Goal: Transaction & Acquisition: Purchase product/service

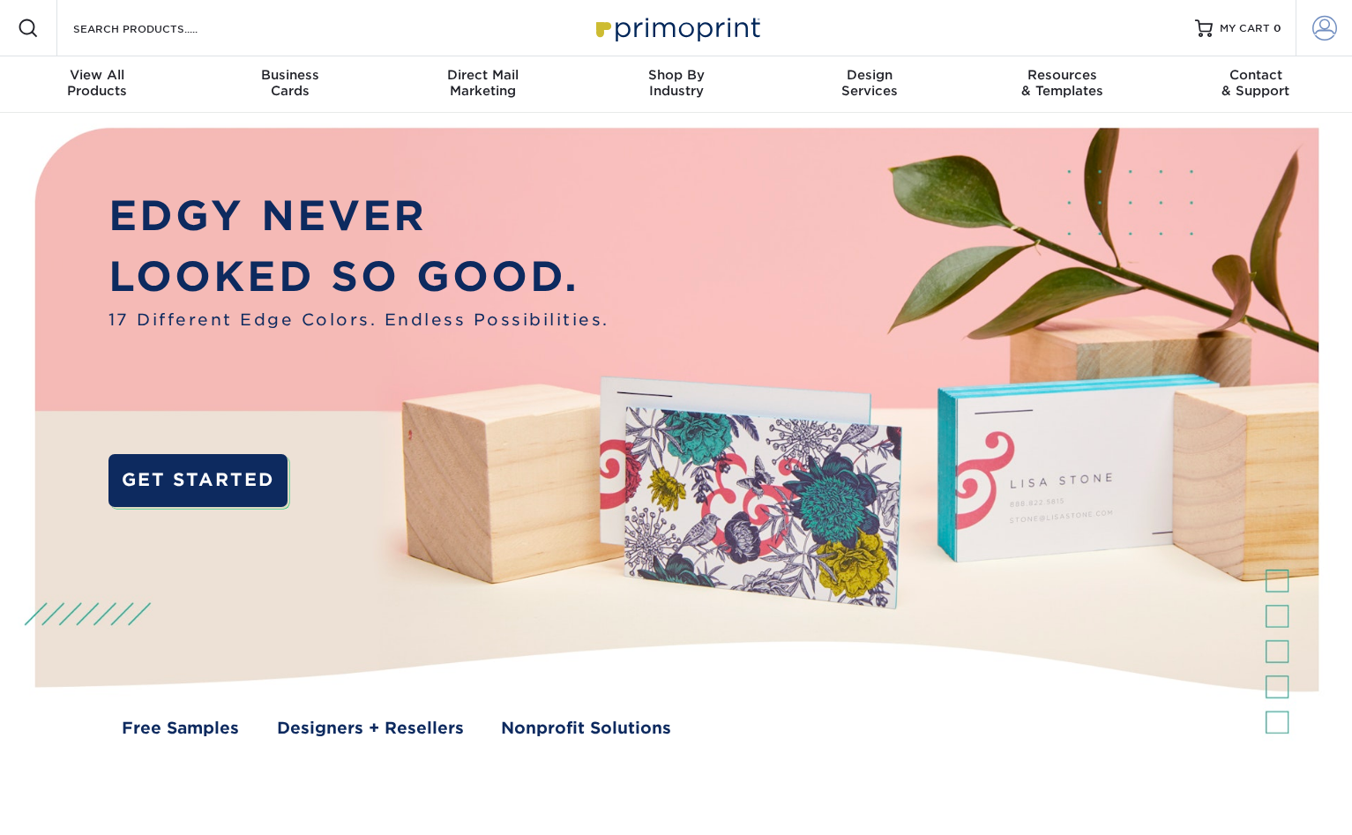
click at [1332, 16] on span at bounding box center [1325, 28] width 25 height 25
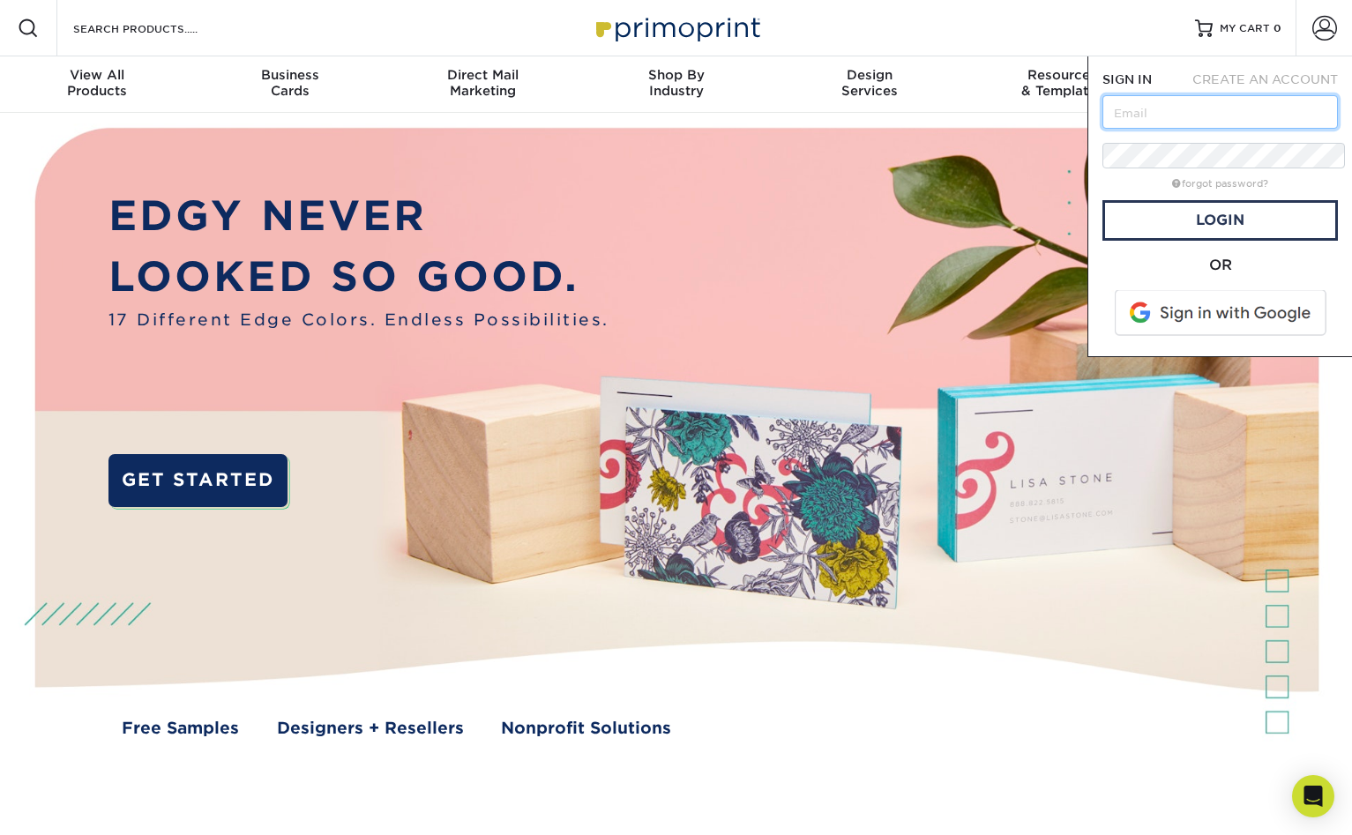
click at [1202, 95] on input "text" at bounding box center [1221, 112] width 236 height 34
click at [1141, 95] on input "text" at bounding box center [1221, 112] width 236 height 34
type input "[PERSON_NAME][EMAIL_ADDRESS][DOMAIN_NAME]"
click at [1227, 290] on span at bounding box center [1222, 313] width 225 height 46
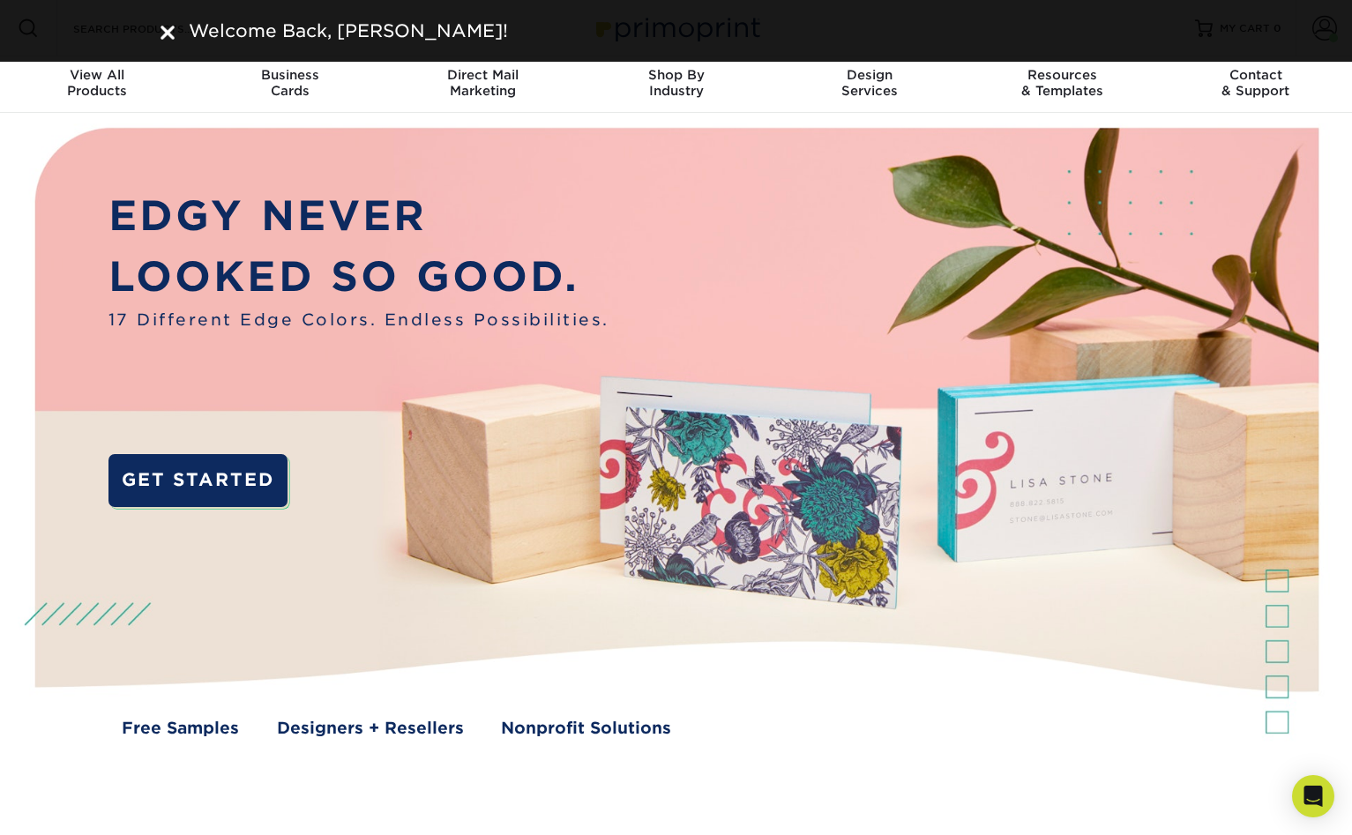
click at [166, 28] on img at bounding box center [168, 33] width 14 height 14
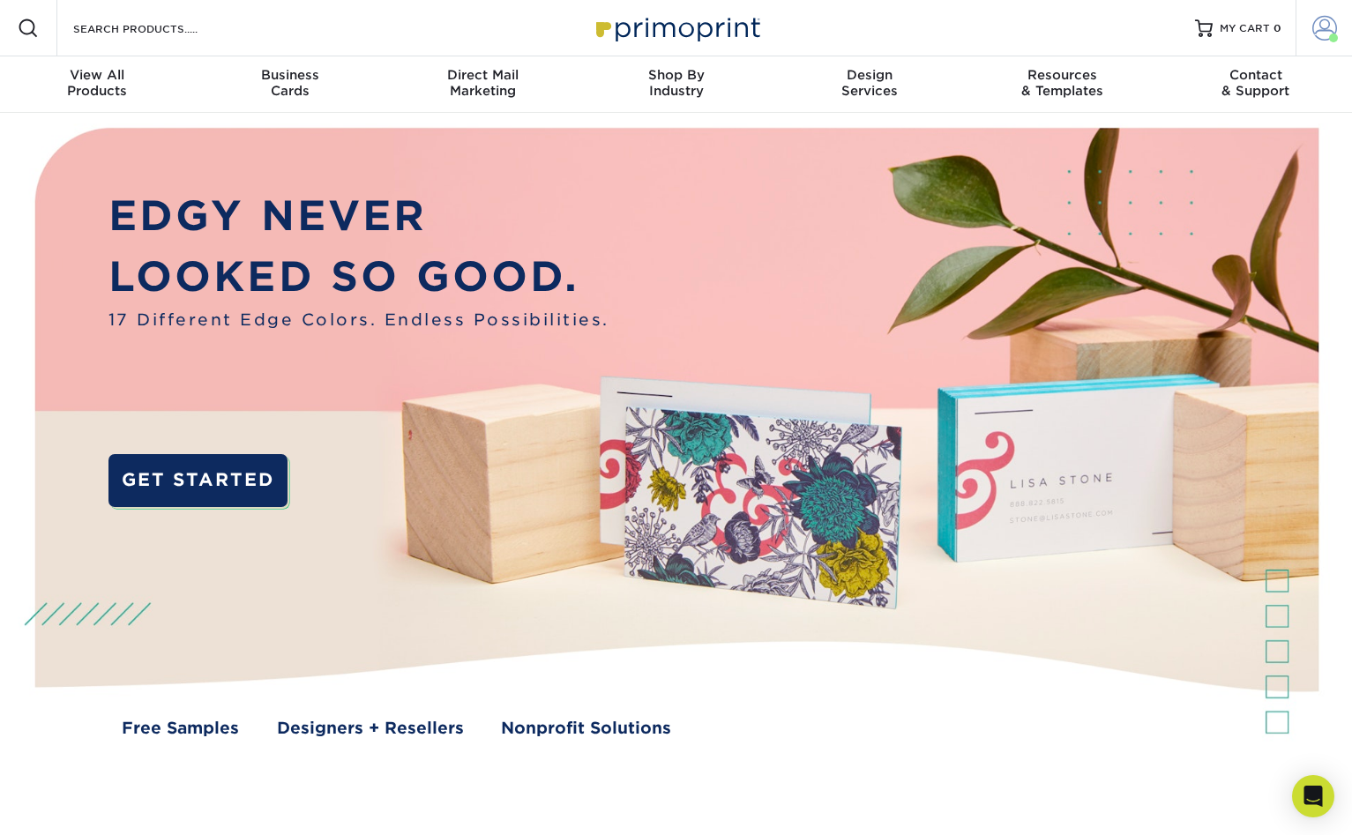
click at [1326, 24] on span at bounding box center [1325, 28] width 25 height 25
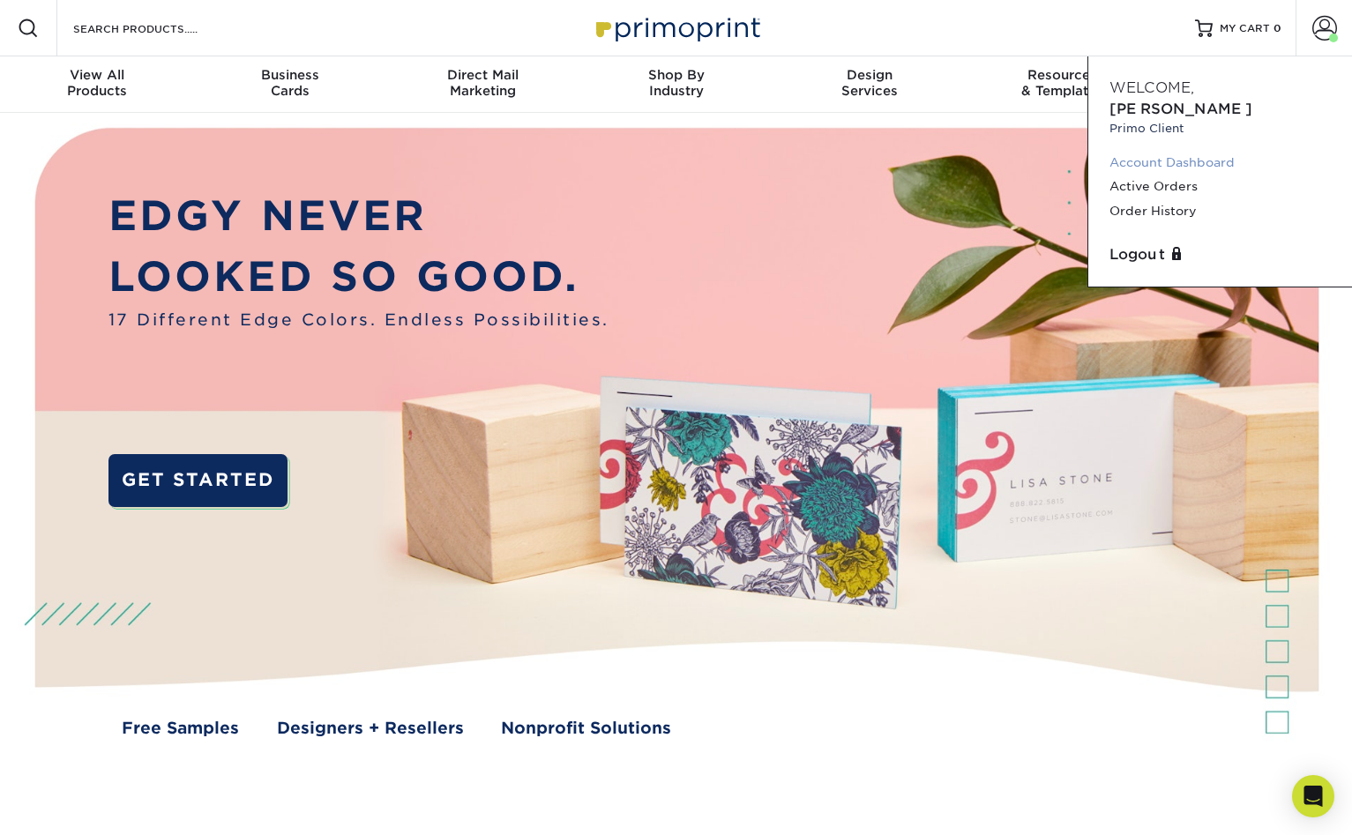
click at [1161, 151] on link "Account Dashboard" at bounding box center [1220, 163] width 221 height 24
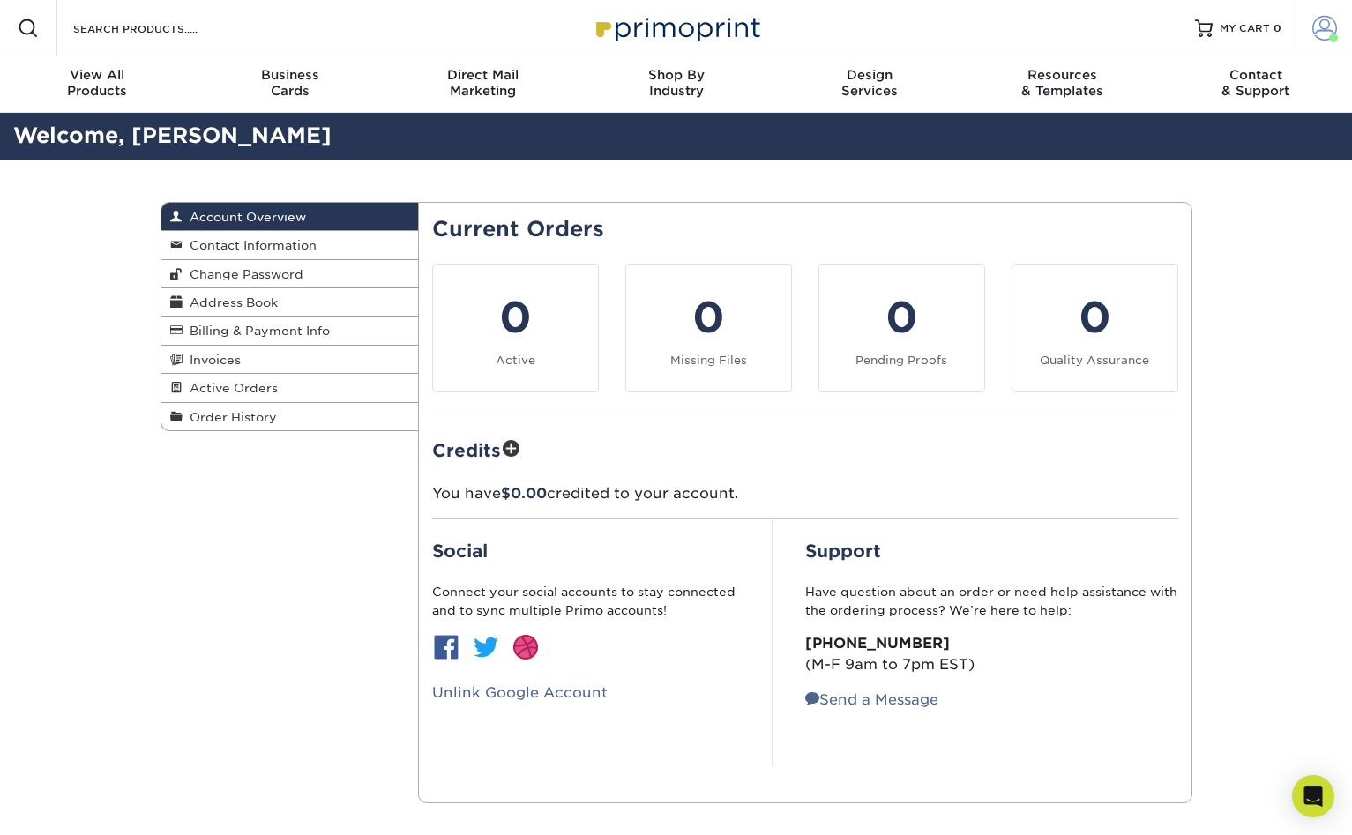
click at [1319, 15] on link "Account" at bounding box center [1324, 28] width 56 height 56
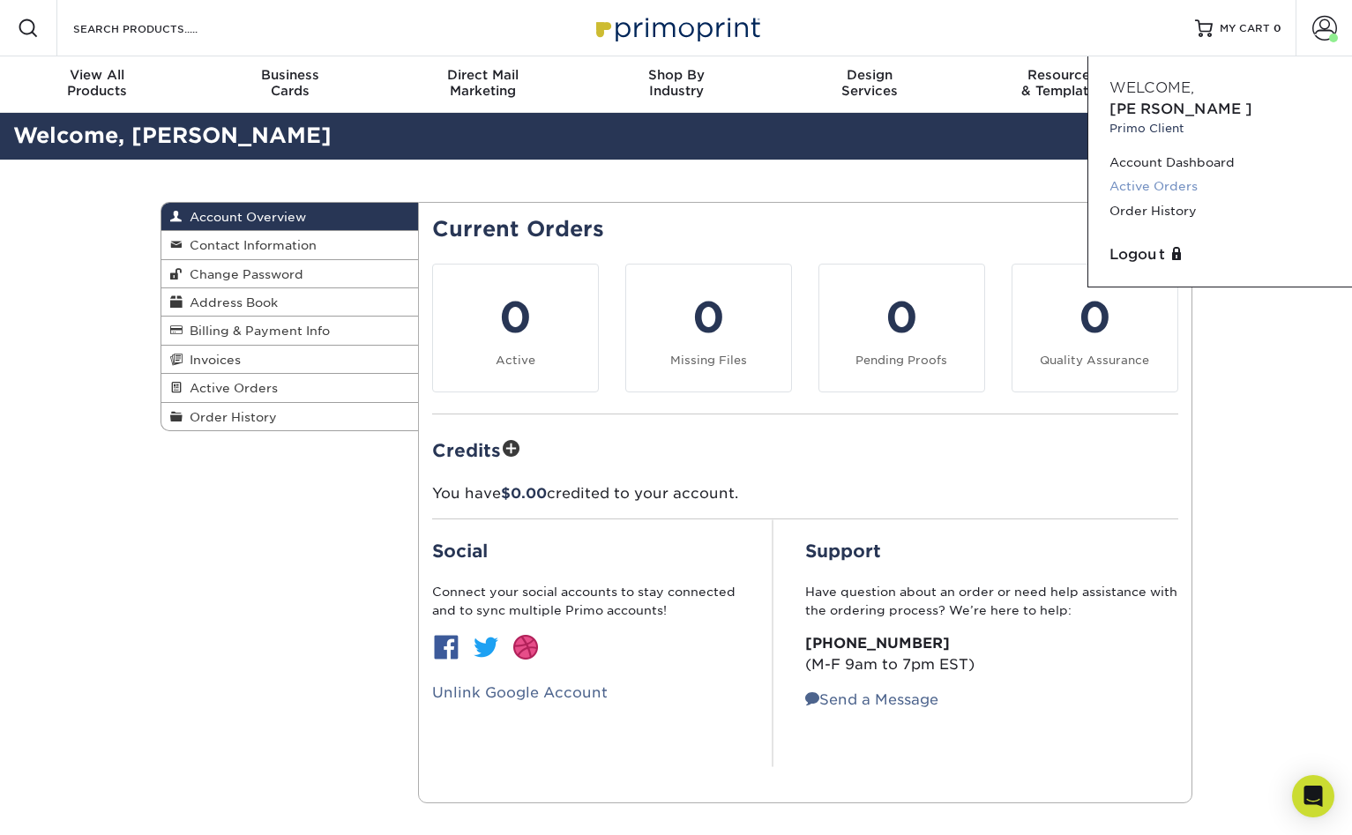
click at [1151, 175] on link "Active Orders" at bounding box center [1220, 187] width 221 height 24
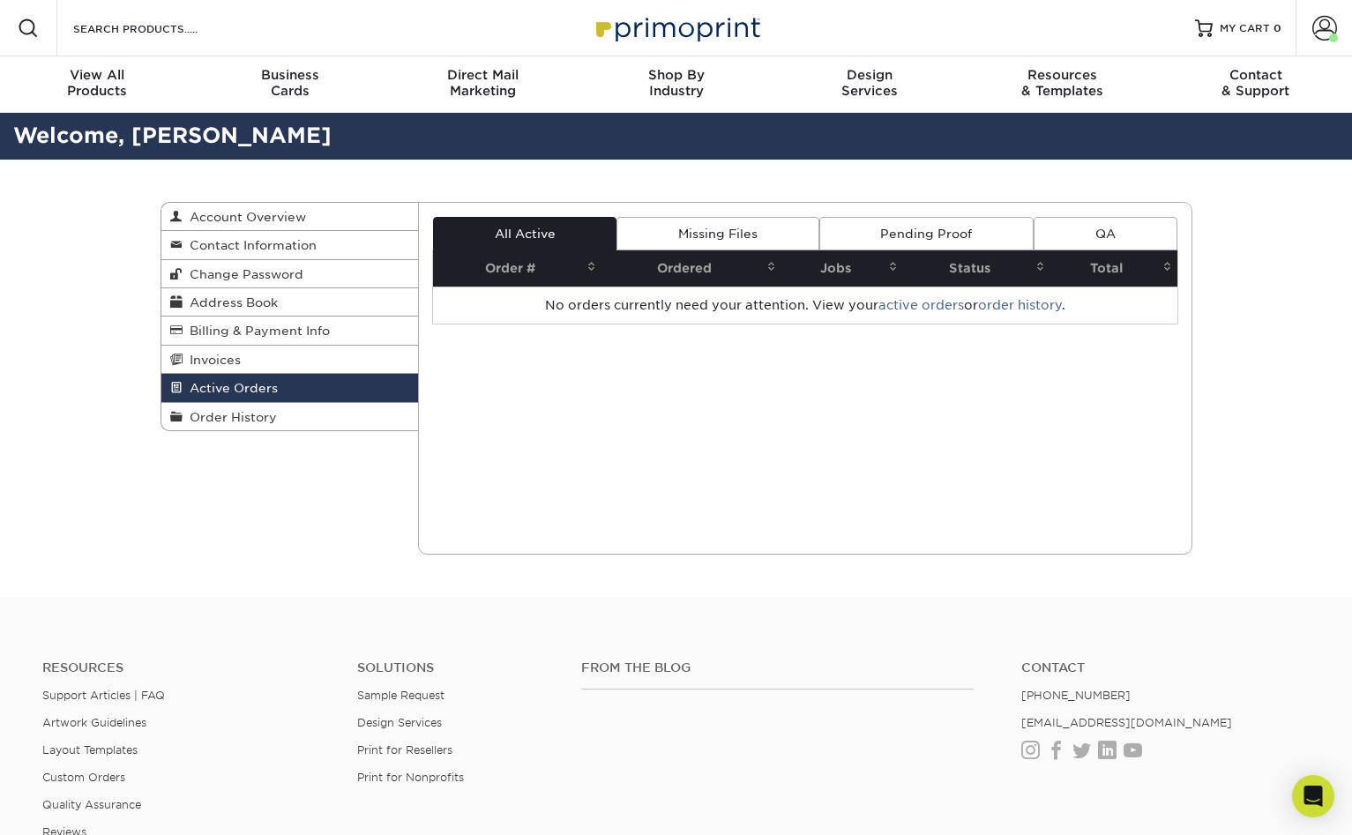
click at [976, 217] on link "Pending Proof" at bounding box center [927, 234] width 214 height 34
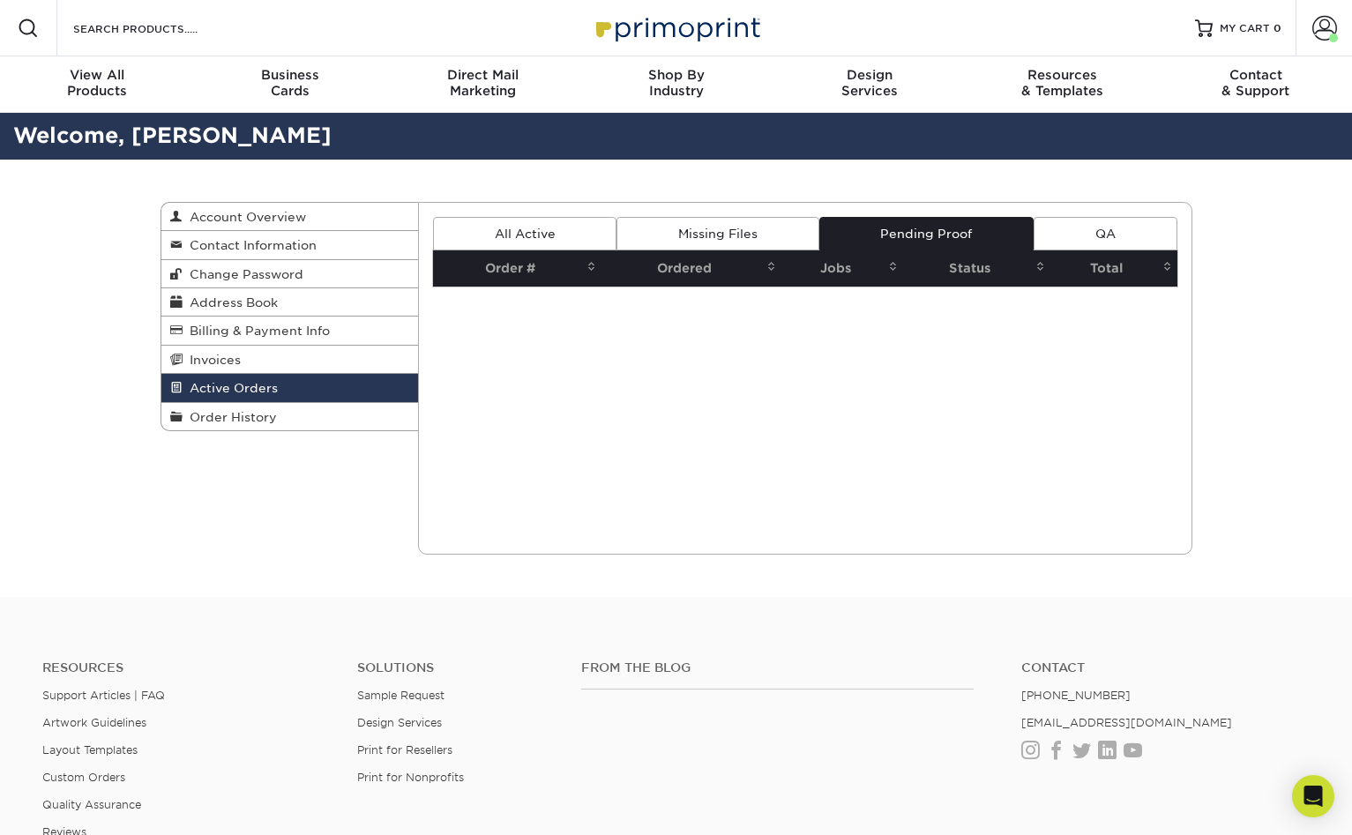
click at [1074, 217] on link "QA" at bounding box center [1105, 234] width 143 height 34
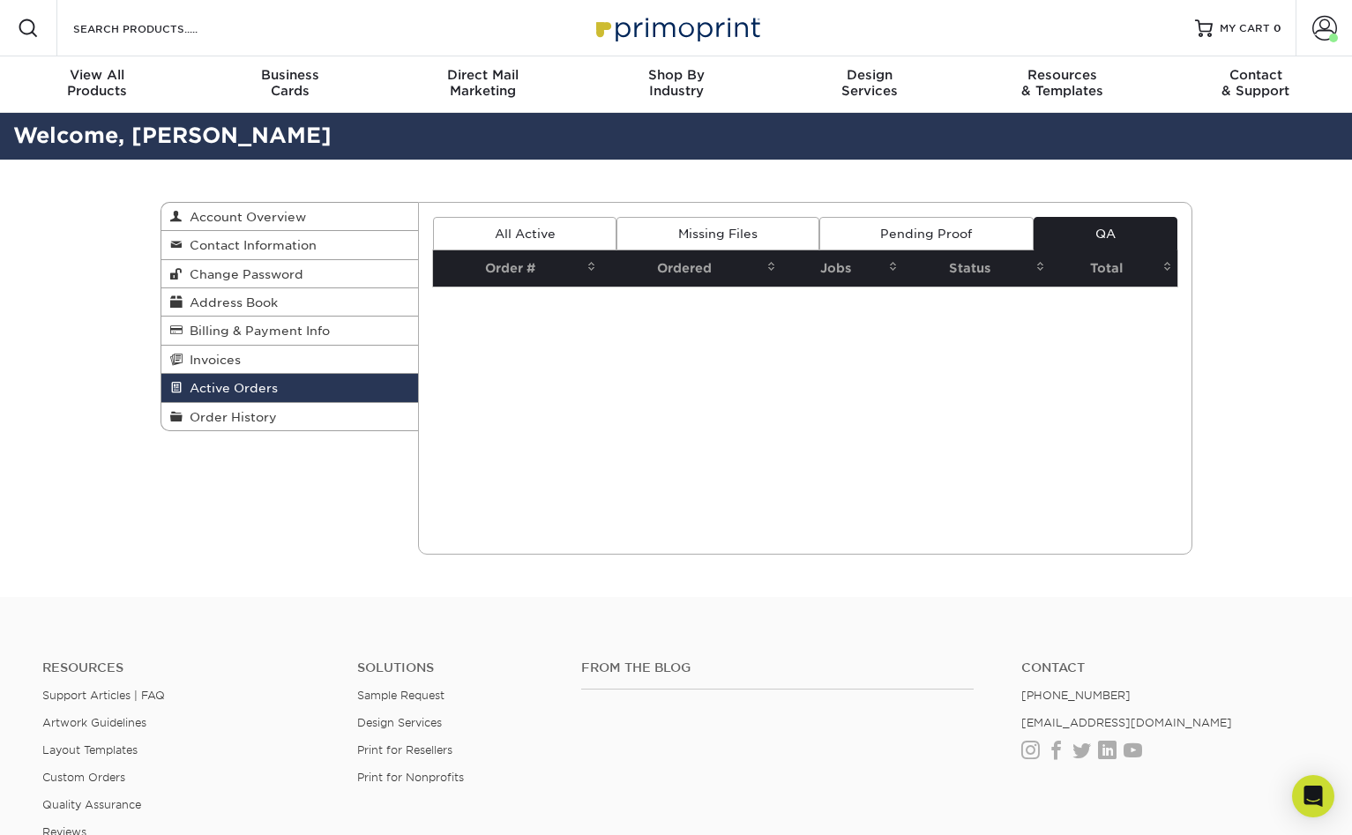
click at [536, 217] on link "All Active" at bounding box center [525, 234] width 184 height 34
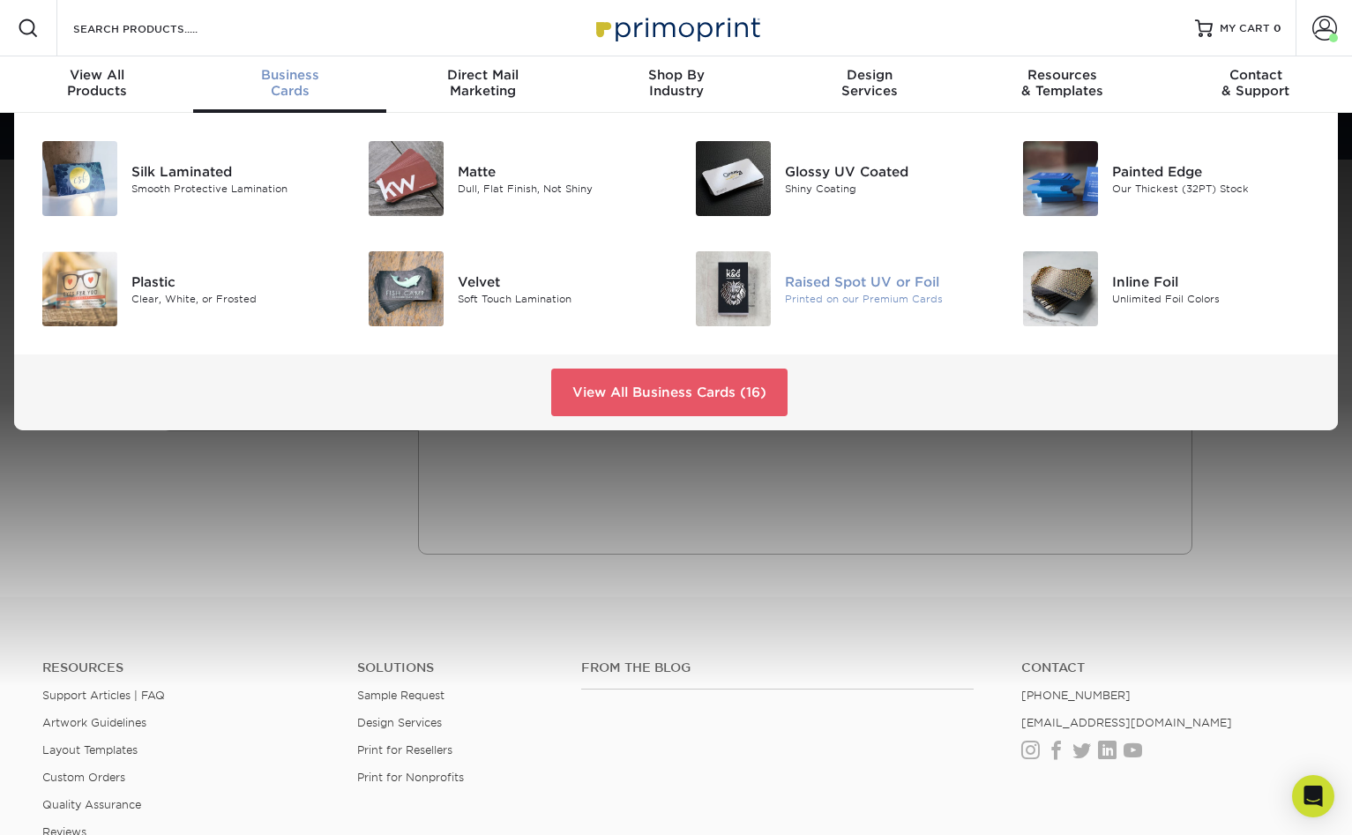
click at [757, 256] on img at bounding box center [733, 288] width 75 height 75
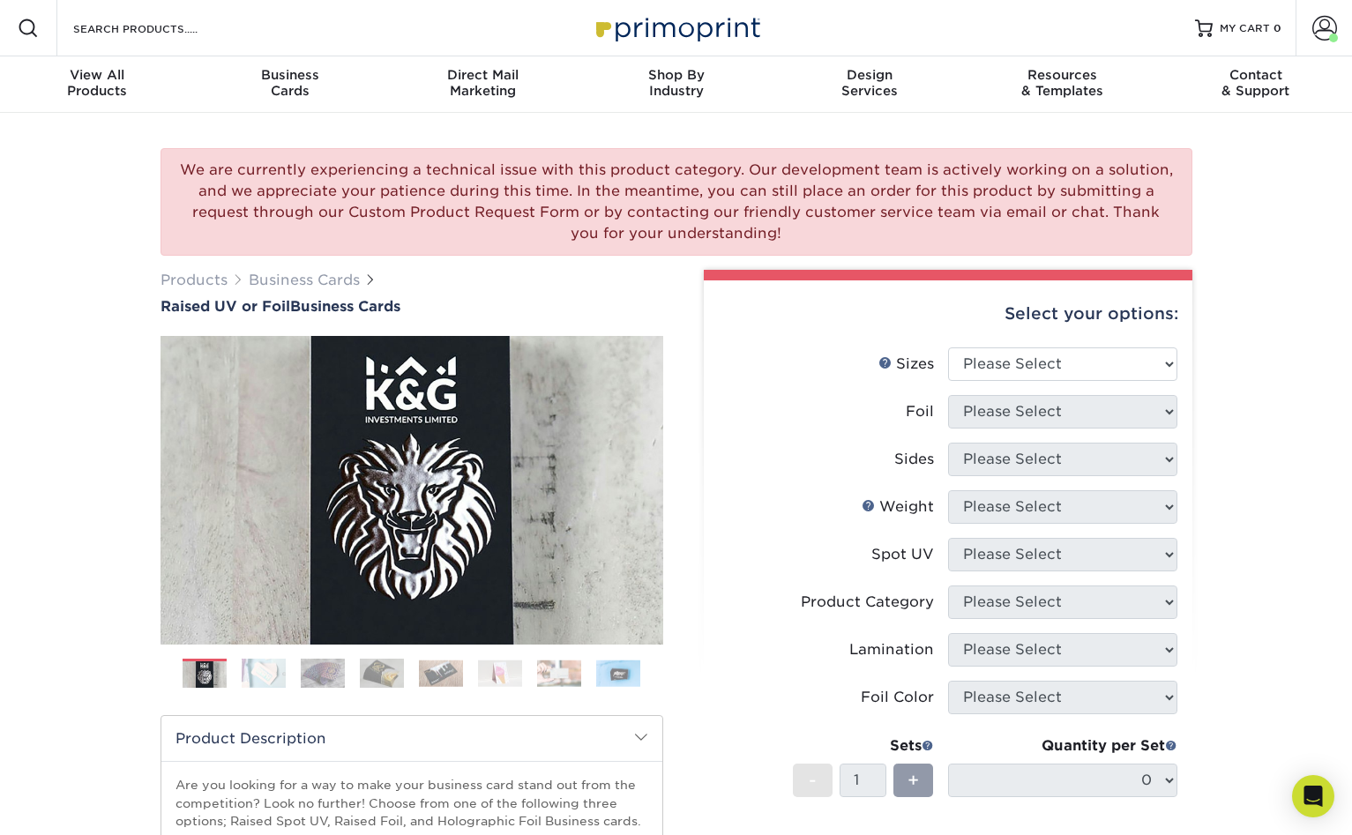
click at [557, 156] on div "We are currently experiencing a technical issue with this product category. Our…" at bounding box center [677, 202] width 1032 height 108
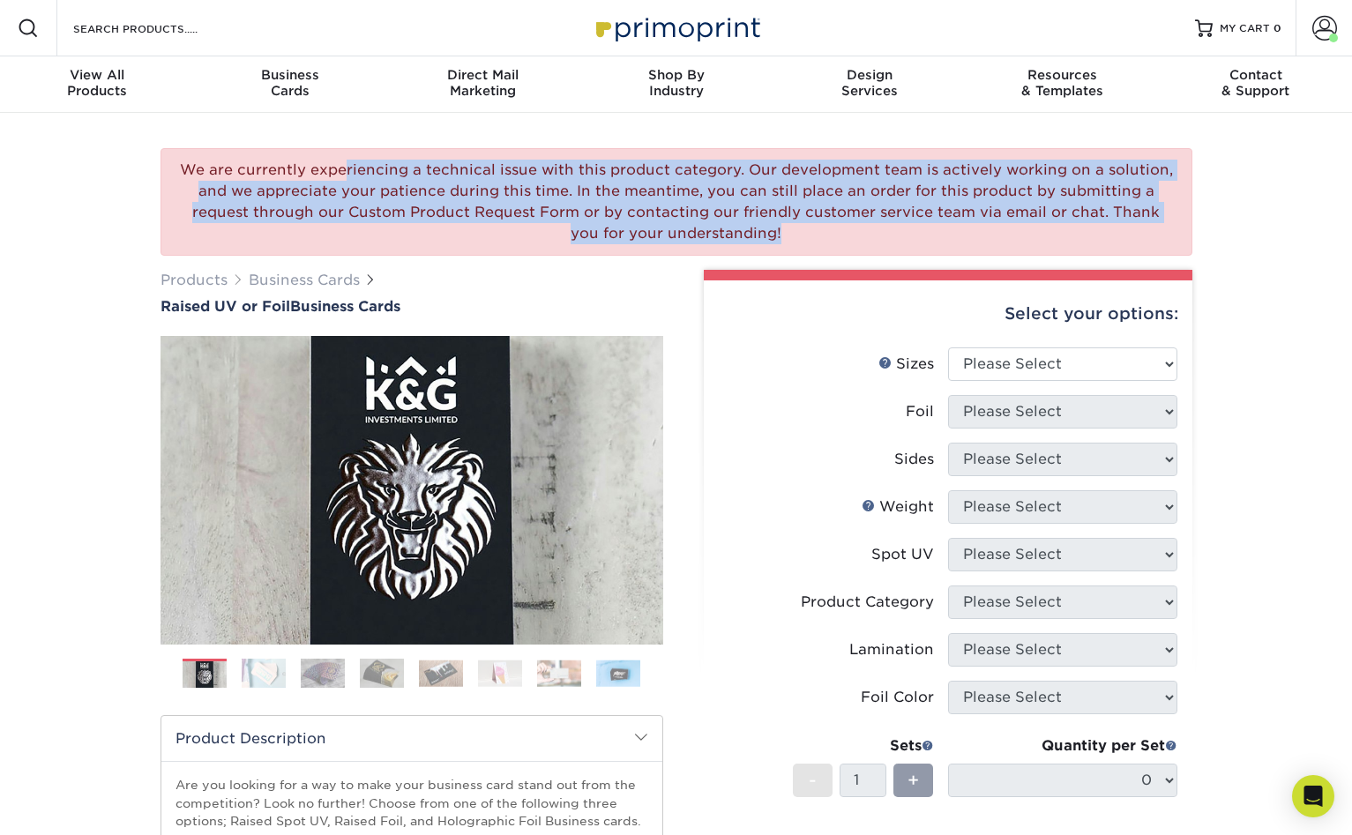
click at [557, 156] on div "We are currently experiencing a technical issue with this product category. Our…" at bounding box center [677, 202] width 1032 height 108
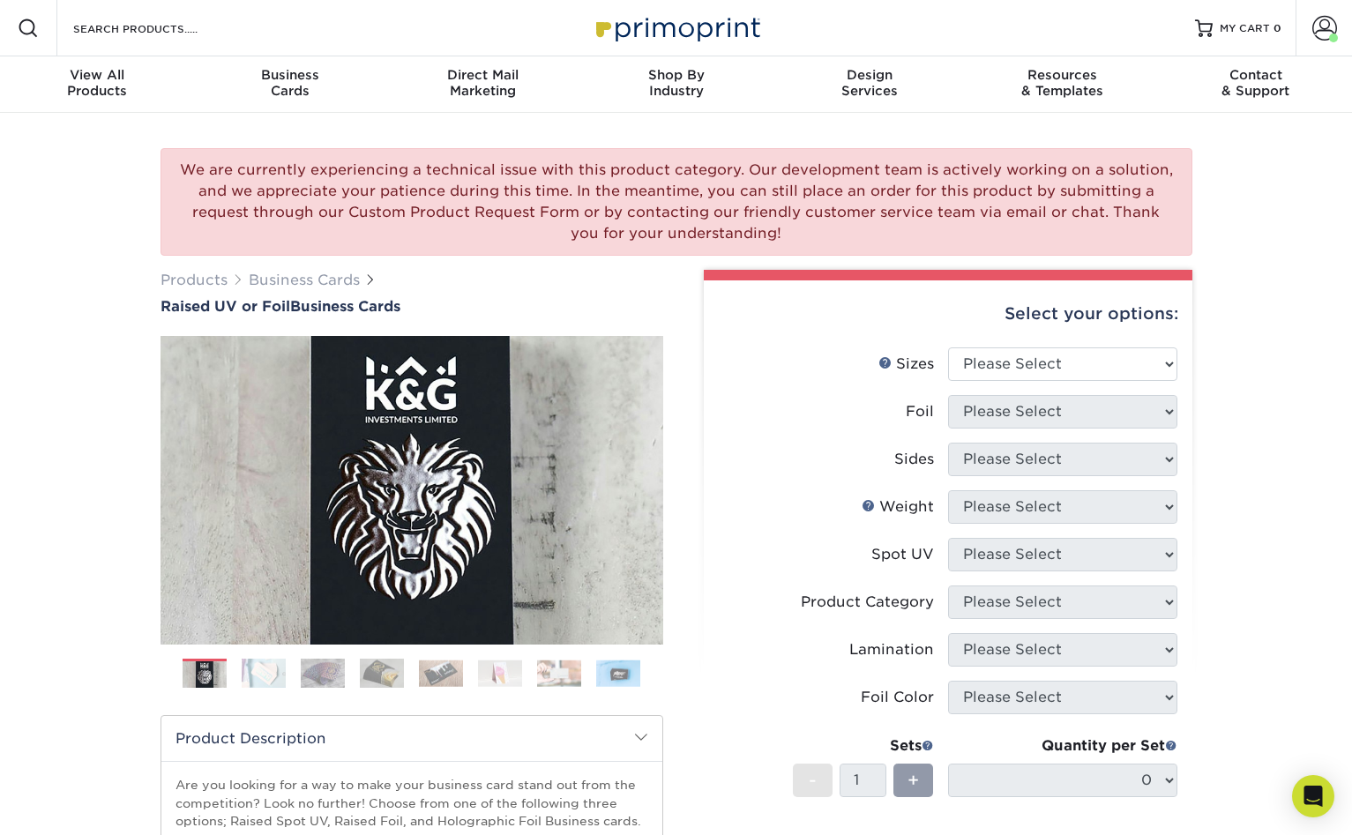
click at [534, 152] on div "We are currently experiencing a technical issue with this product category. Our…" at bounding box center [677, 202] width 1032 height 108
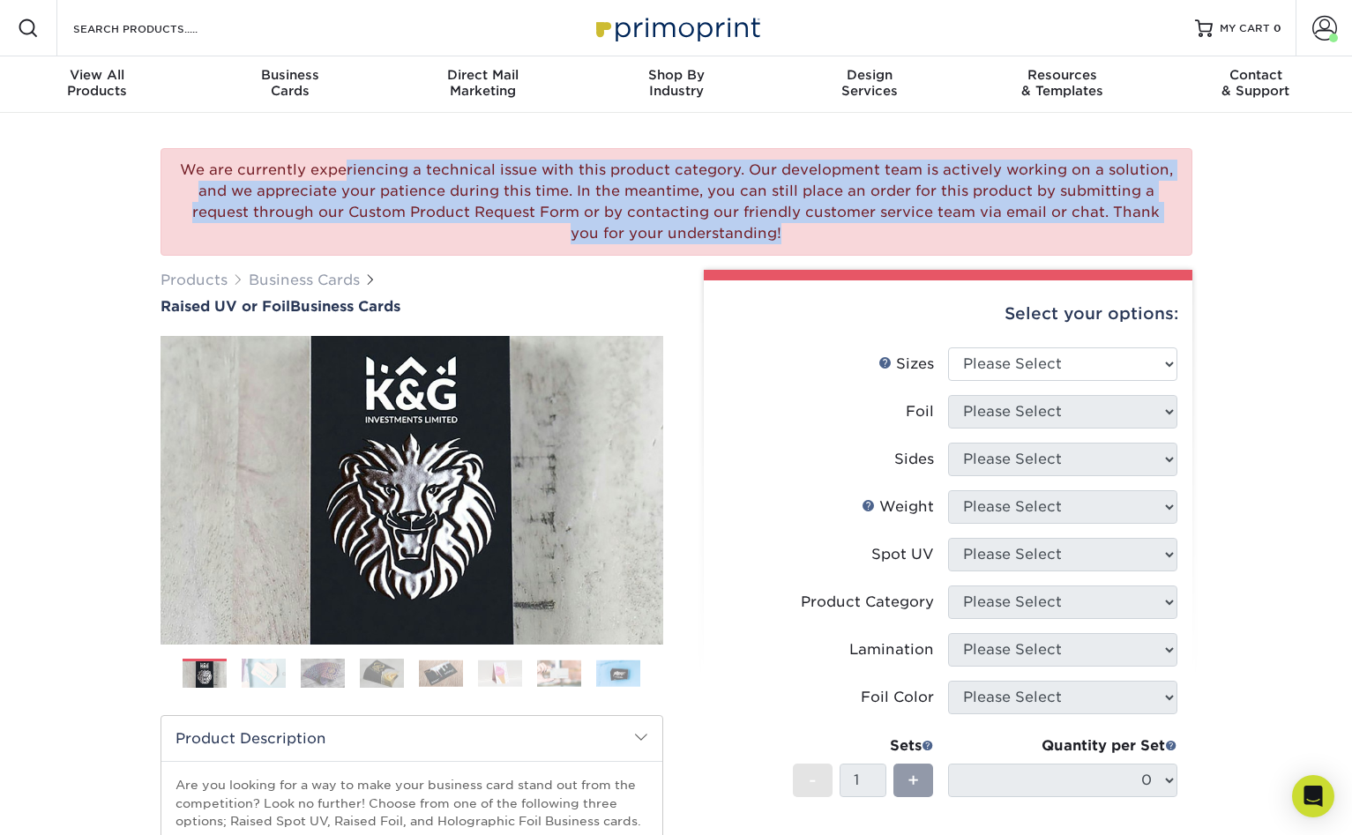
click at [534, 152] on div "We are currently experiencing a technical issue with this product category. Our…" at bounding box center [677, 202] width 1032 height 108
click at [646, 152] on div "We are currently experiencing a technical issue with this product category. Our…" at bounding box center [677, 202] width 1032 height 108
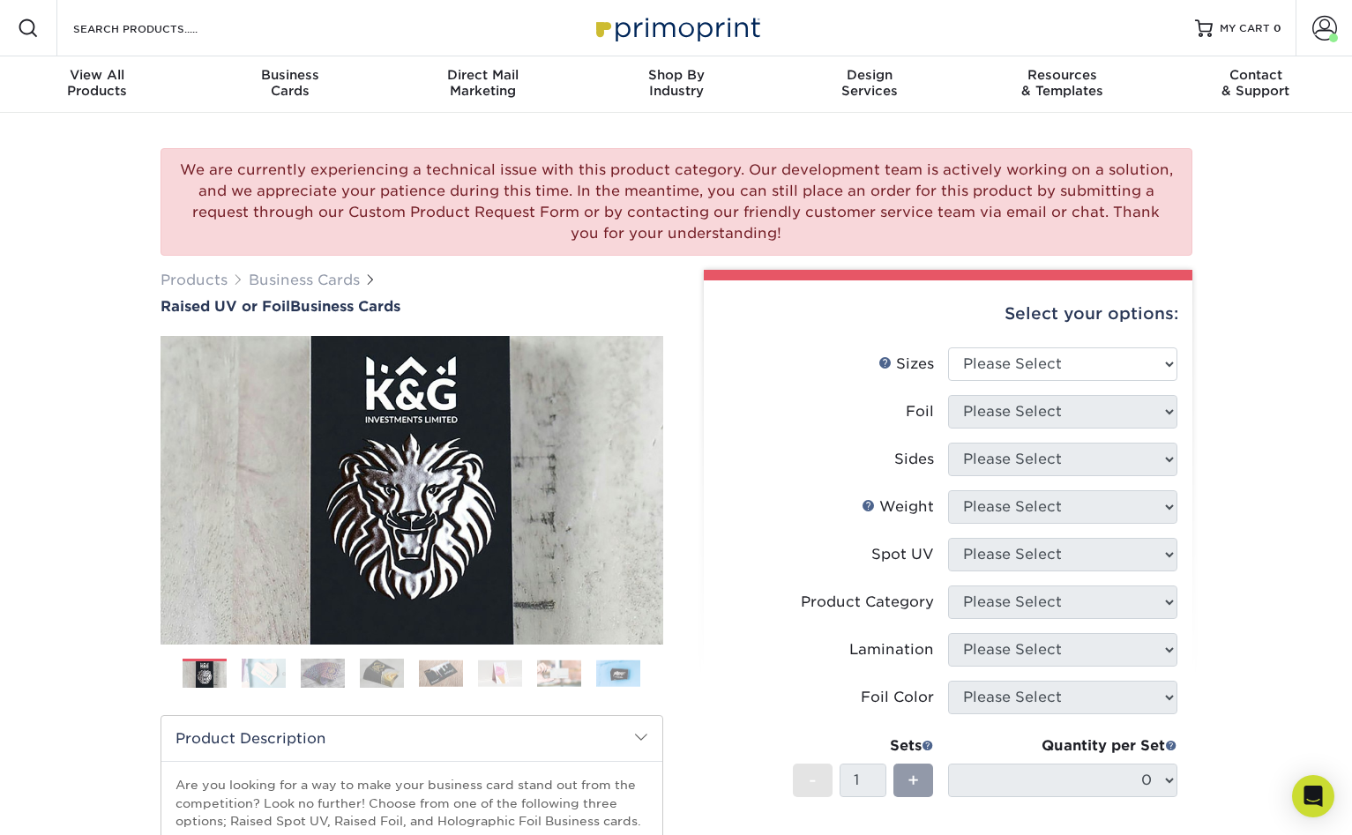
click at [695, 157] on div "We are currently experiencing a technical issue with this product category. Our…" at bounding box center [677, 202] width 1032 height 108
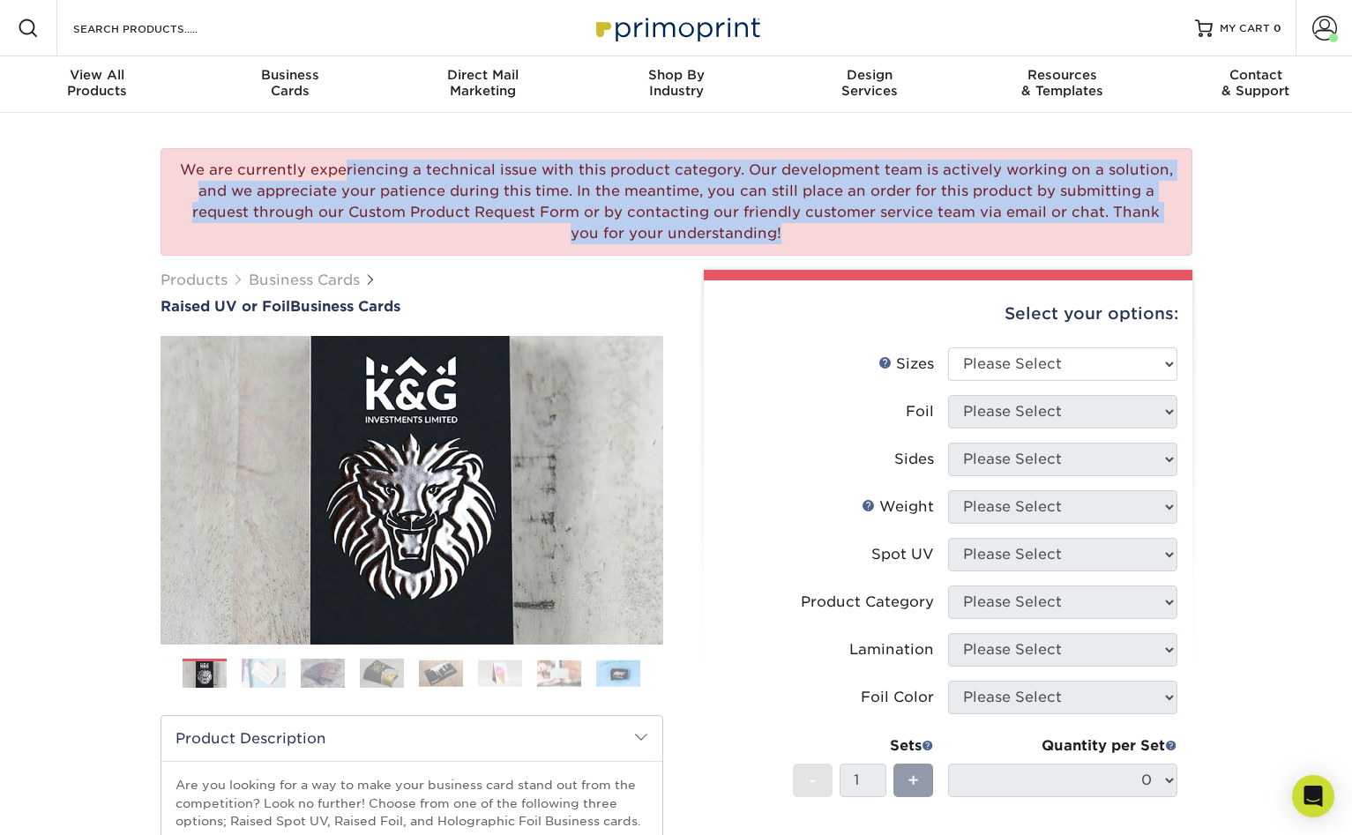
click at [695, 157] on div "We are currently experiencing a technical issue with this product category. Our…" at bounding box center [677, 202] width 1032 height 108
click at [635, 157] on div "We are currently experiencing a technical issue with this product category. Our…" at bounding box center [677, 202] width 1032 height 108
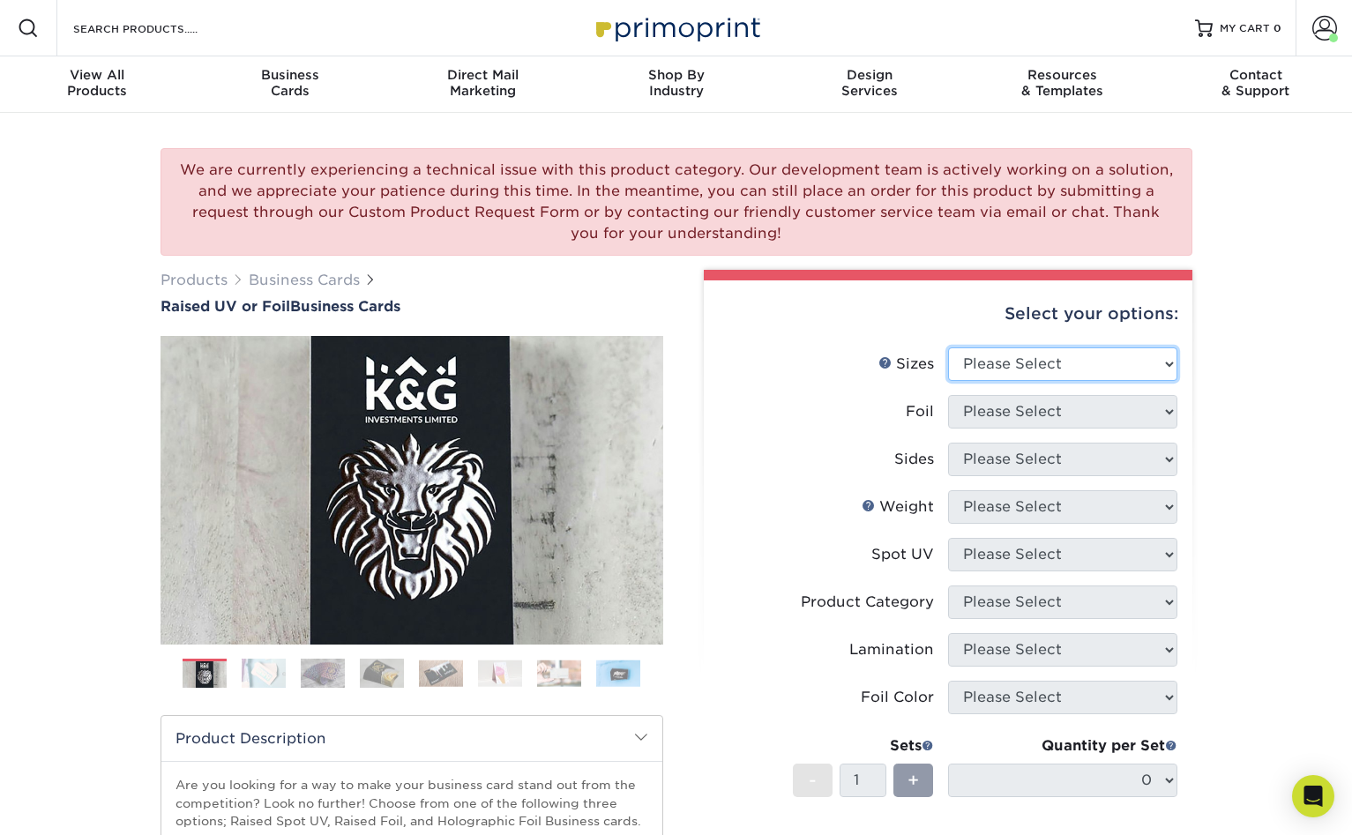
click at [1000, 348] on select "Please Select 2" x 3.5" - Standard" at bounding box center [1062, 365] width 229 height 34
select select "2.00x3.50"
click at [948, 348] on select "Please Select 2" x 3.5" - Standard" at bounding box center [1062, 365] width 229 height 34
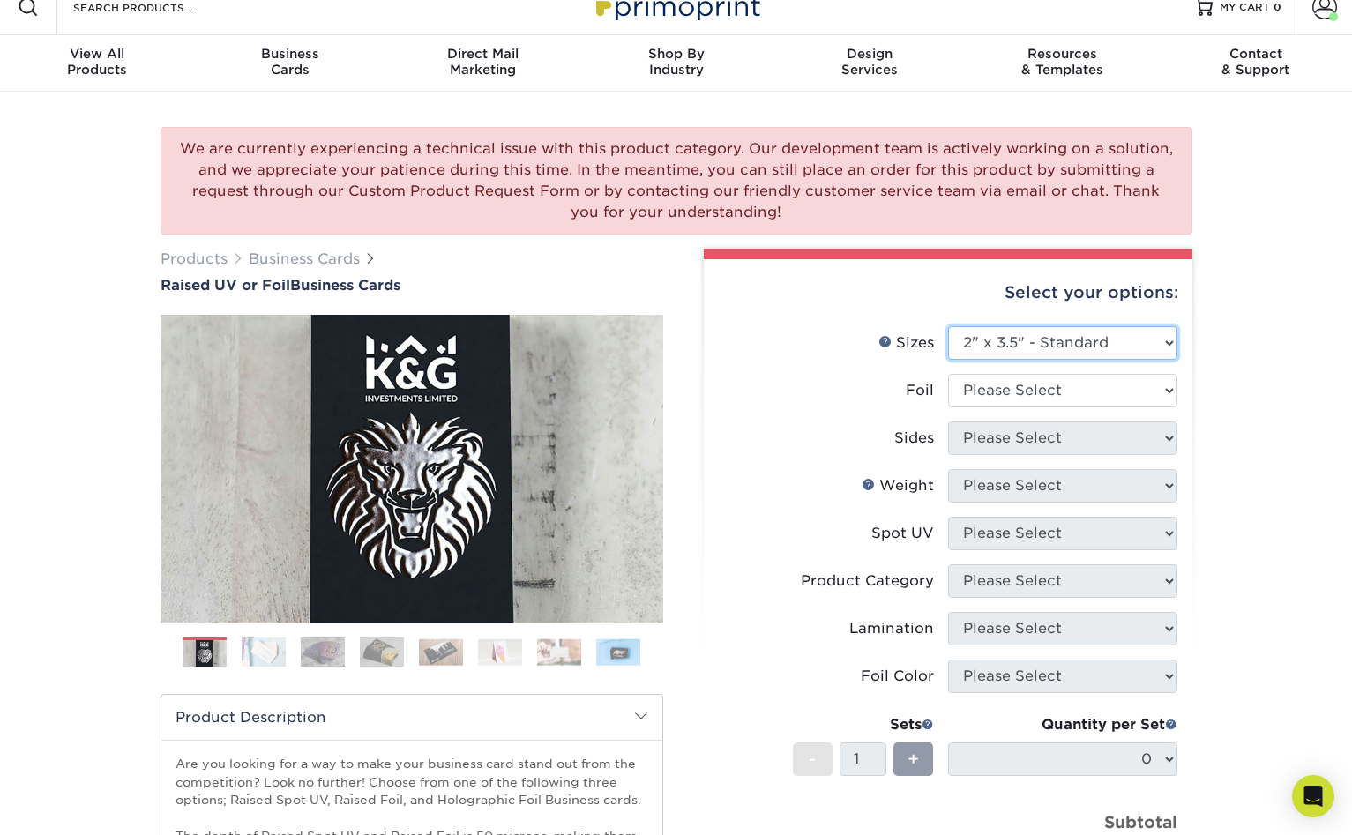
scroll to position [22, 0]
click at [977, 373] on select "Please Select No Yes" at bounding box center [1062, 390] width 229 height 34
click at [948, 373] on select "Please Select No Yes" at bounding box center [1062, 390] width 229 height 34
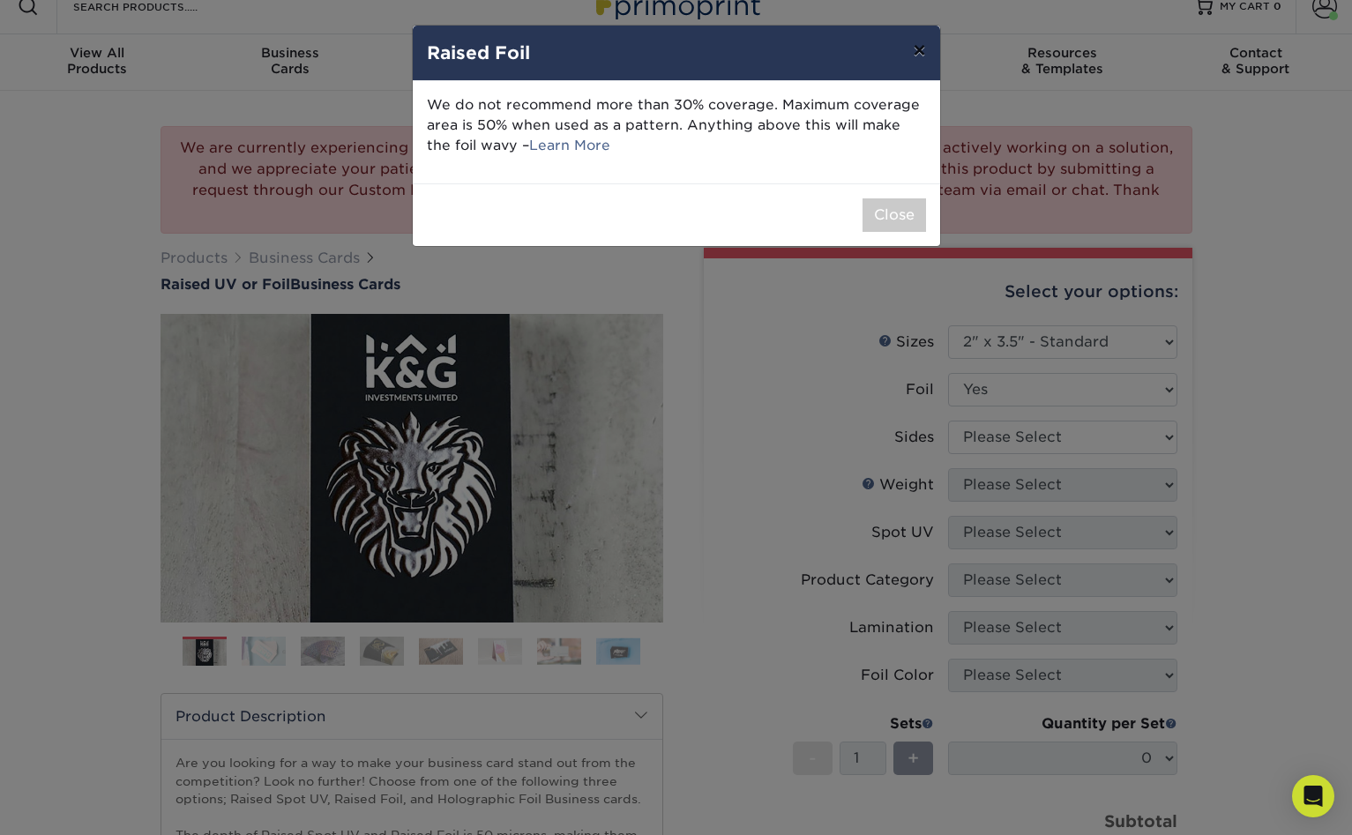
click at [928, 41] on button "×" at bounding box center [919, 50] width 41 height 49
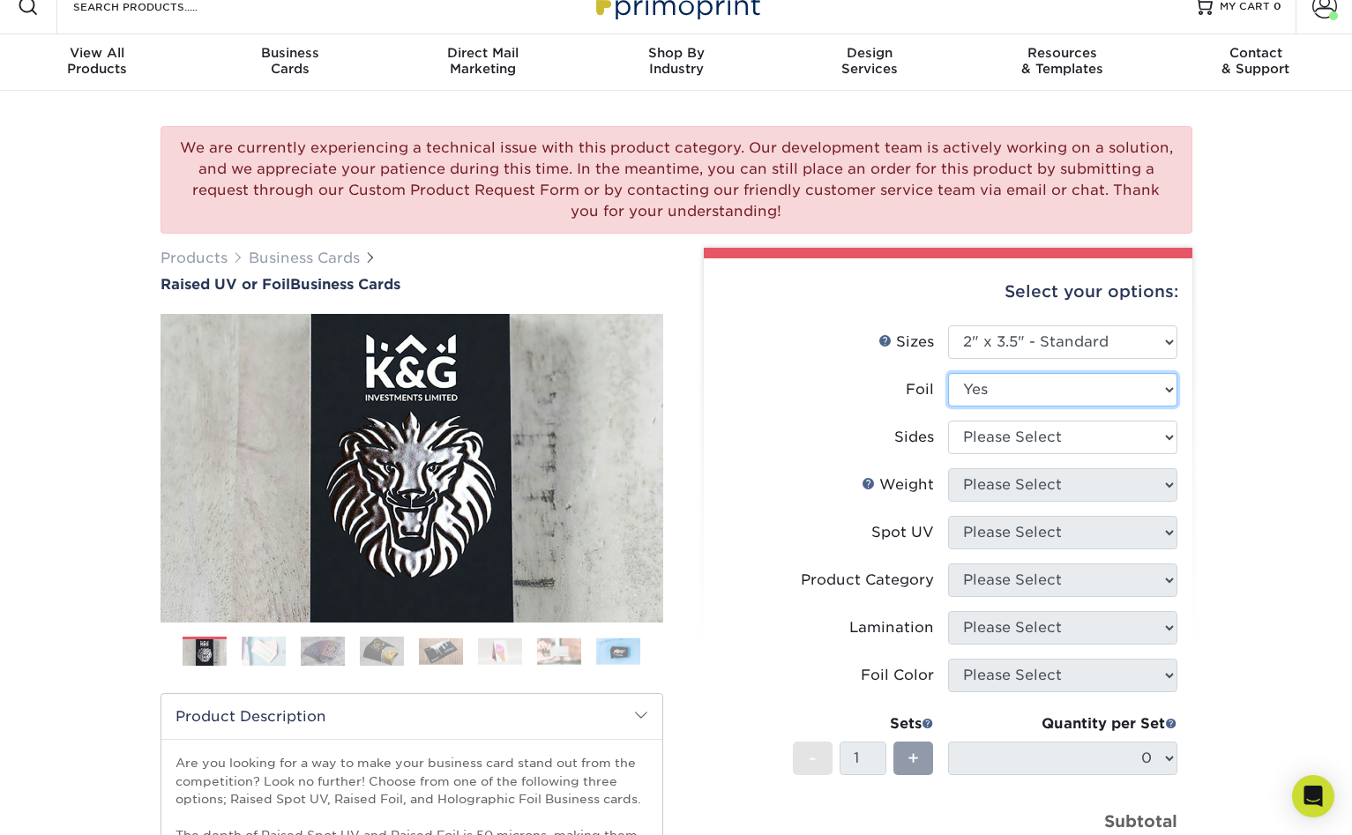
click at [1015, 373] on select "Please Select No Yes" at bounding box center [1062, 390] width 229 height 34
select select "0"
click at [948, 373] on select "Please Select No Yes" at bounding box center [1062, 390] width 229 height 34
click at [1025, 421] on select "Please Select Print Both Sides Print Front Only" at bounding box center [1062, 438] width 229 height 34
select select "13abbda7-1d64-4f25-8bb2-c179b224825d"
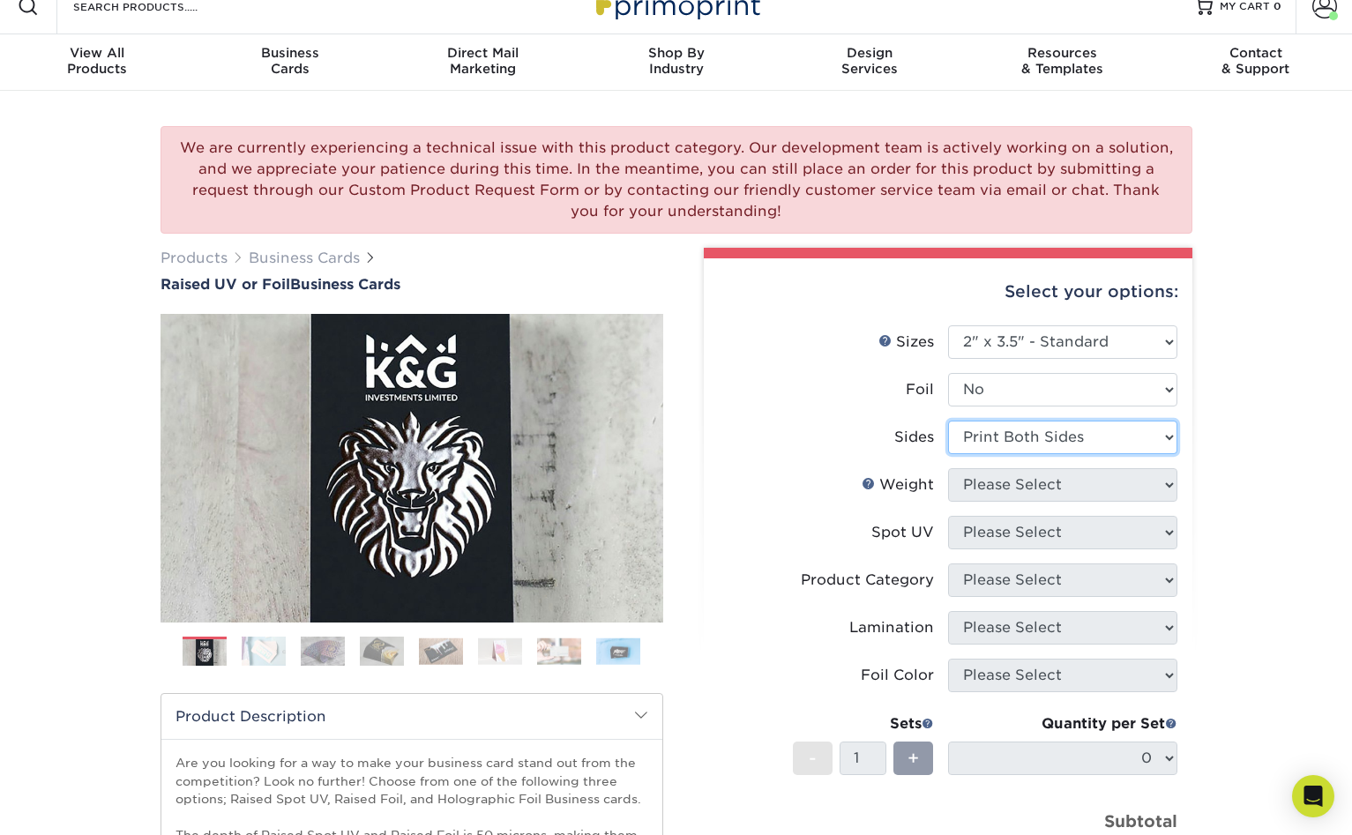
click at [948, 421] on select "Please Select Print Both Sides Print Front Only" at bounding box center [1062, 438] width 229 height 34
click at [1022, 468] on select "Please Select 16PT" at bounding box center [1062, 485] width 229 height 34
select select "16PT"
click at [948, 468] on select "Please Select 16PT" at bounding box center [1062, 485] width 229 height 34
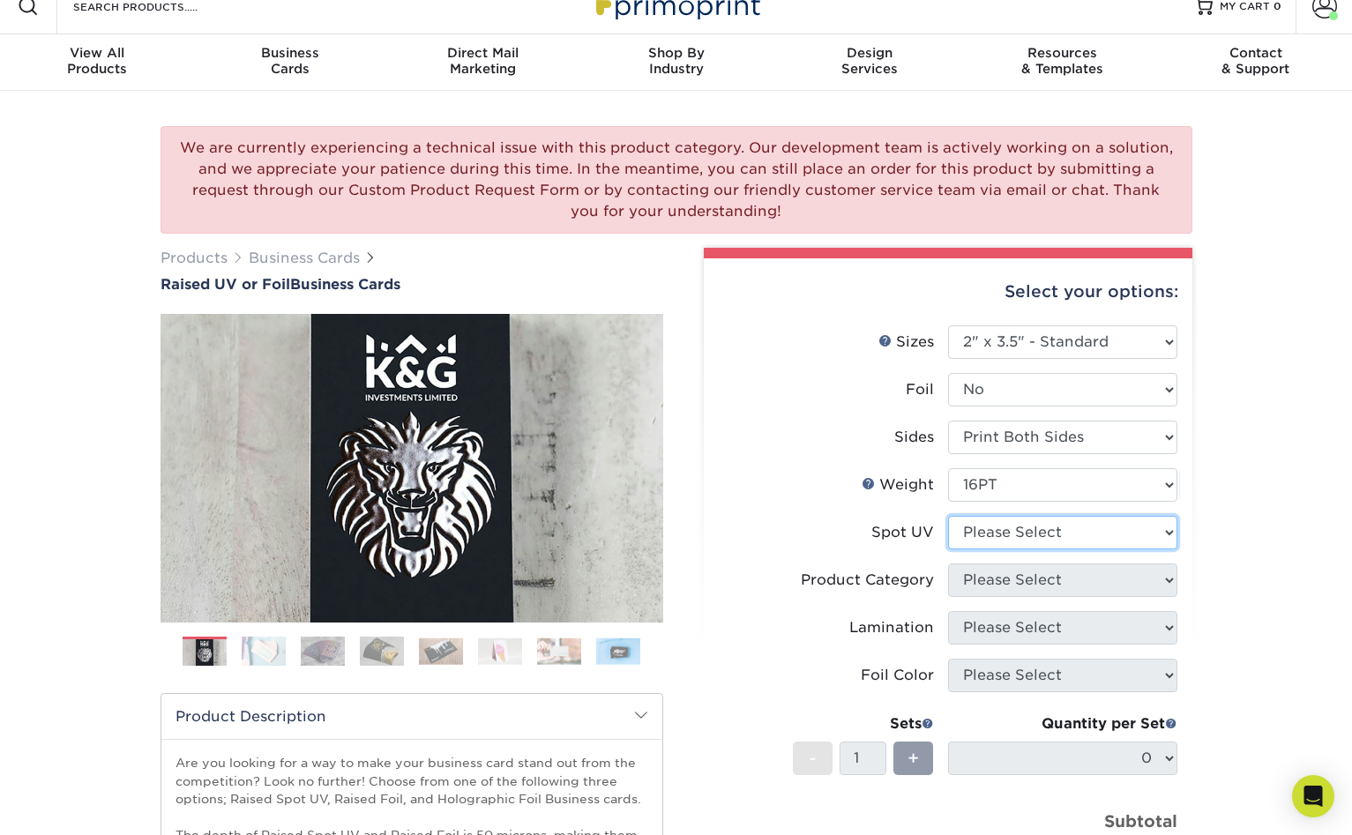
click at [978, 516] on select "Please Select No Spot UV Front Only" at bounding box center [1062, 533] width 229 height 34
select select "1"
click at [948, 516] on select "Please Select No Spot UV Front Only" at bounding box center [1062, 533] width 229 height 34
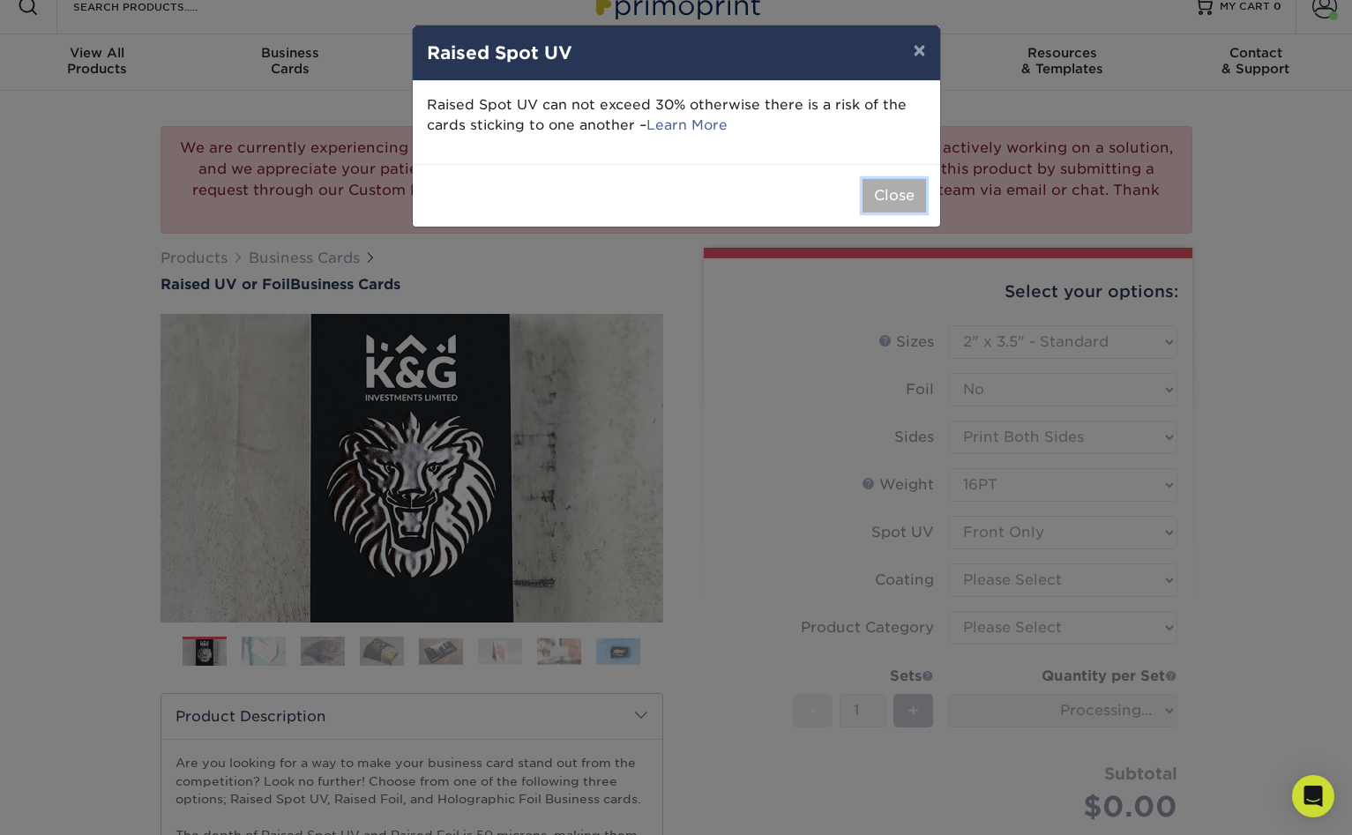
click at [918, 179] on button "Close" at bounding box center [895, 196] width 64 height 34
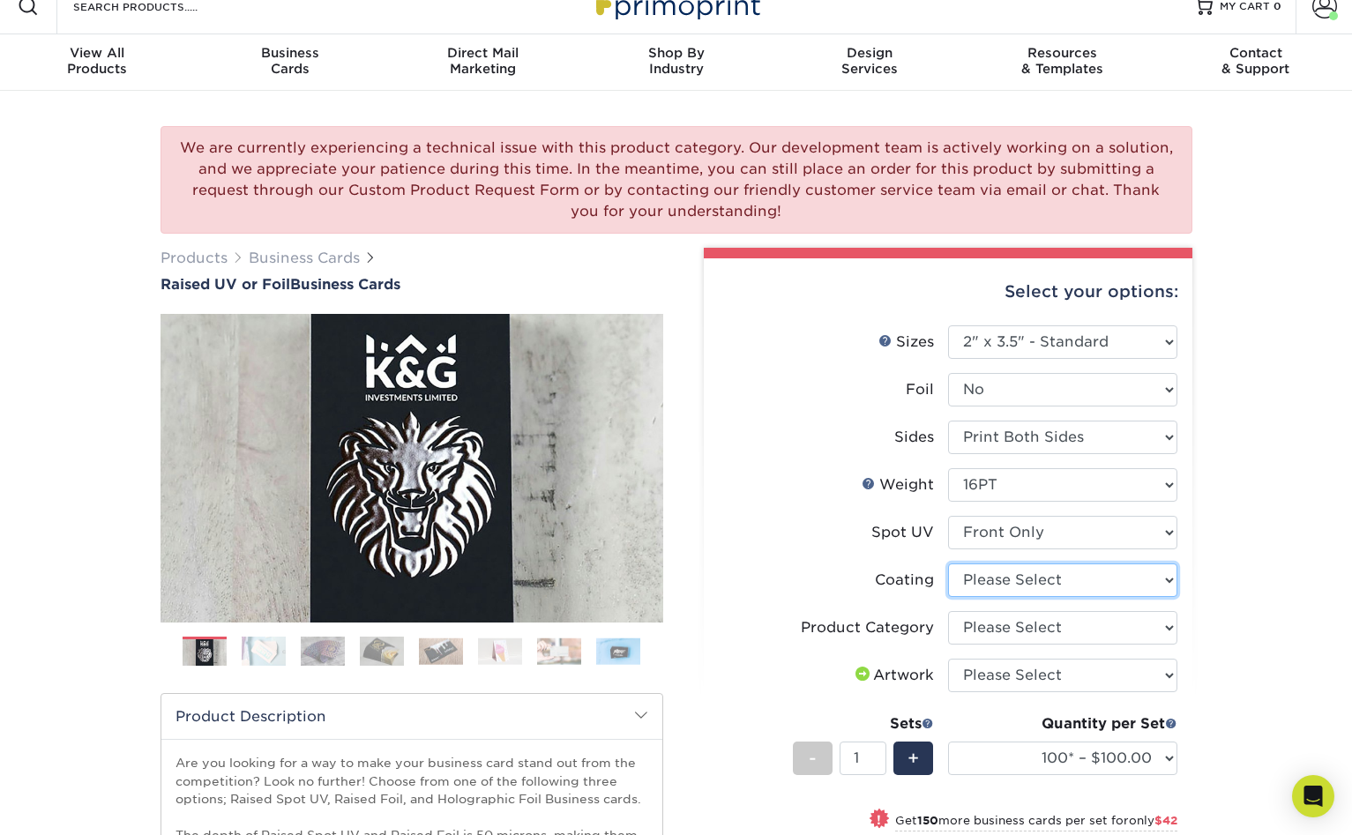
click at [987, 564] on select at bounding box center [1062, 581] width 229 height 34
select select "3e7618de-abca-4bda-9f97-8b9129e913d8"
click at [948, 564] on select at bounding box center [1062, 581] width 229 height 34
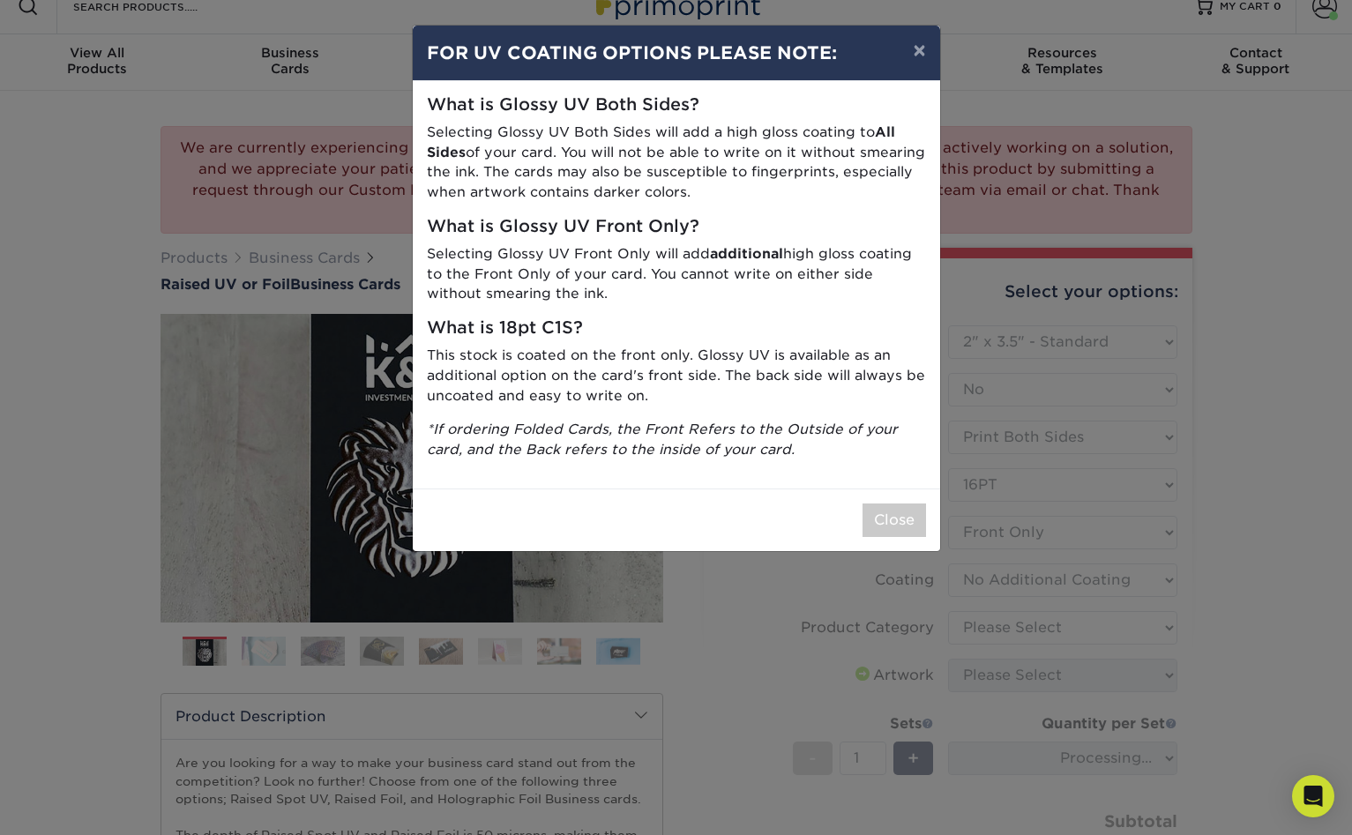
click at [909, 489] on div "Close" at bounding box center [677, 520] width 528 height 63
click at [909, 504] on button "Close" at bounding box center [895, 521] width 64 height 34
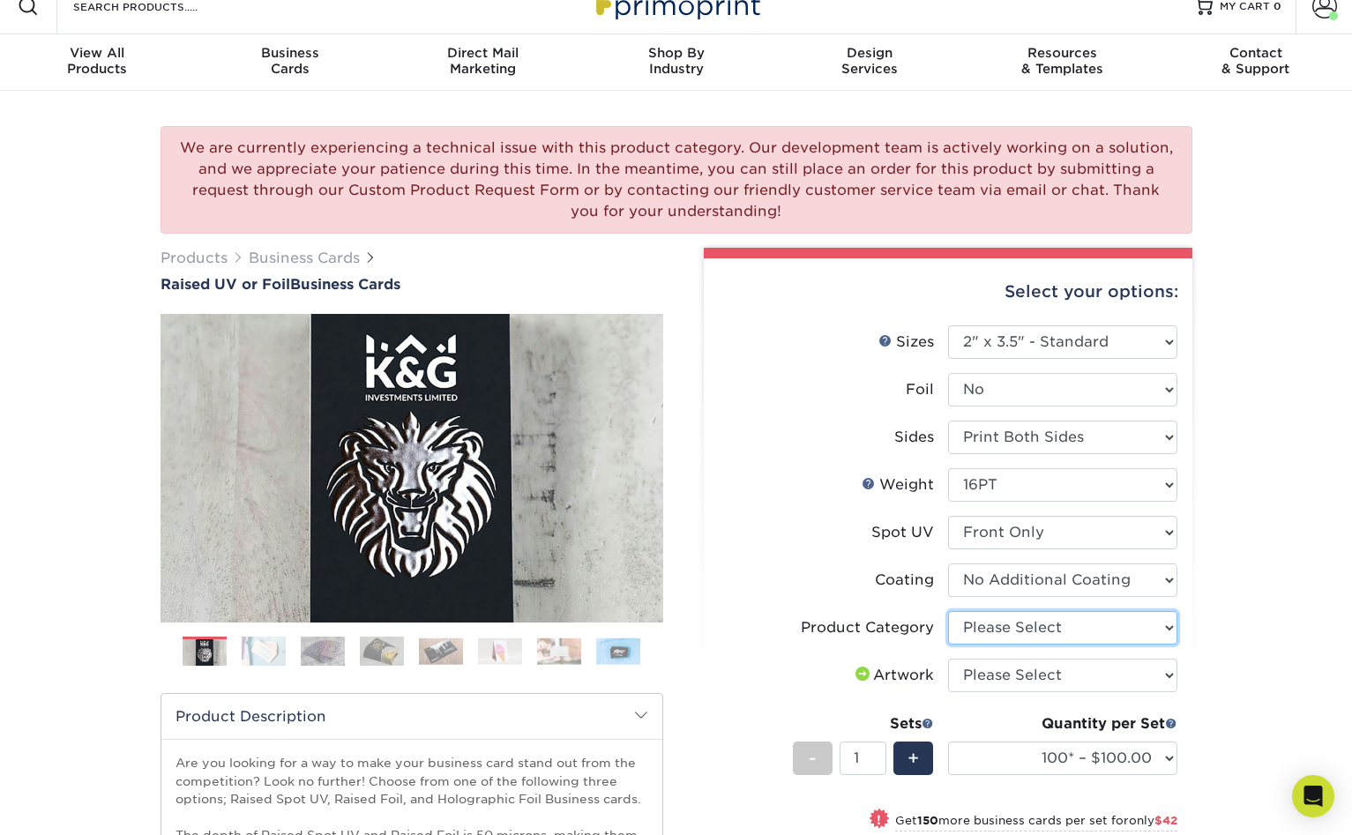
click at [973, 611] on select "Please Select Business Cards" at bounding box center [1062, 628] width 229 height 34
select select "3b5148f1-0588-4f88-a218-97bcfdce65c1"
click at [948, 611] on select "Please Select Business Cards" at bounding box center [1062, 628] width 229 height 34
click at [970, 659] on select "Please Select I will upload files I need a design - $100" at bounding box center [1062, 676] width 229 height 34
select select "upload"
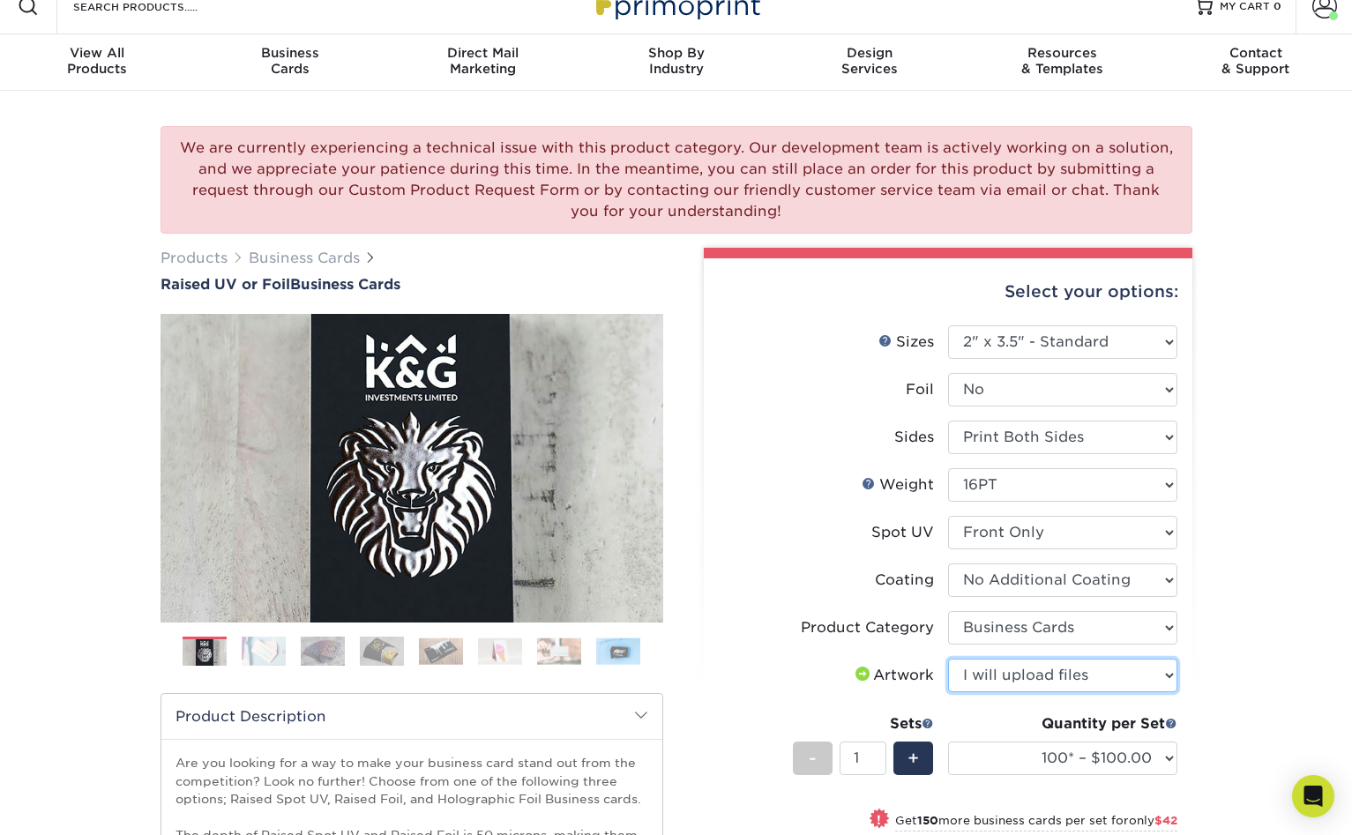
click at [948, 659] on select "Please Select I will upload files I need a design - $100" at bounding box center [1062, 676] width 229 height 34
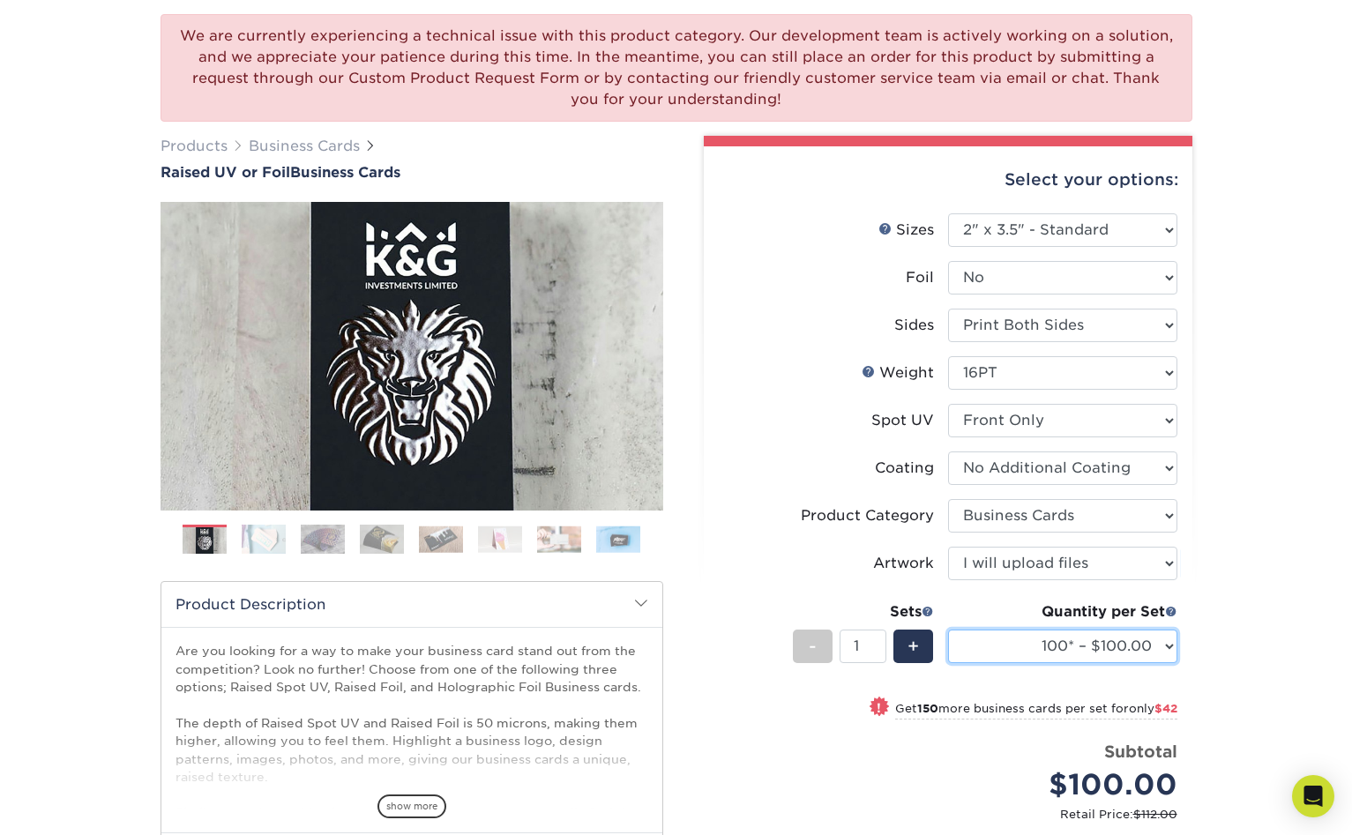
click at [1036, 630] on select "100* – $100.00 250* – $142.00 500* – $192.00" at bounding box center [1062, 647] width 229 height 34
select select "500* – $192.00"
click at [948, 630] on select "100* – $100.00 250* – $142.00 500* – $192.00" at bounding box center [1062, 647] width 229 height 34
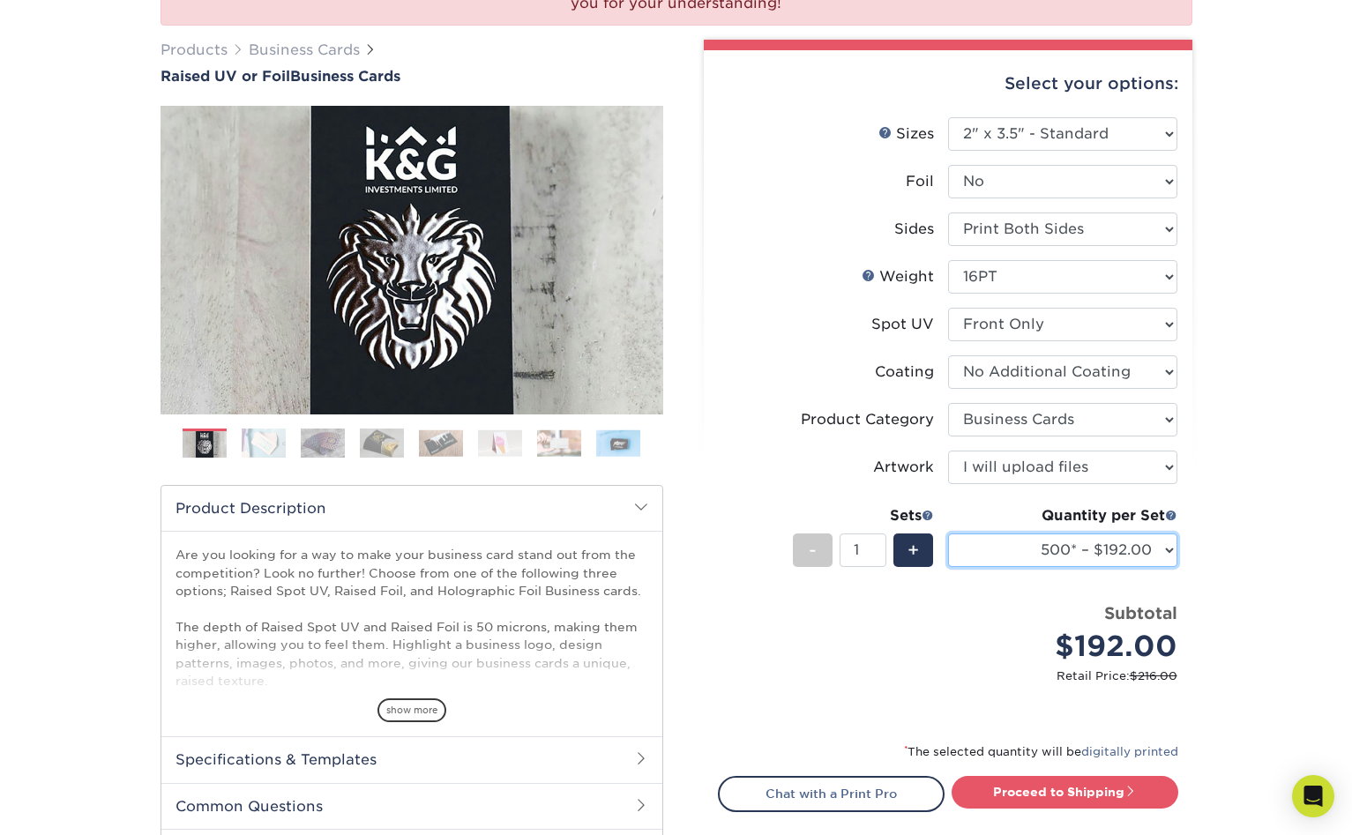
scroll to position [149, 0]
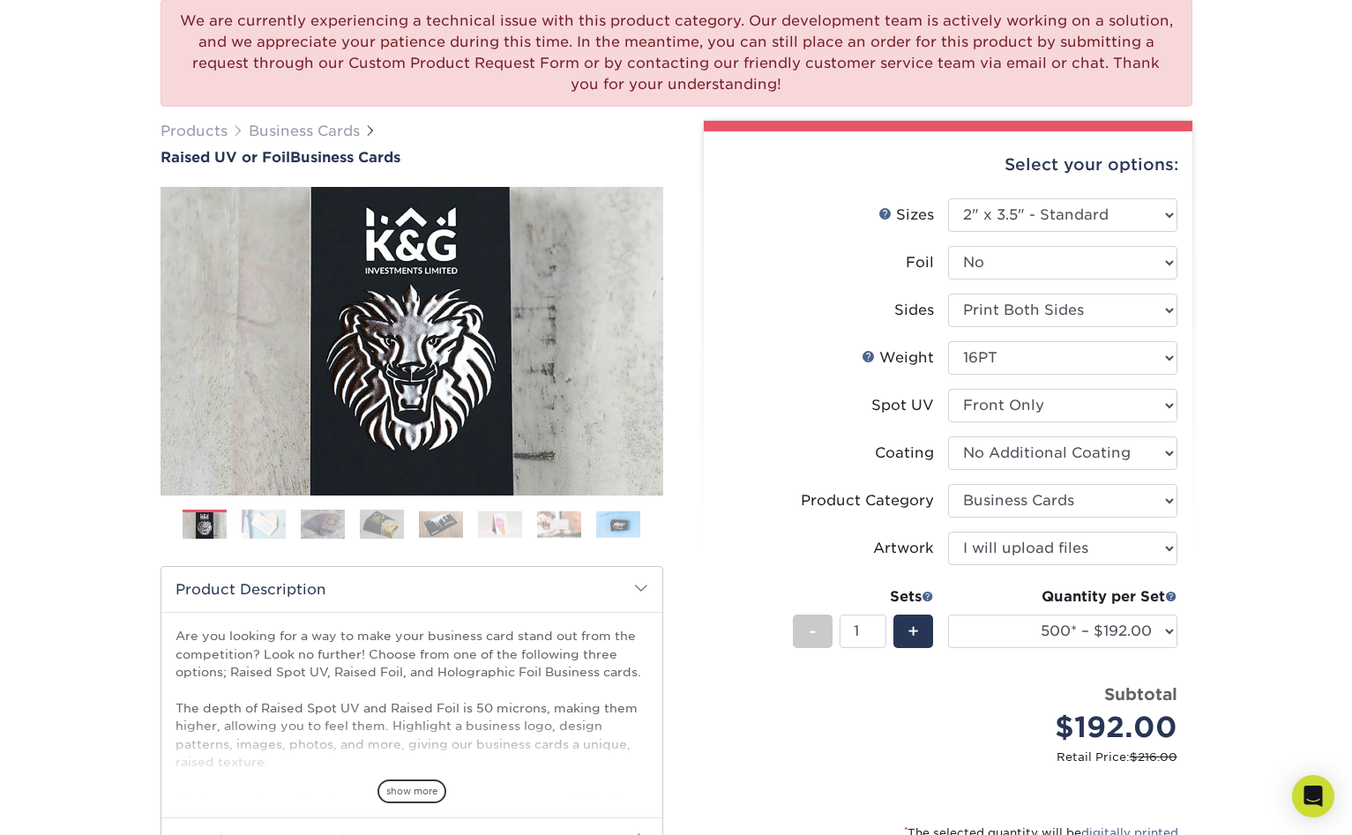
type input "Set 1"
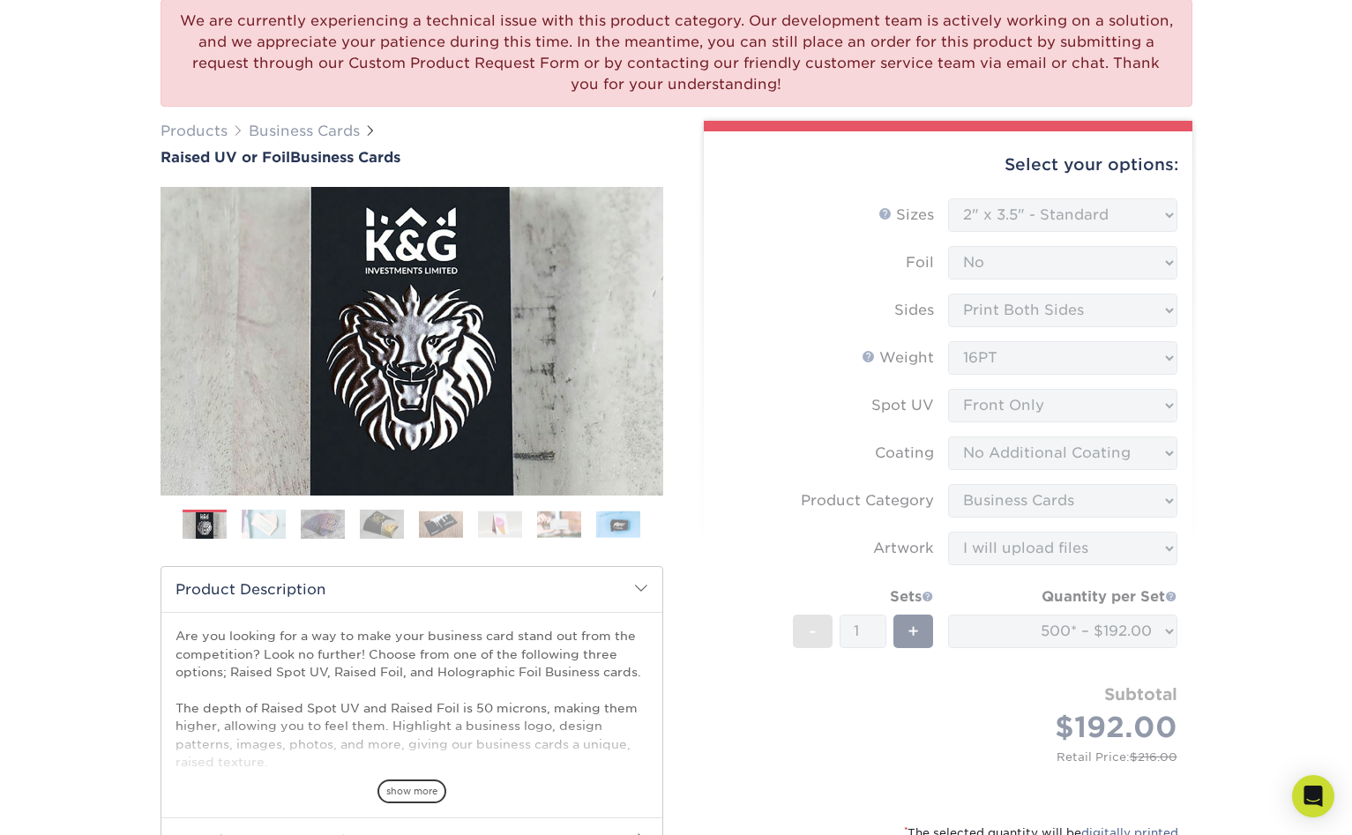
select select "028e9ad4-f42b-42cd-b8a3-fa699623ed4c"
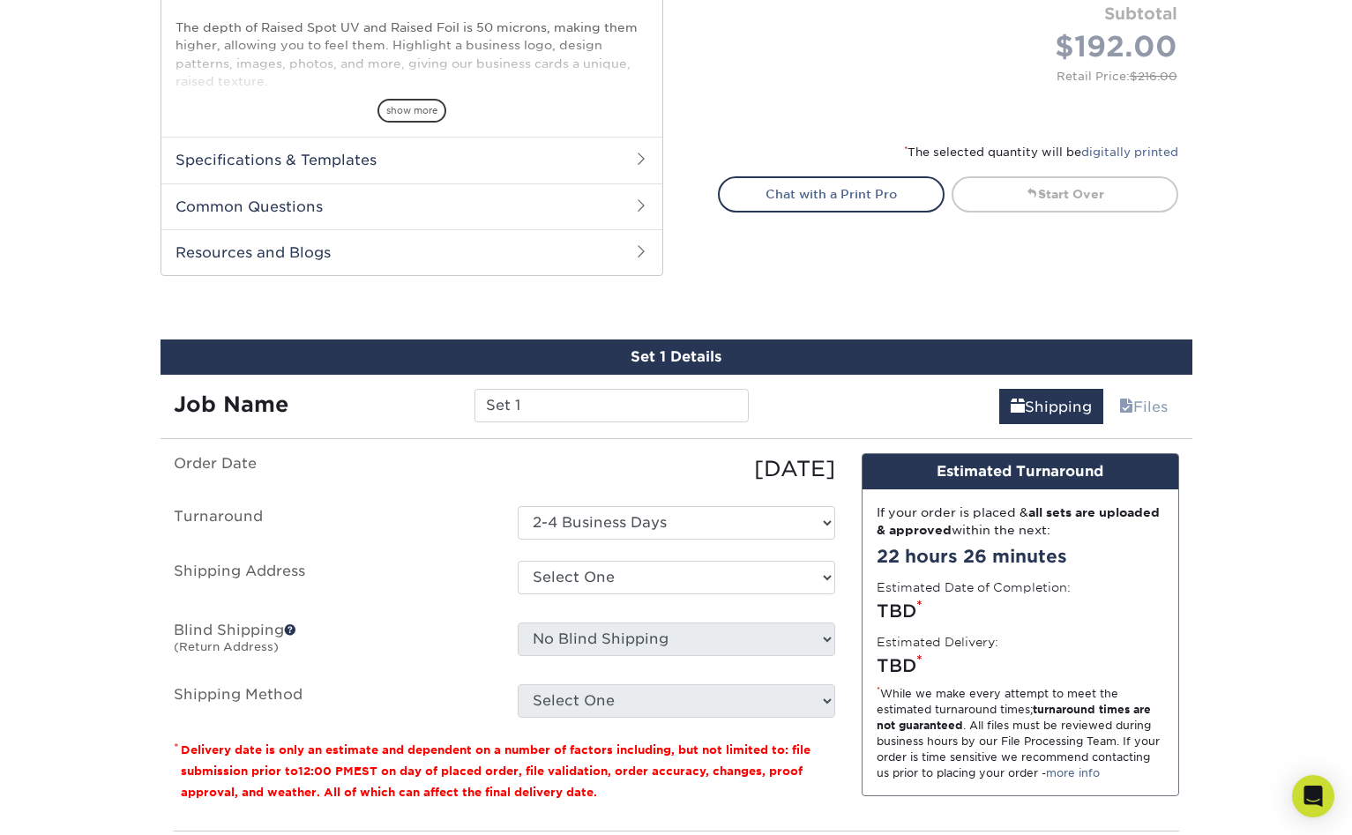
scroll to position [842, 0]
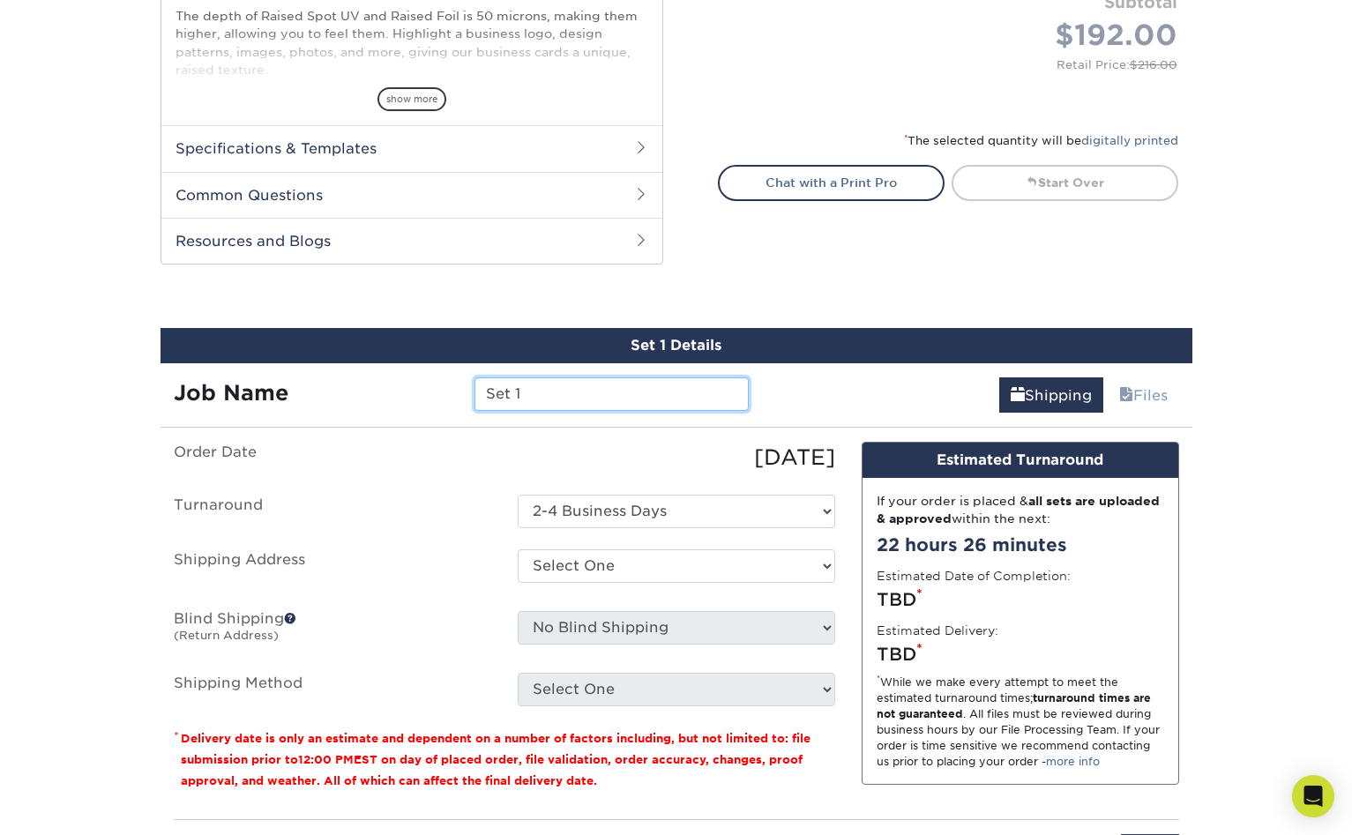
click at [566, 378] on input "Set 1" at bounding box center [612, 395] width 274 height 34
type input "Pride Lending - [PERSON_NAME]"
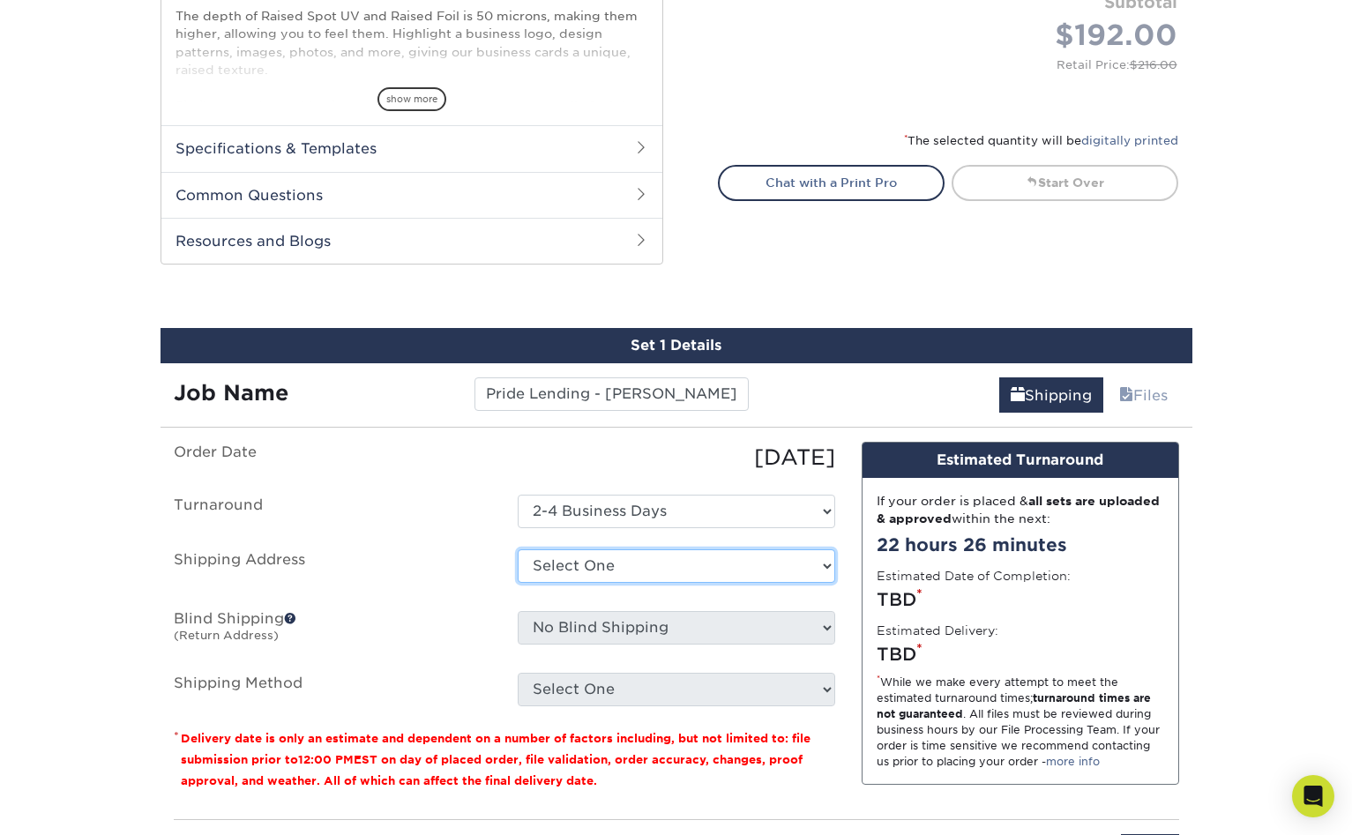
click at [644, 550] on select "Select One Andrew Carway Group Citizens for Ronnie Kroell Datz 2024 Datz Cichli…" at bounding box center [677, 567] width 318 height 34
click at [539, 550] on select "Select One Andrew Carway Group Citizens for Ronnie Kroell Datz 2024 Datz Cichli…" at bounding box center [677, 567] width 318 height 34
select select "newaddress"
click at [518, 550] on select "Select One Andrew Carway Group Citizens for Ronnie Kroell Datz 2024 Datz Cichli…" at bounding box center [677, 567] width 318 height 34
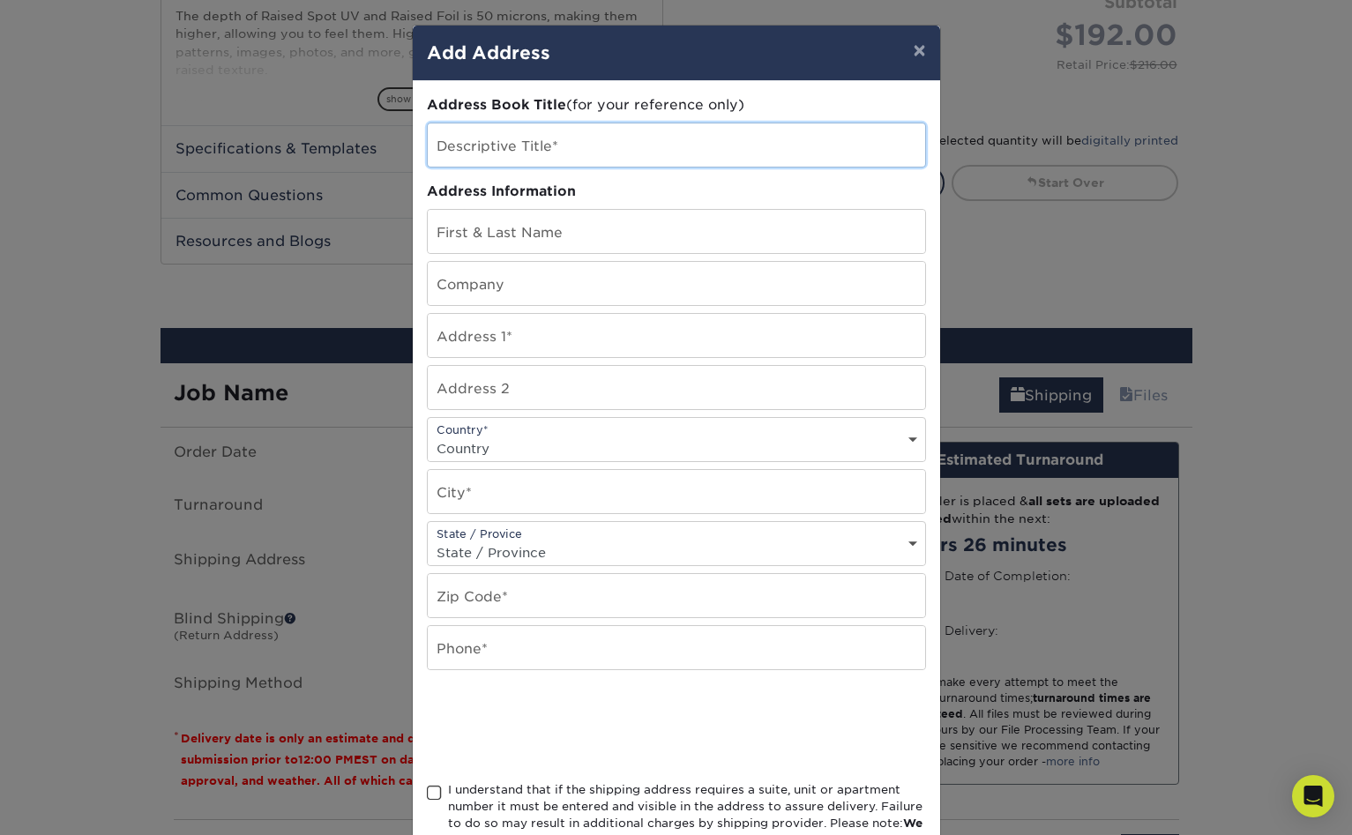
click at [557, 128] on input "text" at bounding box center [677, 145] width 498 height 43
type input "Pride Lending - [PERSON_NAME]"
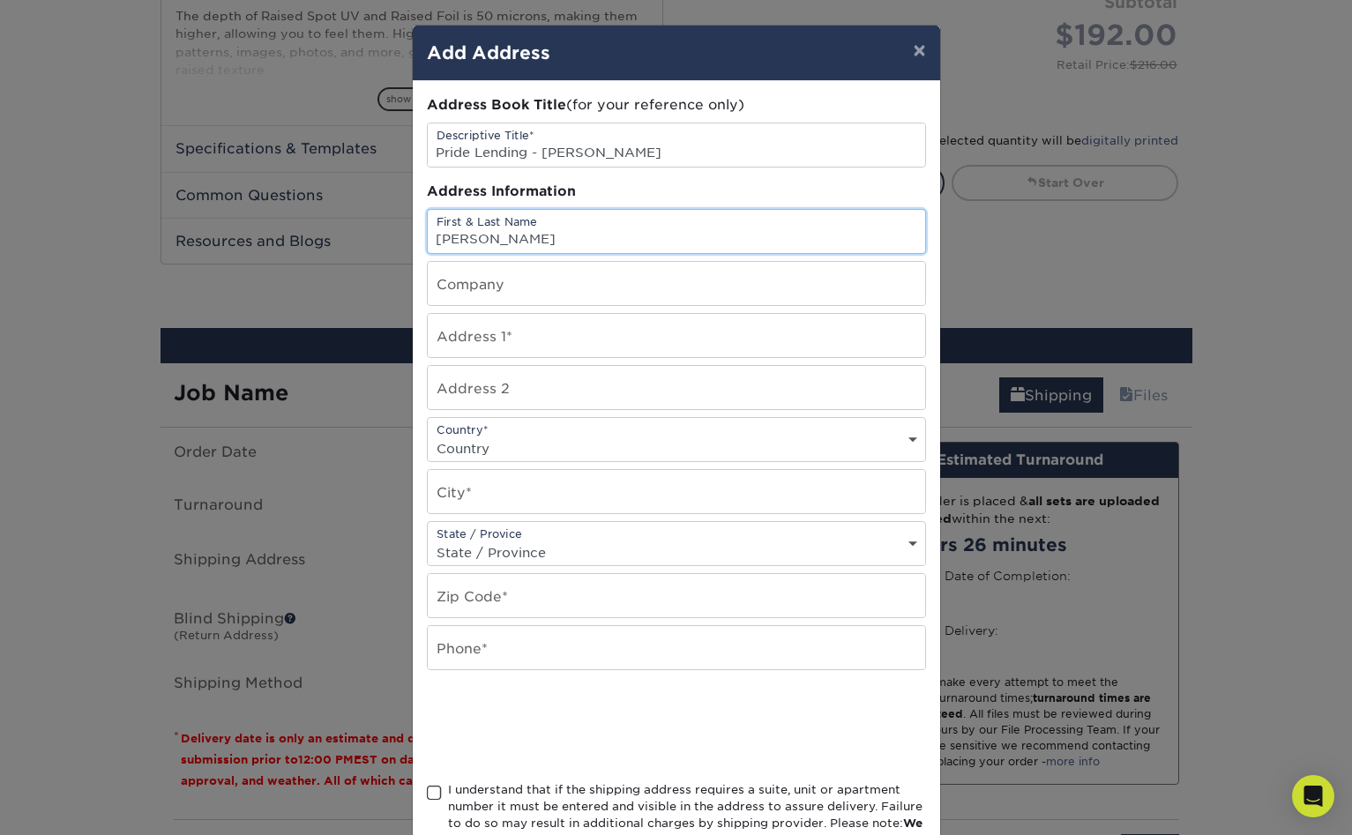
type input "[PERSON_NAME]"
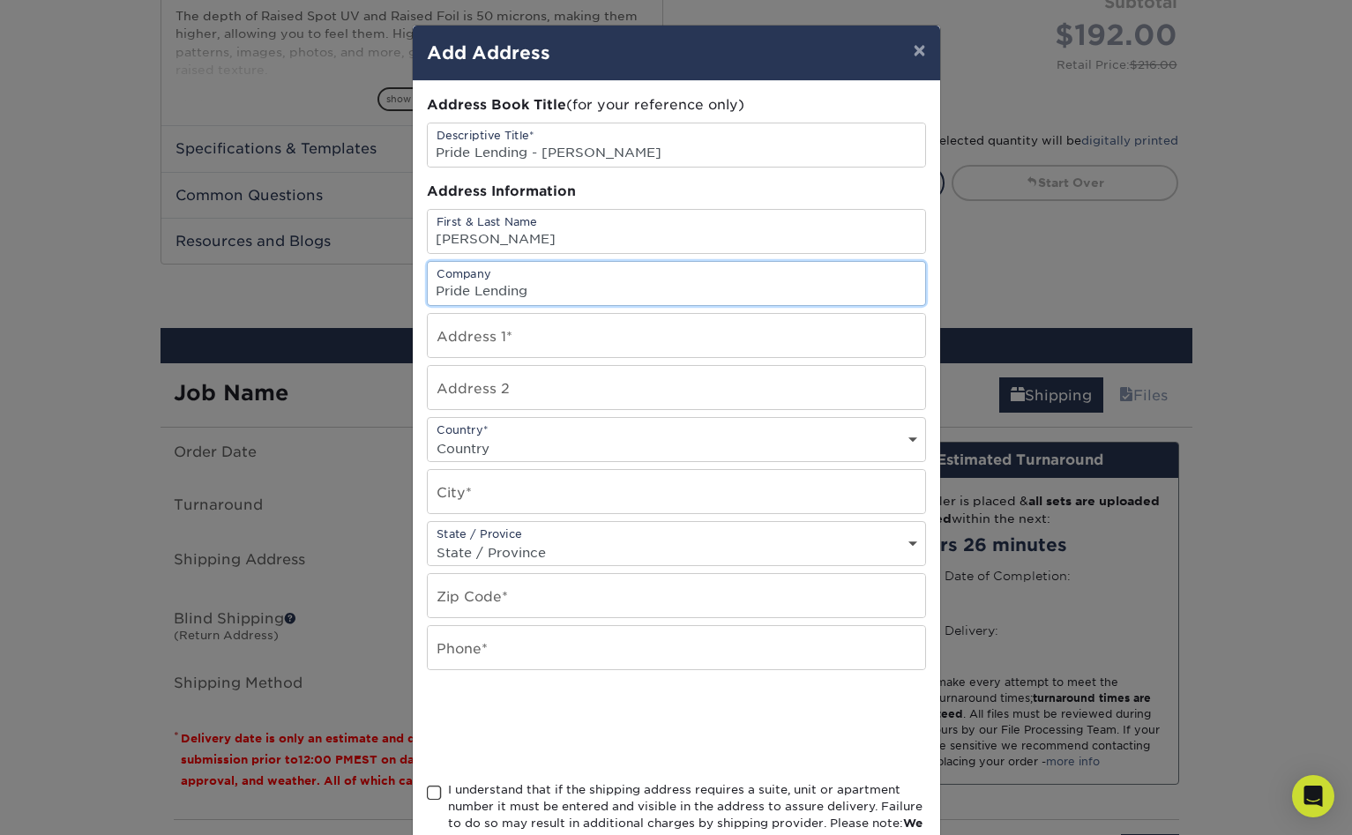
type input "Pride Lending"
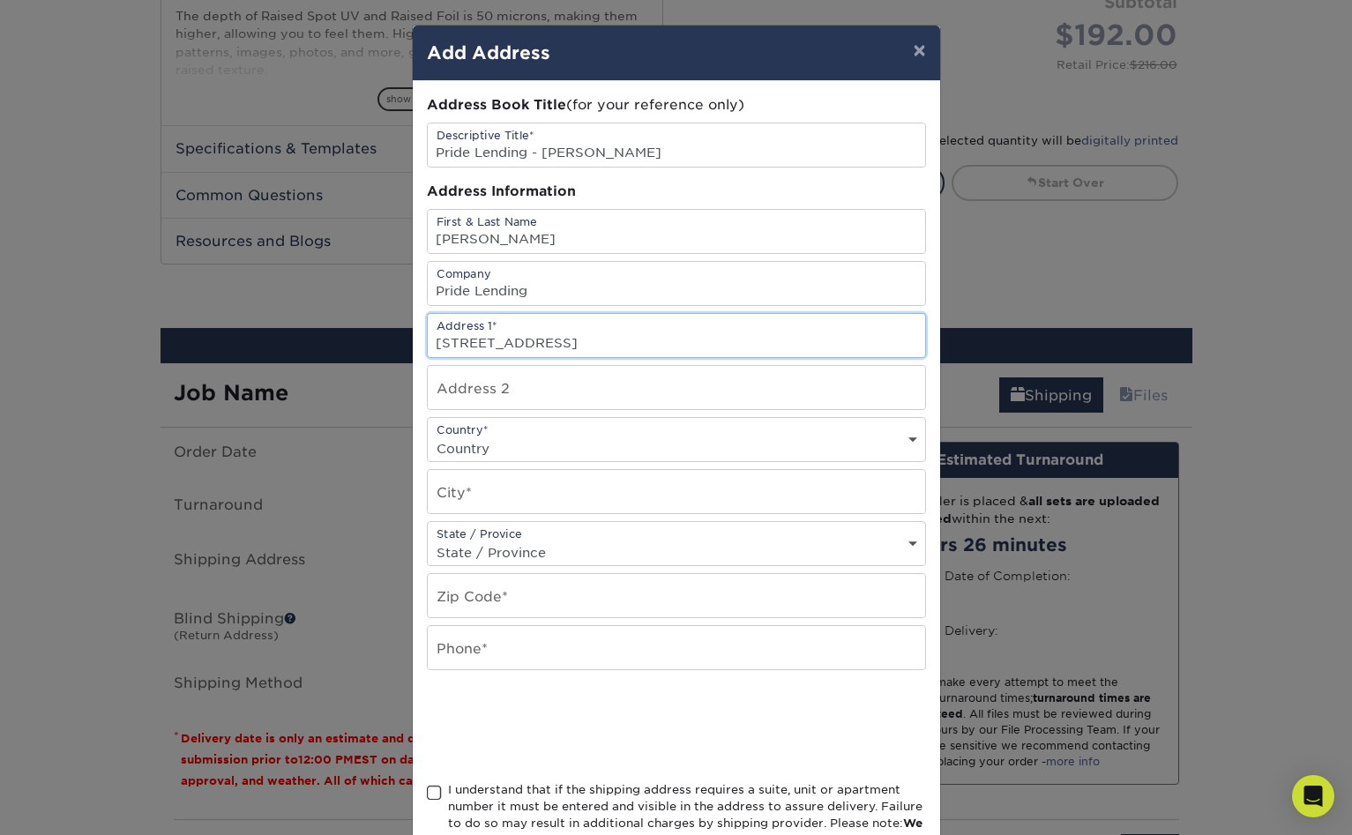
type input "[STREET_ADDRESS]"
click at [507, 436] on select "Country United States Canada ----------------------------- Afghanistan Albania …" at bounding box center [677, 449] width 498 height 26
select select "US"
click at [428, 436] on select "Country United States Canada ----------------------------- Afghanistan Albania …" at bounding box center [677, 449] width 498 height 26
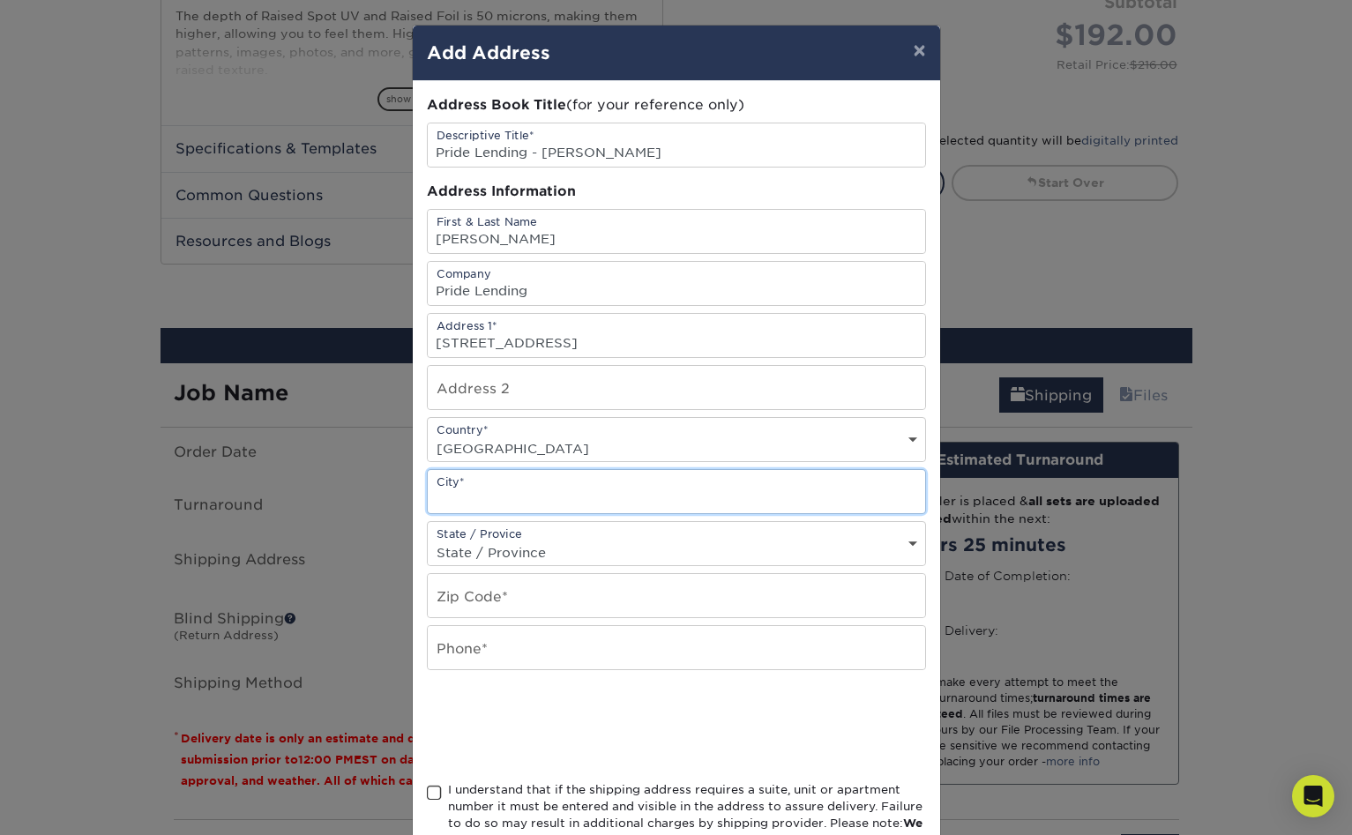
click at [509, 470] on input "text" at bounding box center [677, 491] width 498 height 43
type input "Minneola"
click at [587, 540] on select "State / Province Alabama Alaska Arizona Arkansas California Colorado Connecticu…" at bounding box center [677, 553] width 498 height 26
select select "FL"
click at [428, 540] on select "State / Province Alabama Alaska Arizona Arkansas California Colorado Connecticu…" at bounding box center [677, 553] width 498 height 26
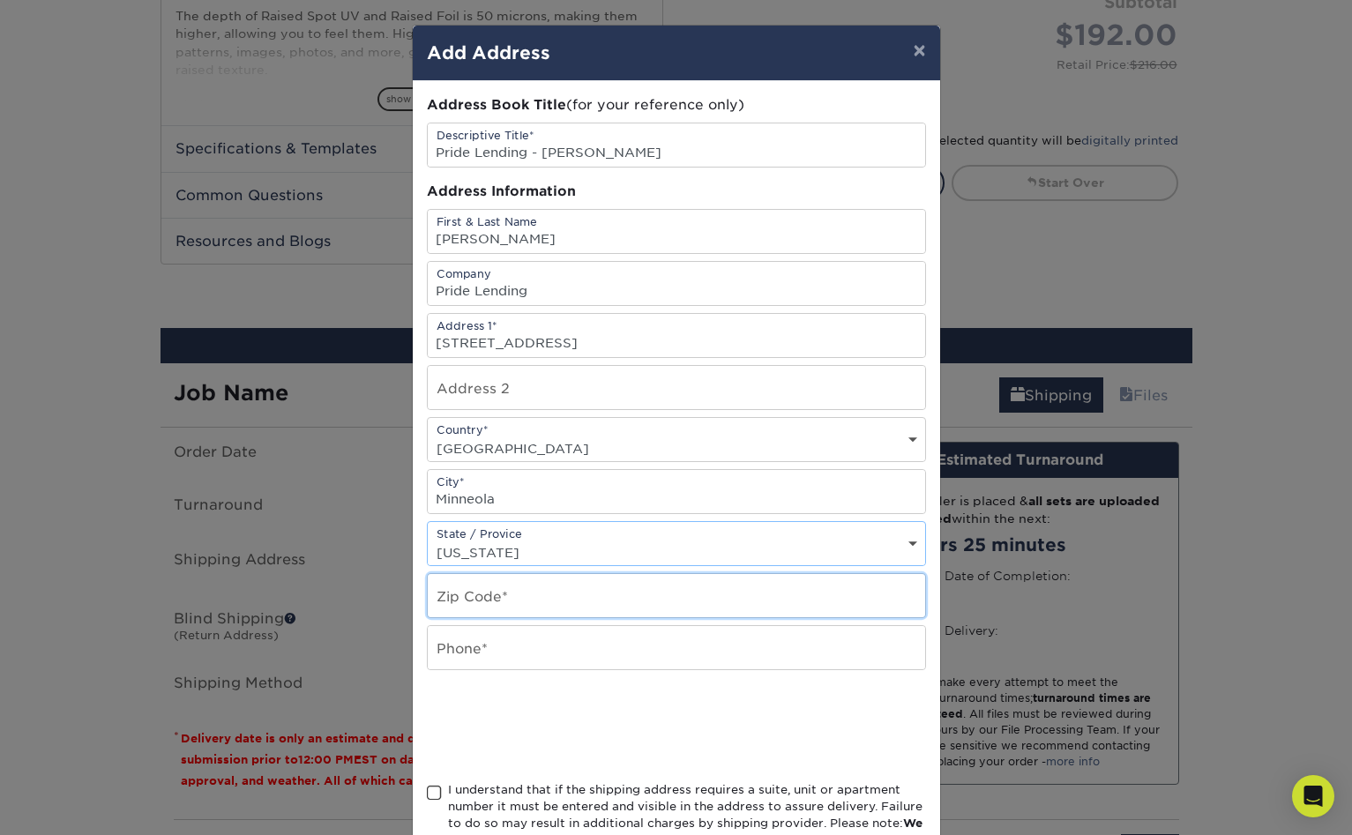
click at [506, 574] on input "text" at bounding box center [677, 595] width 498 height 43
type input "34715"
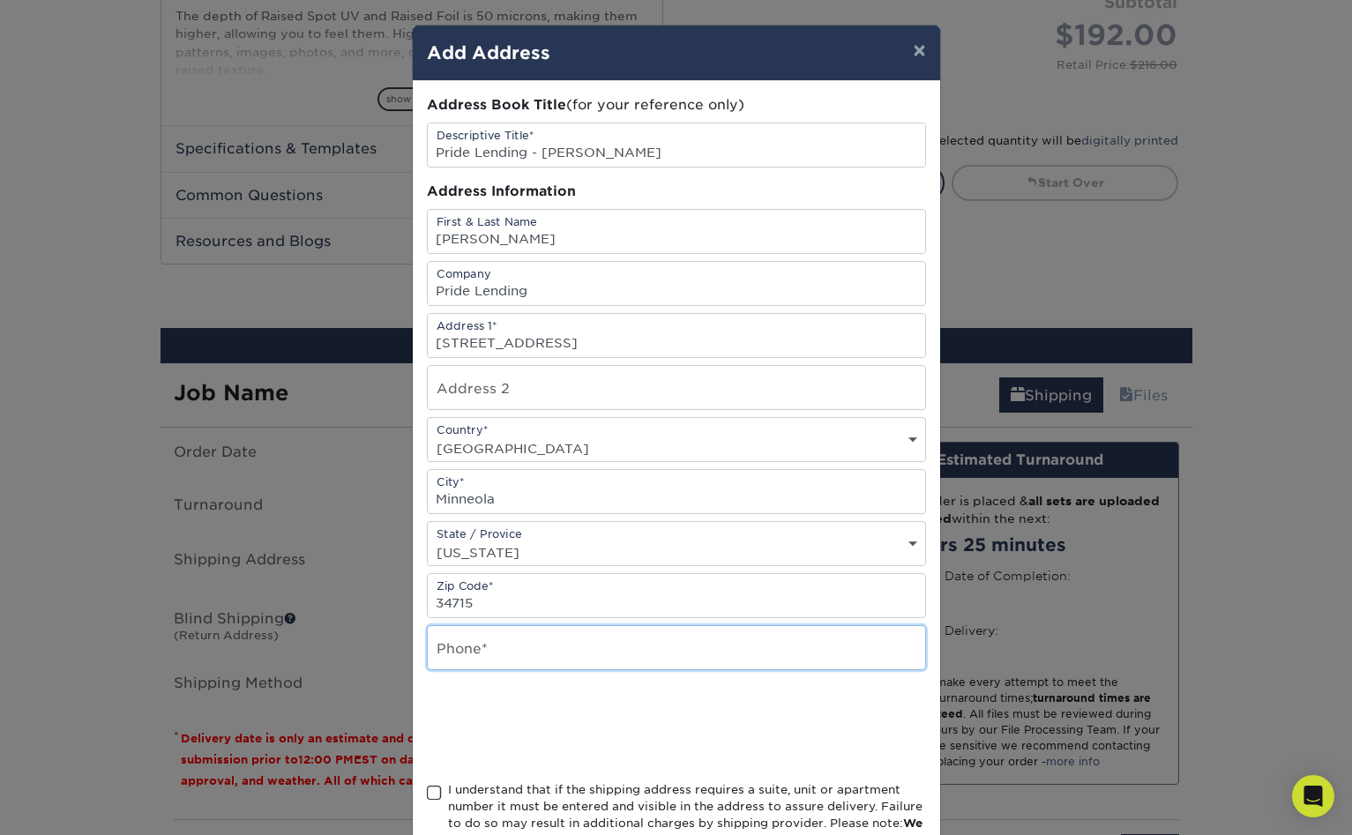
click at [495, 626] on input "text" at bounding box center [677, 647] width 498 height 43
type input "4078855444"
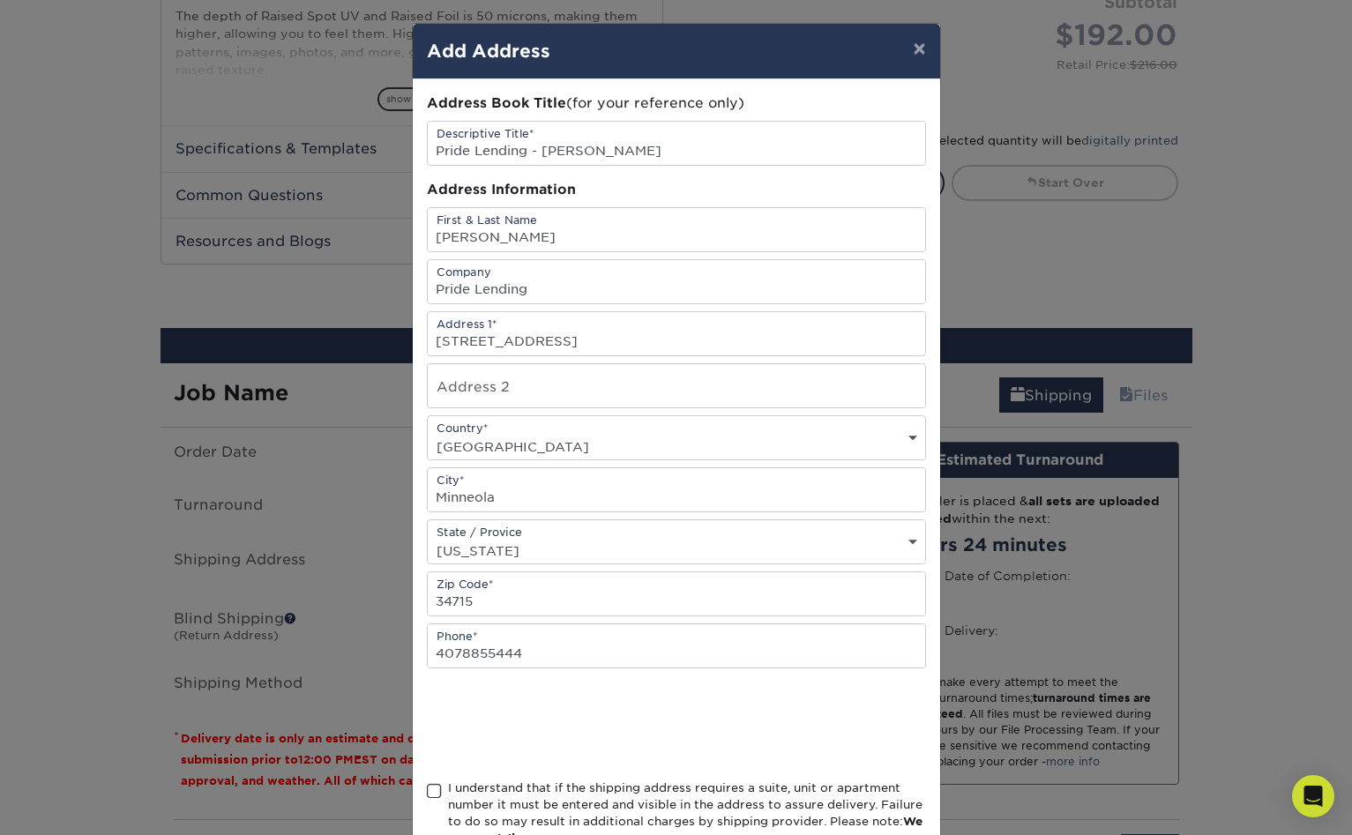
click at [431, 783] on span at bounding box center [434, 791] width 15 height 17
click at [0, 0] on input "I understand that if the shipping address requires a suite, unit or apartment n…" at bounding box center [0, 0] width 0 height 0
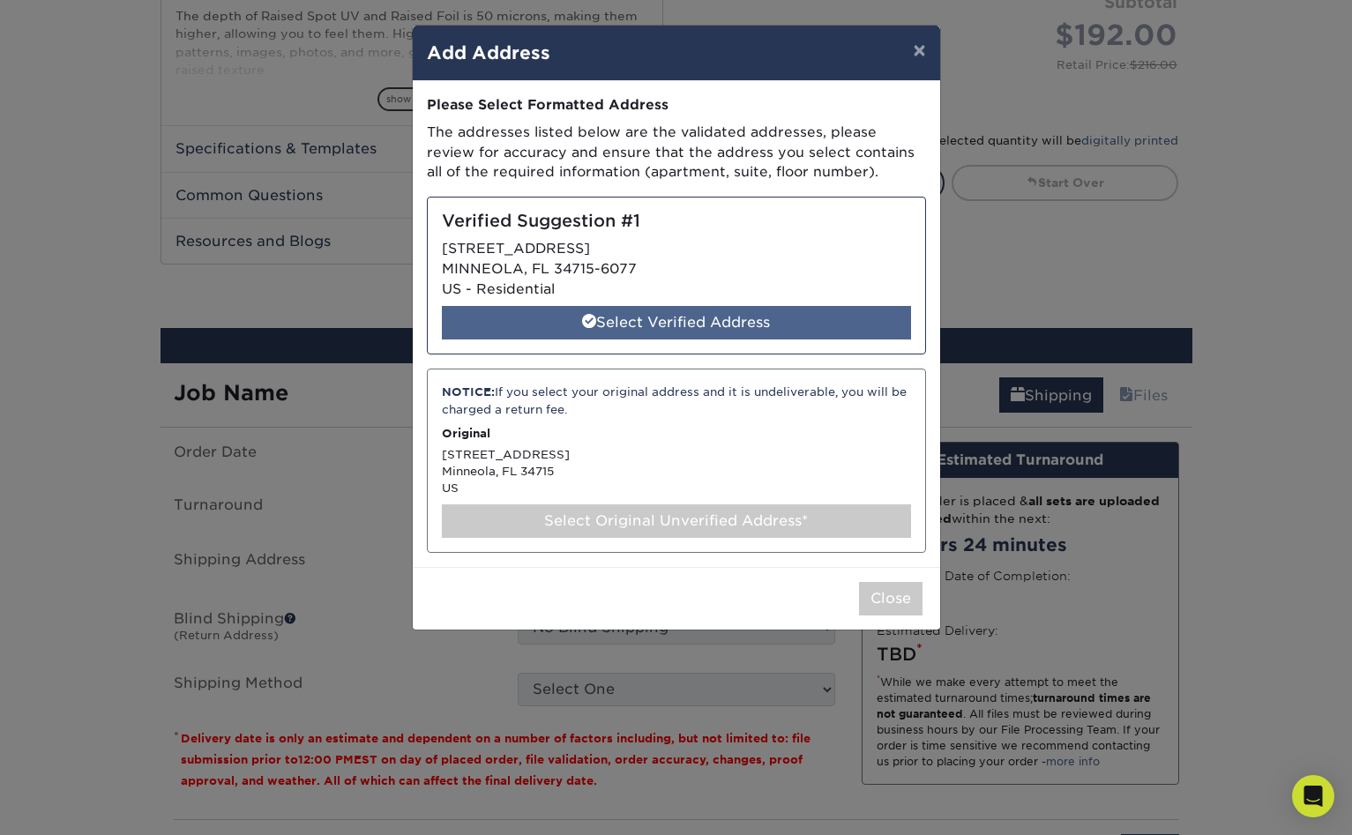
click at [673, 306] on div "Select Verified Address" at bounding box center [676, 323] width 469 height 34
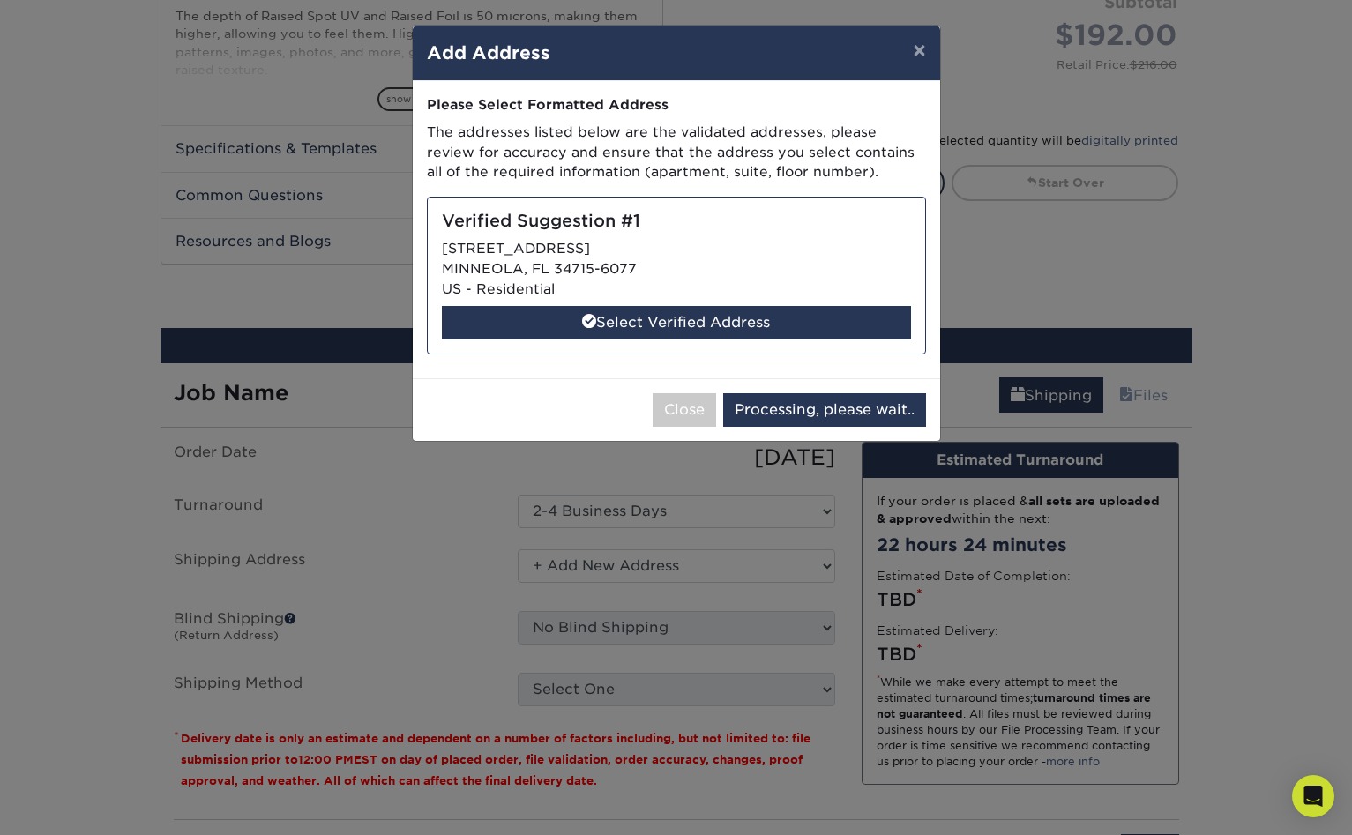
select select "285689"
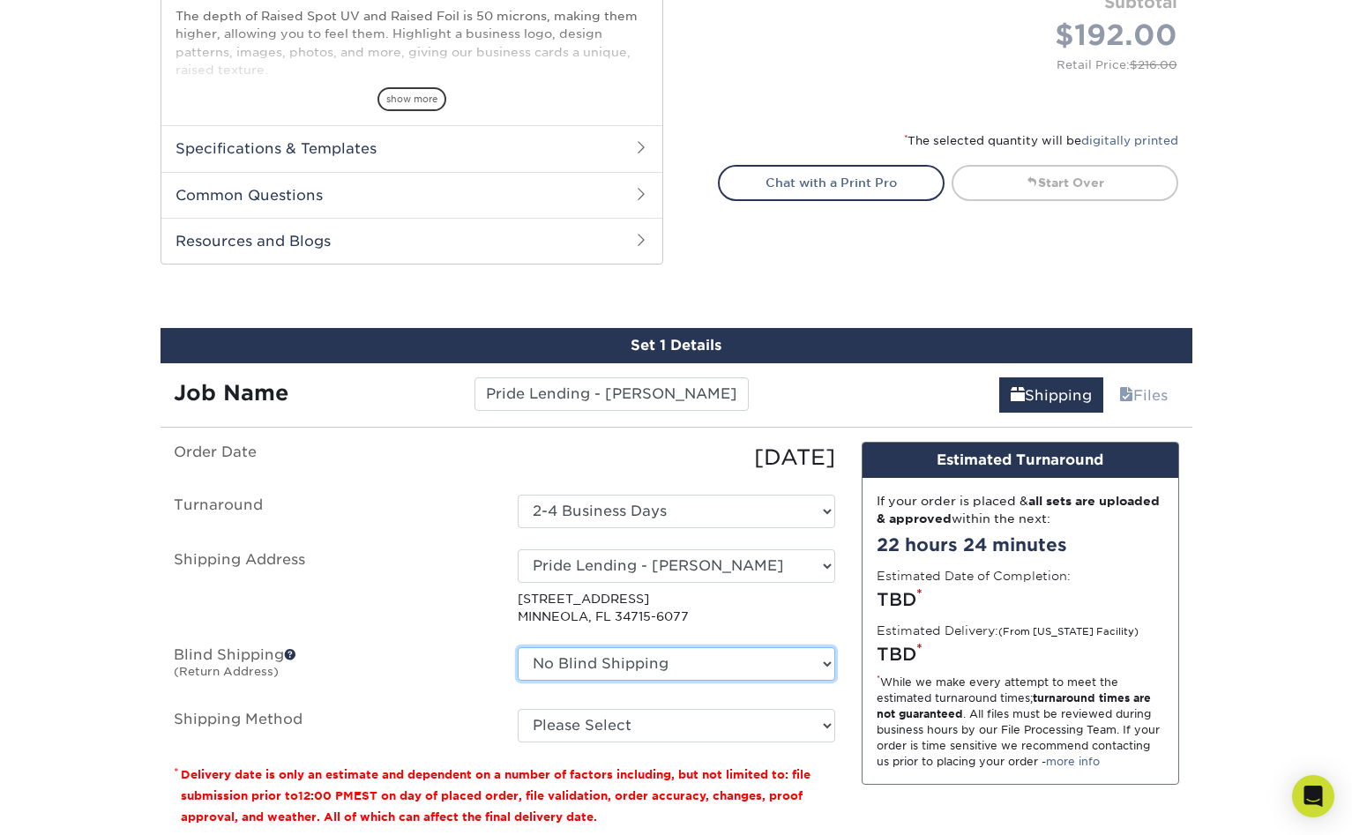
click at [711, 648] on select "No Blind Shipping Andrew Carway Group Citizens for Ronnie Kroell Datz 2024 Datz…" at bounding box center [677, 665] width 318 height 34
select select "203445"
click at [518, 648] on select "No Blind Shipping Andrew Carway Group Citizens for Ronnie Kroell Datz 2024 Datz…" at bounding box center [677, 665] width 318 height 34
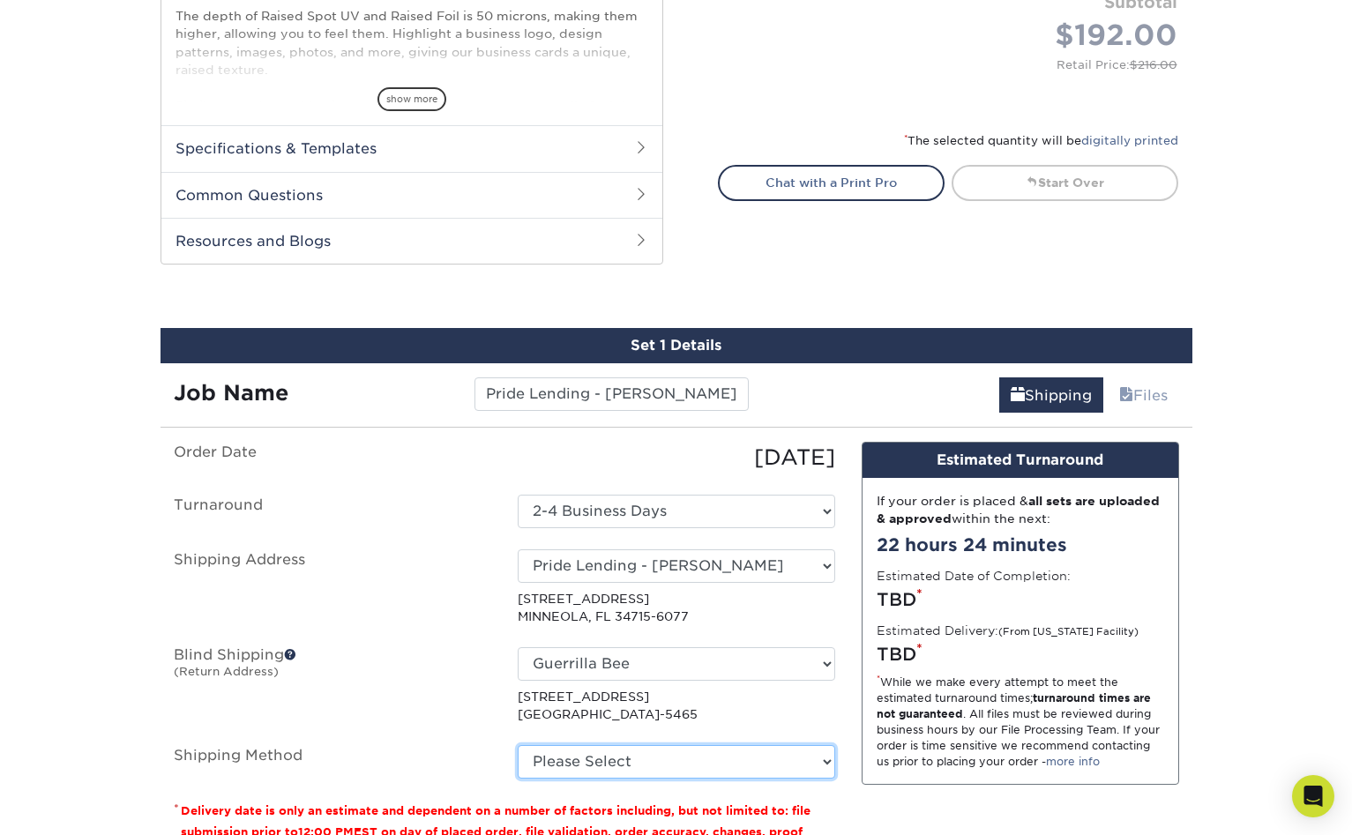
click at [639, 745] on select "Please Select Ground Shipping (+$8.96) 3 Day Shipping Service (+$24.92) 2 Day A…" at bounding box center [677, 762] width 318 height 34
select select "03"
click at [518, 745] on select "Please Select Ground Shipping (+$8.96) 3 Day Shipping Service (+$24.92) 2 Day A…" at bounding box center [677, 762] width 318 height 34
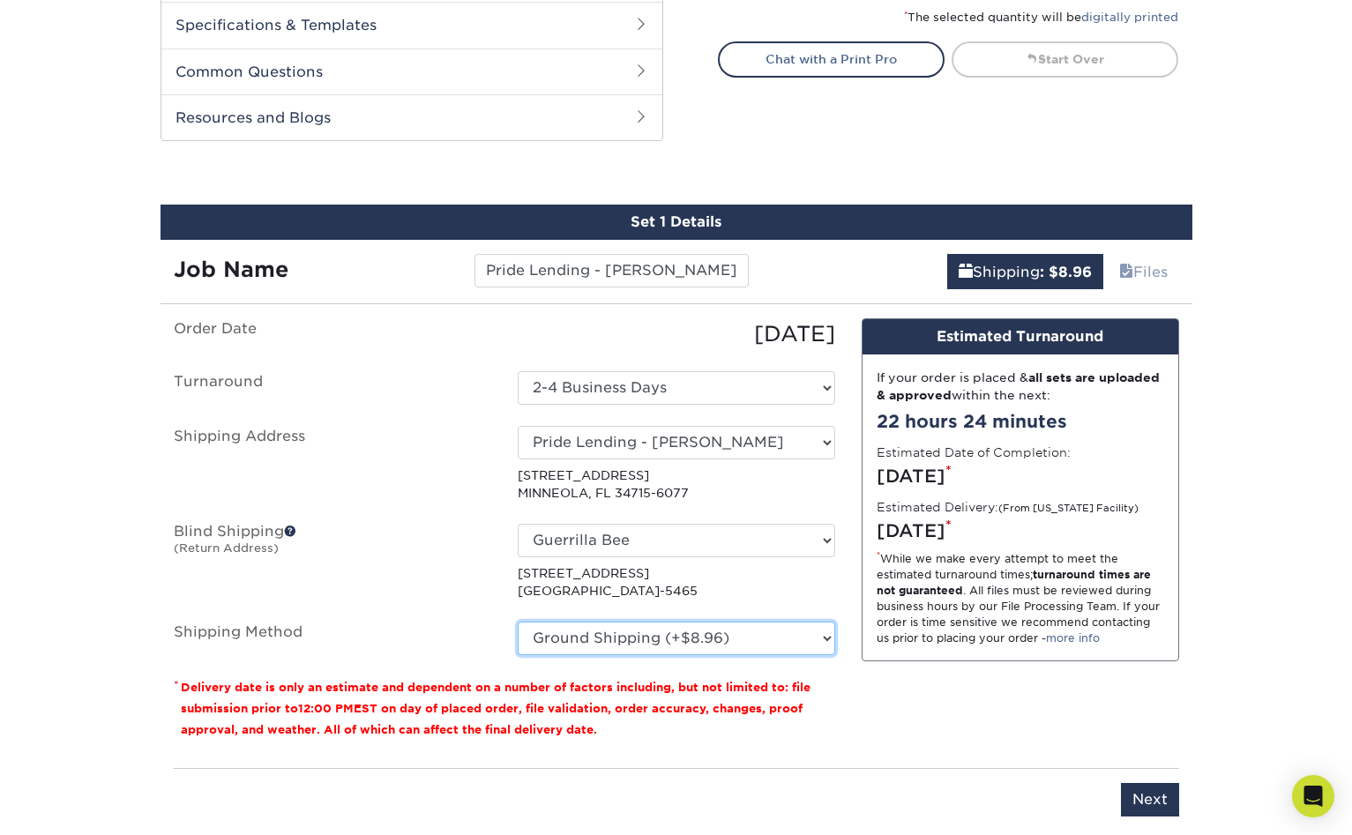
scroll to position [949, 0]
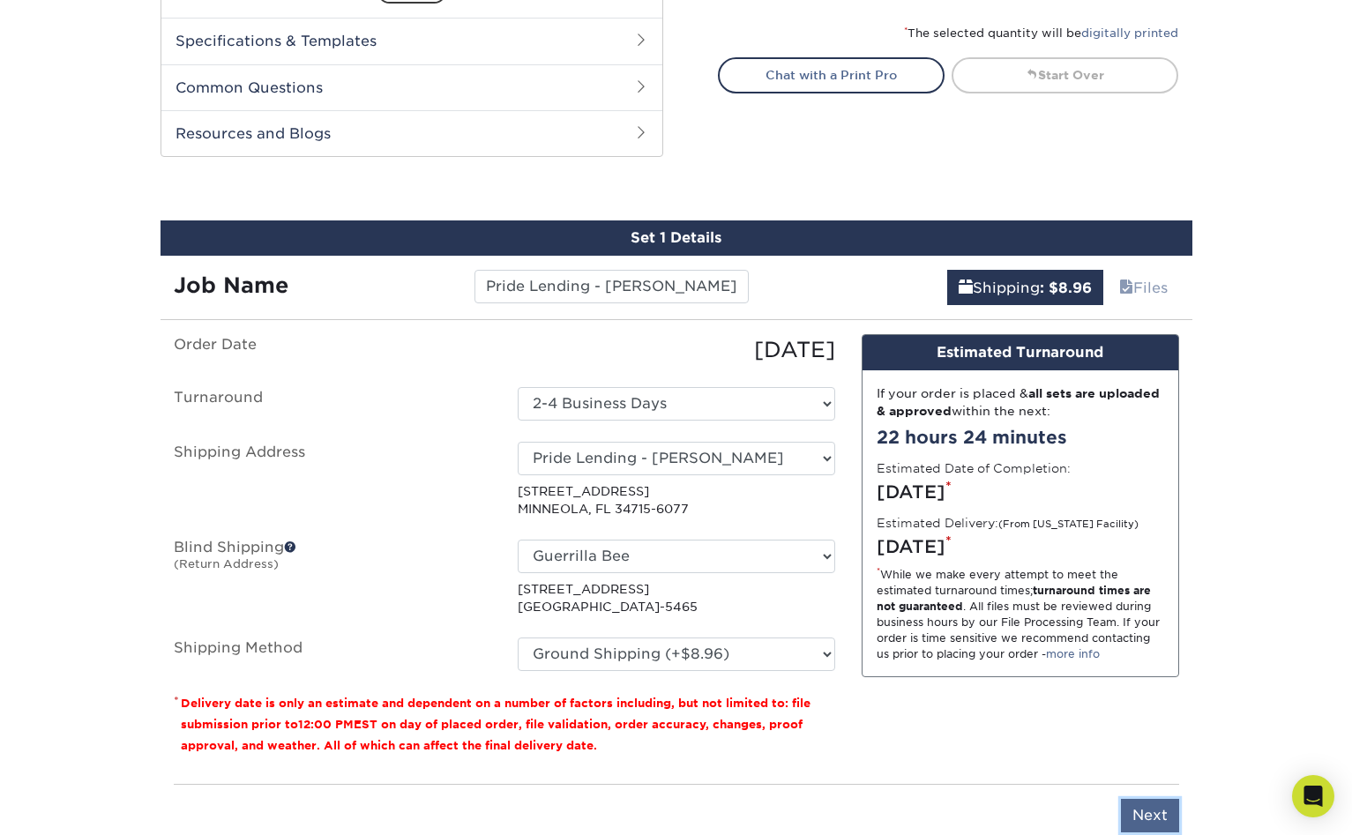
click at [1150, 799] on input "Next" at bounding box center [1150, 816] width 58 height 34
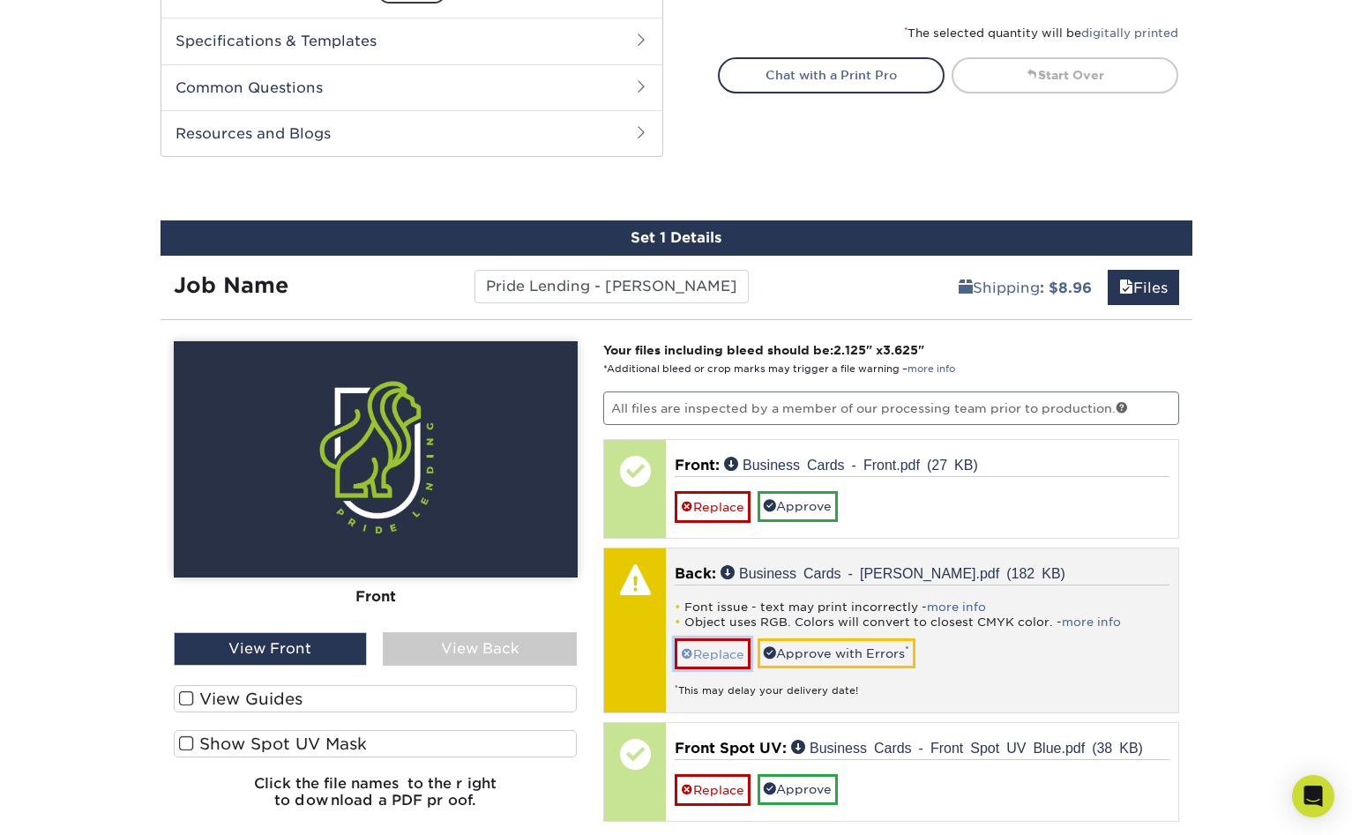
click at [712, 639] on link "Replace" at bounding box center [713, 654] width 76 height 31
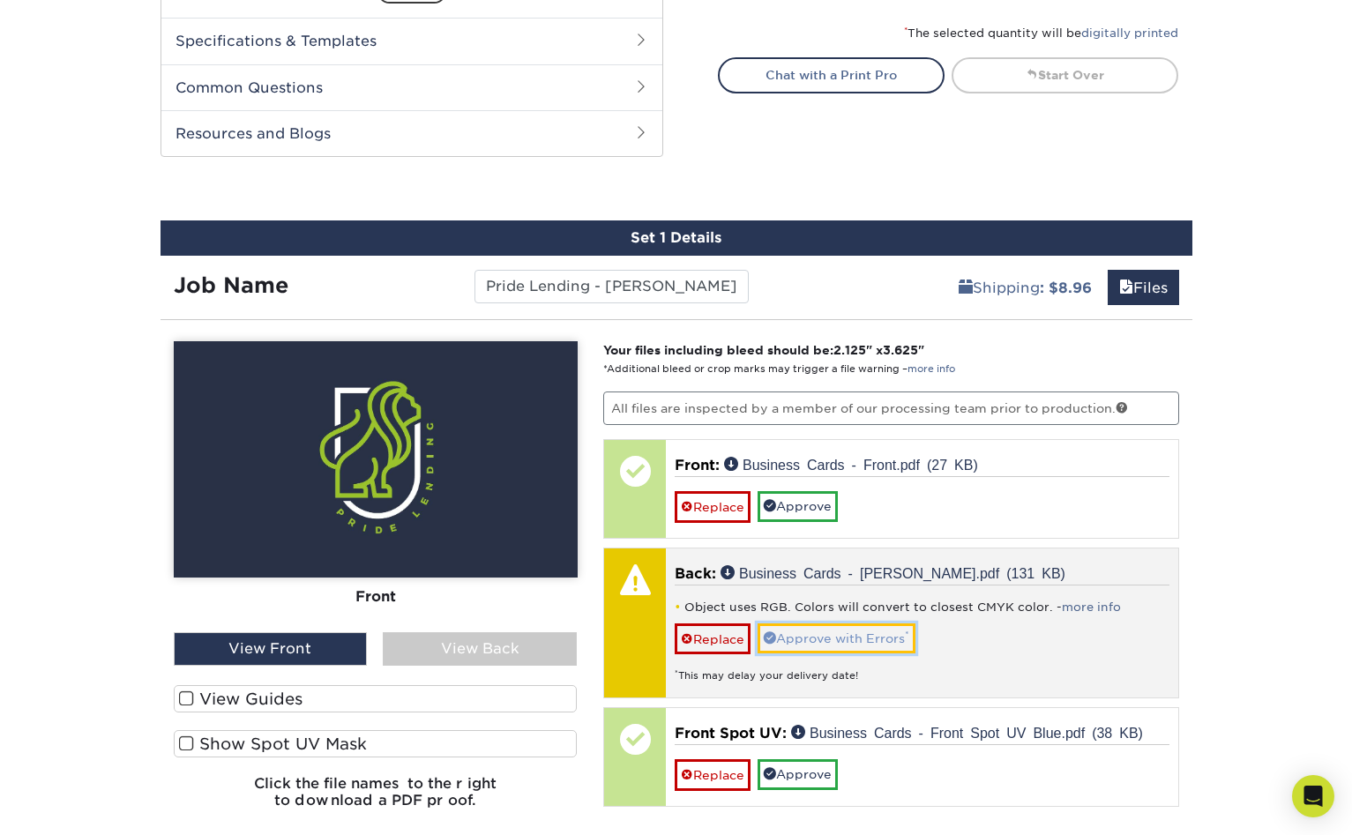
click at [812, 624] on link "Approve with Errors *" at bounding box center [837, 639] width 158 height 30
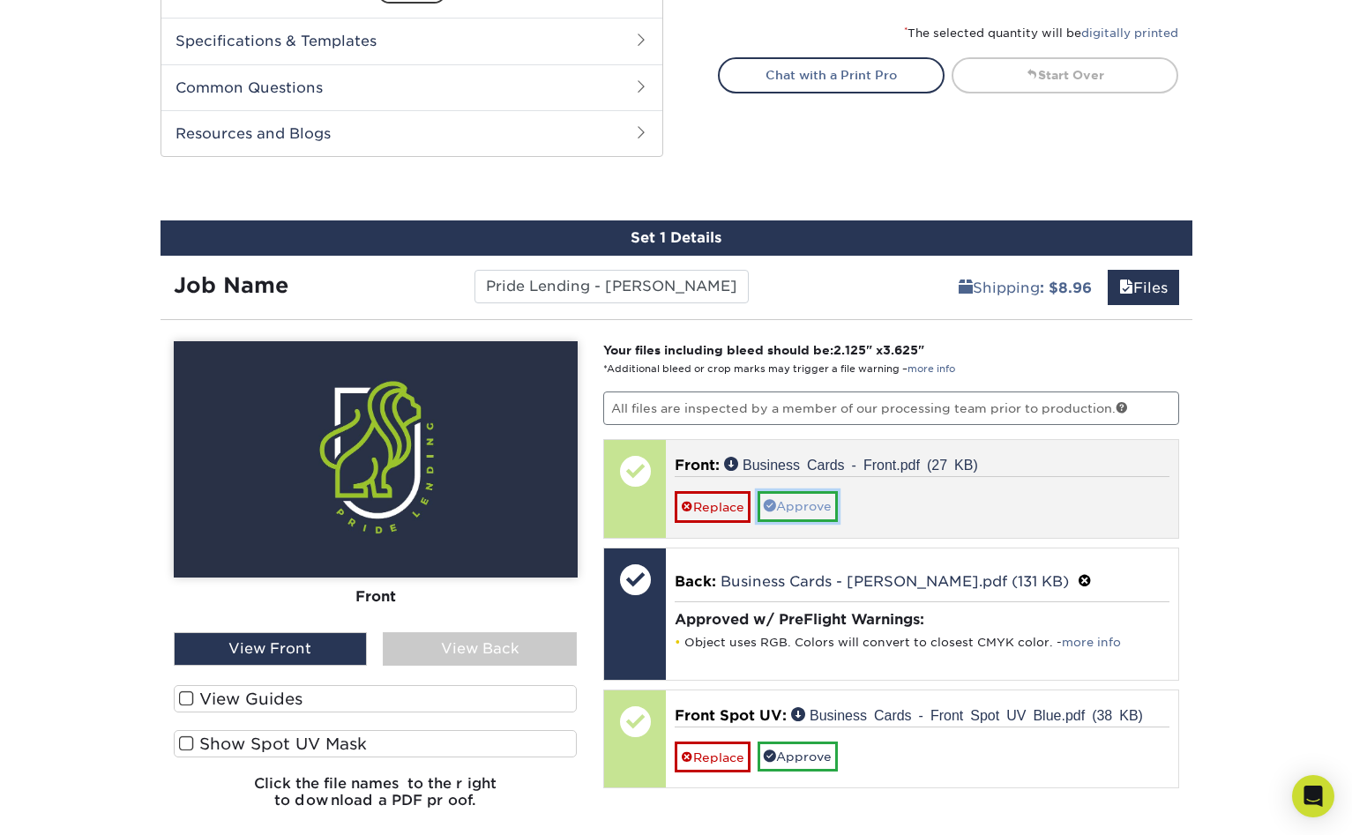
click at [775, 491] on link "Approve" at bounding box center [798, 506] width 80 height 30
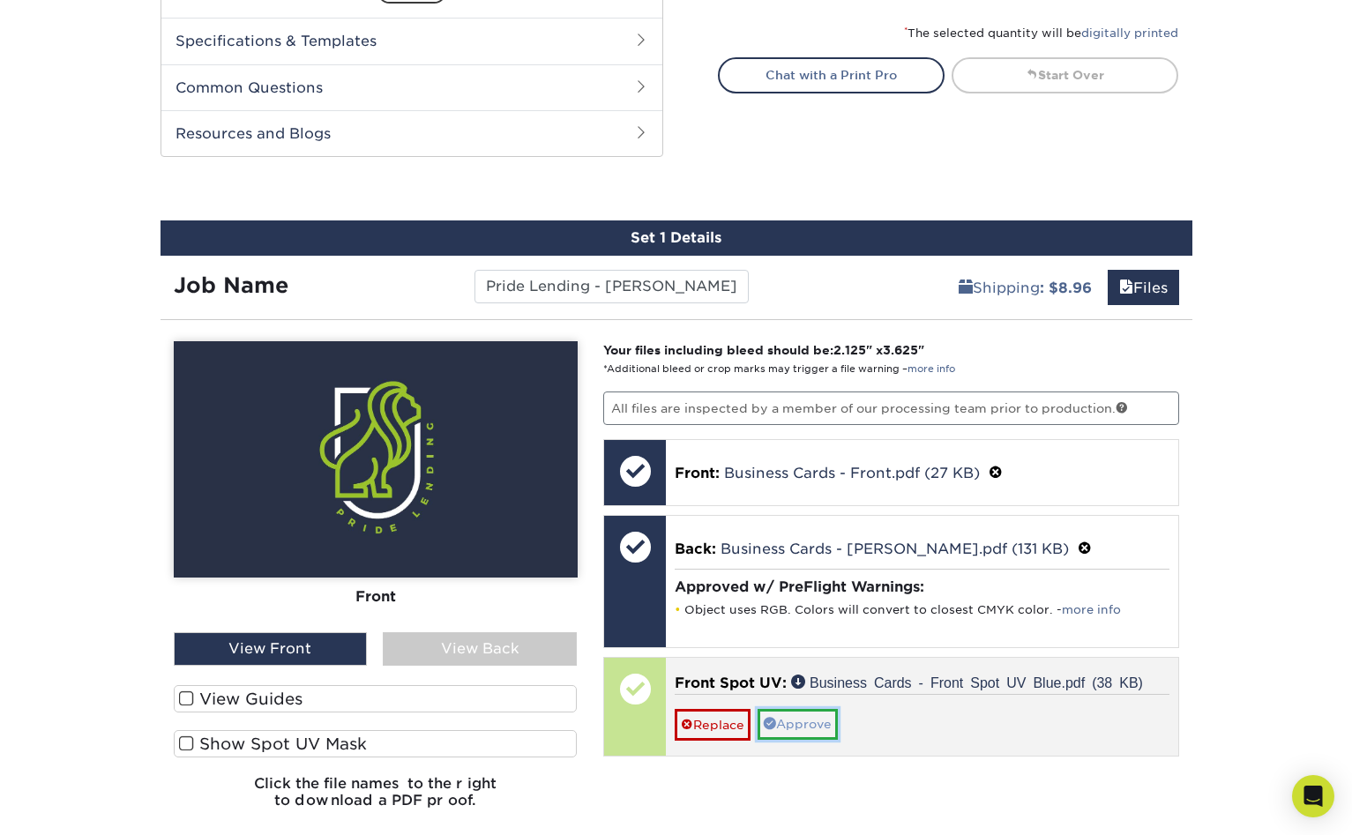
click at [766, 709] on link "Approve" at bounding box center [798, 724] width 80 height 30
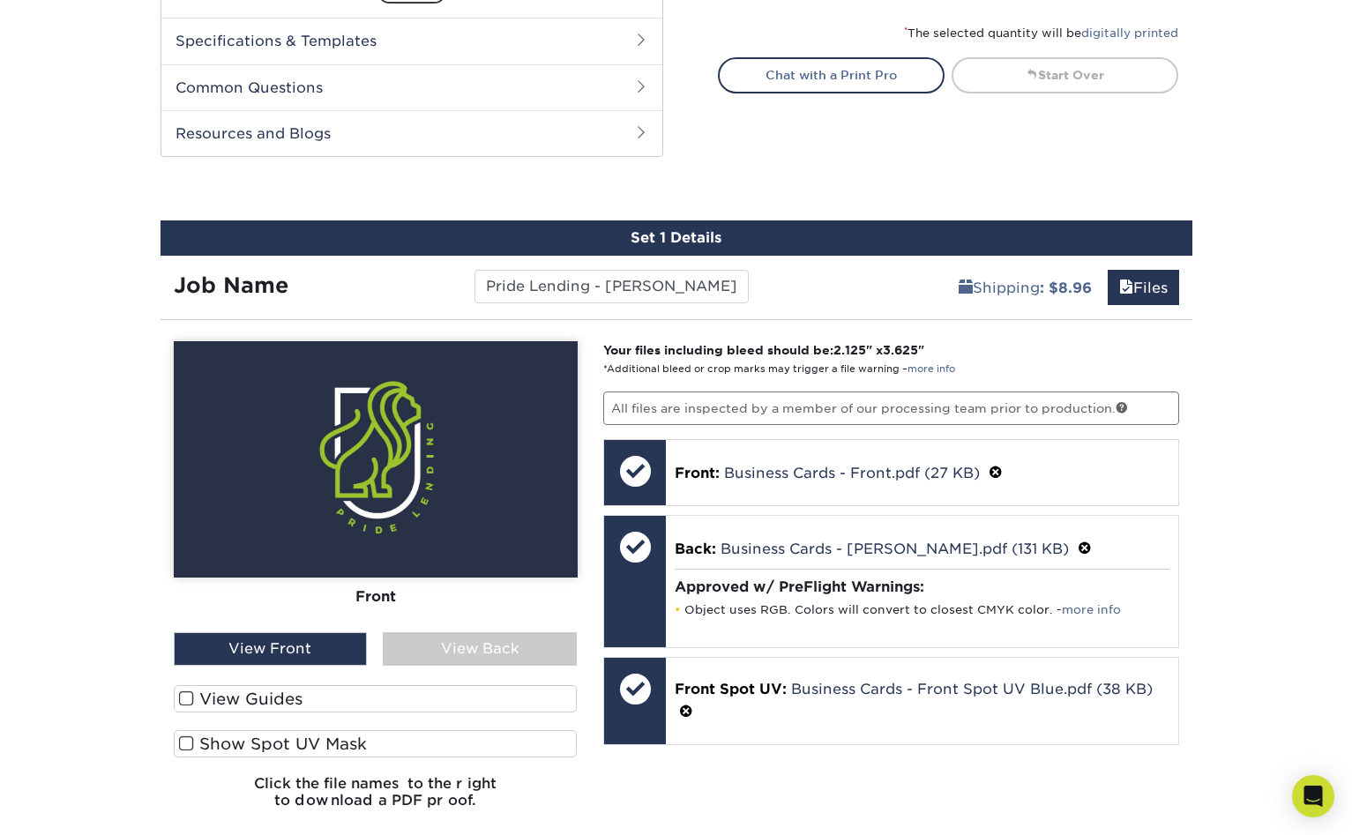
click at [188, 691] on span at bounding box center [186, 699] width 15 height 17
click at [0, 0] on input "View Guides" at bounding box center [0, 0] width 0 height 0
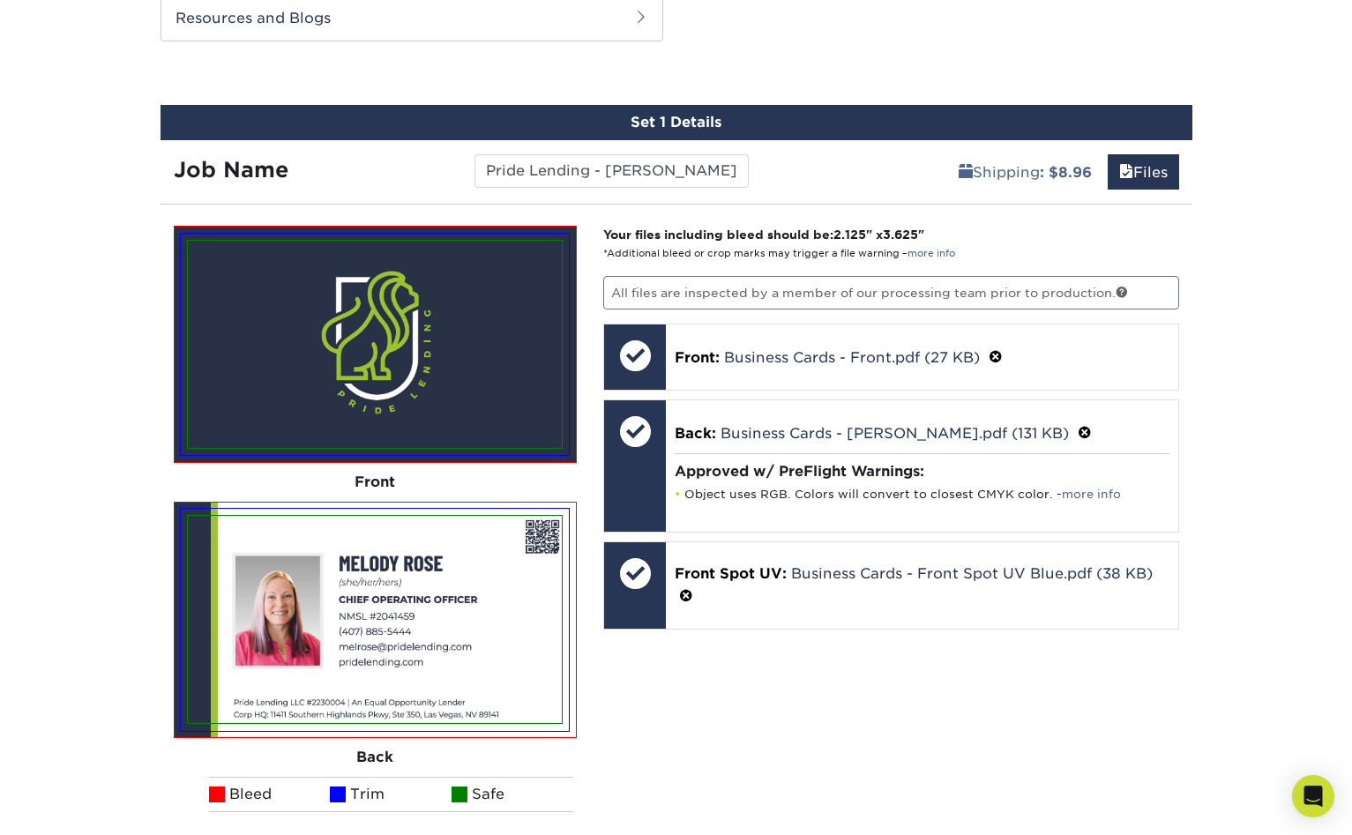
scroll to position [1162, 0]
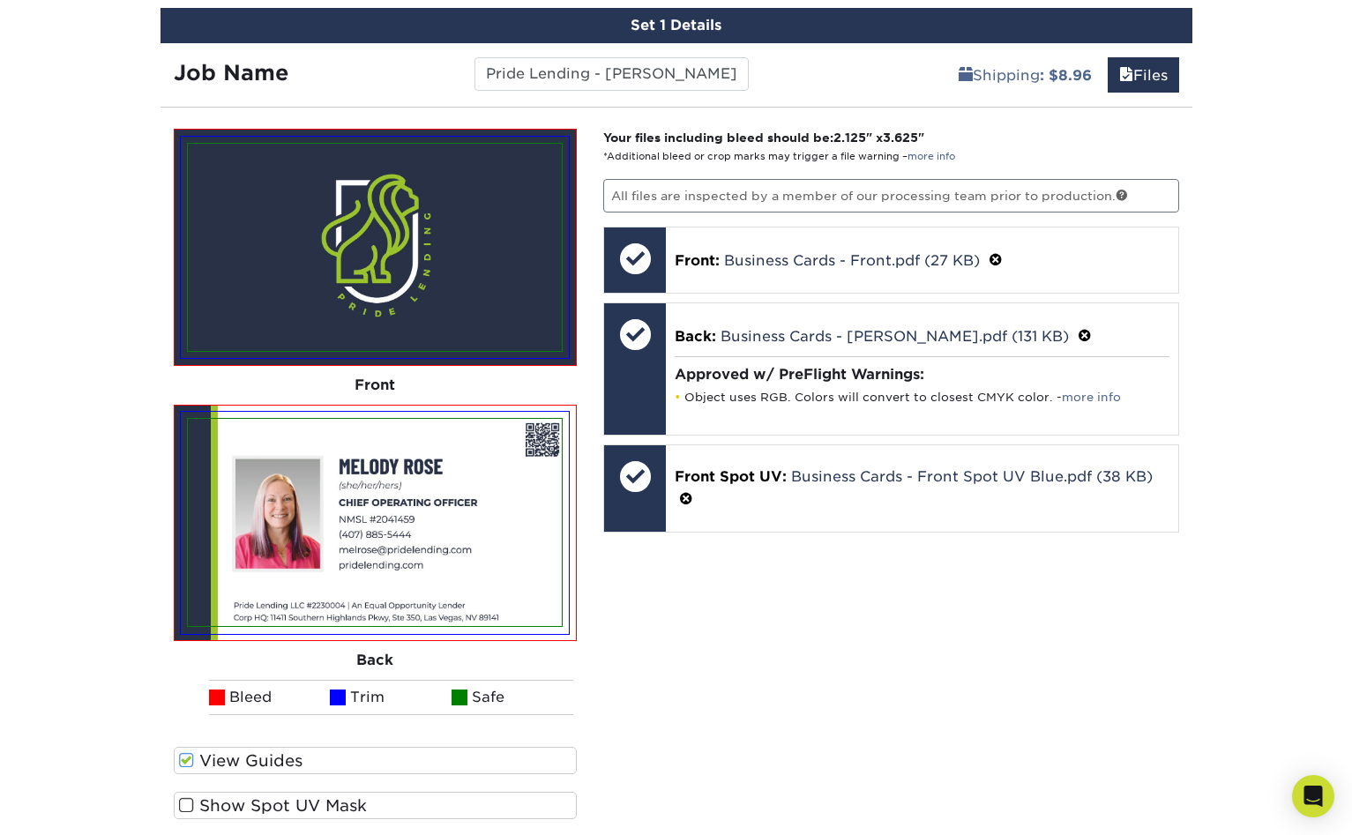
click at [184, 798] on span at bounding box center [186, 806] width 15 height 17
click at [0, 0] on input "Show Spot UV Mask" at bounding box center [0, 0] width 0 height 0
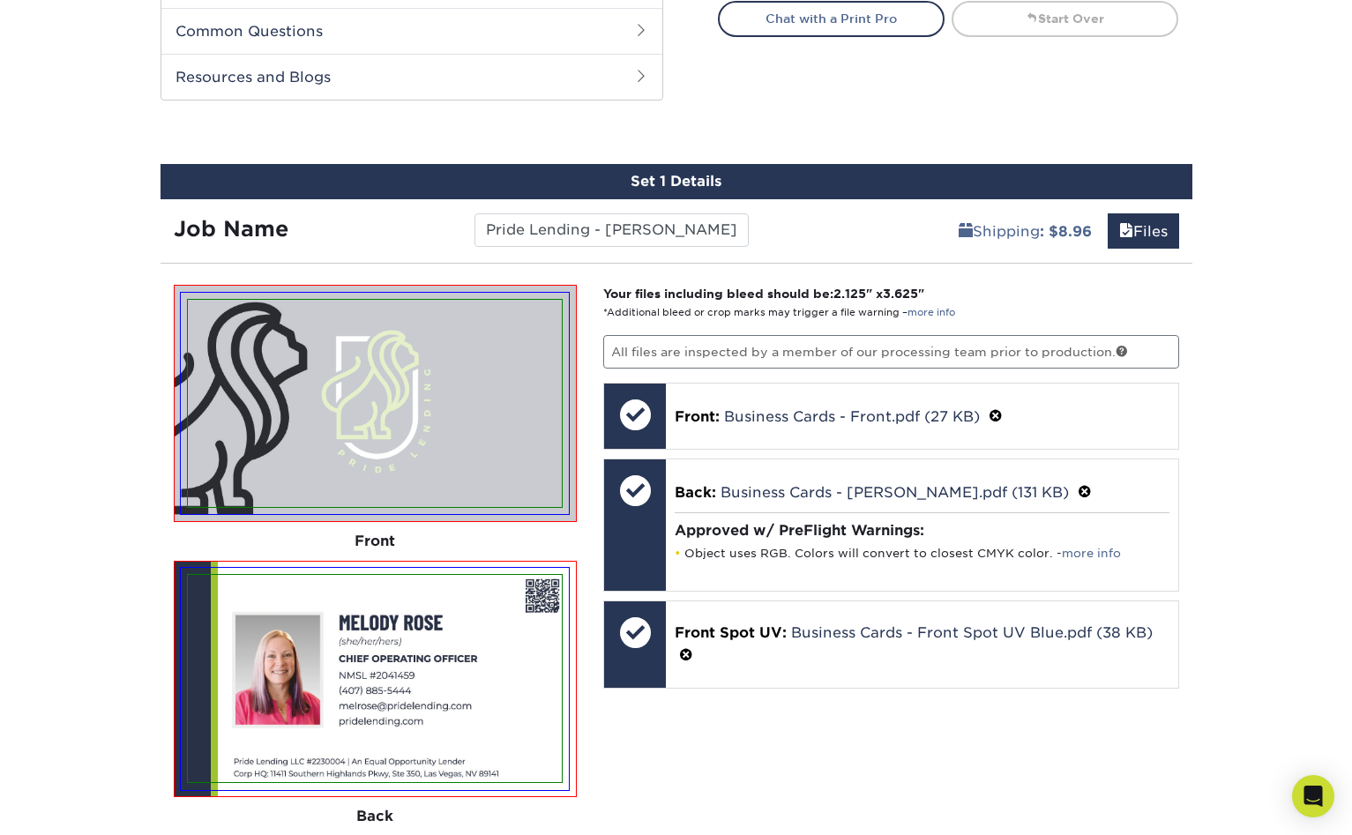
scroll to position [1015, 0]
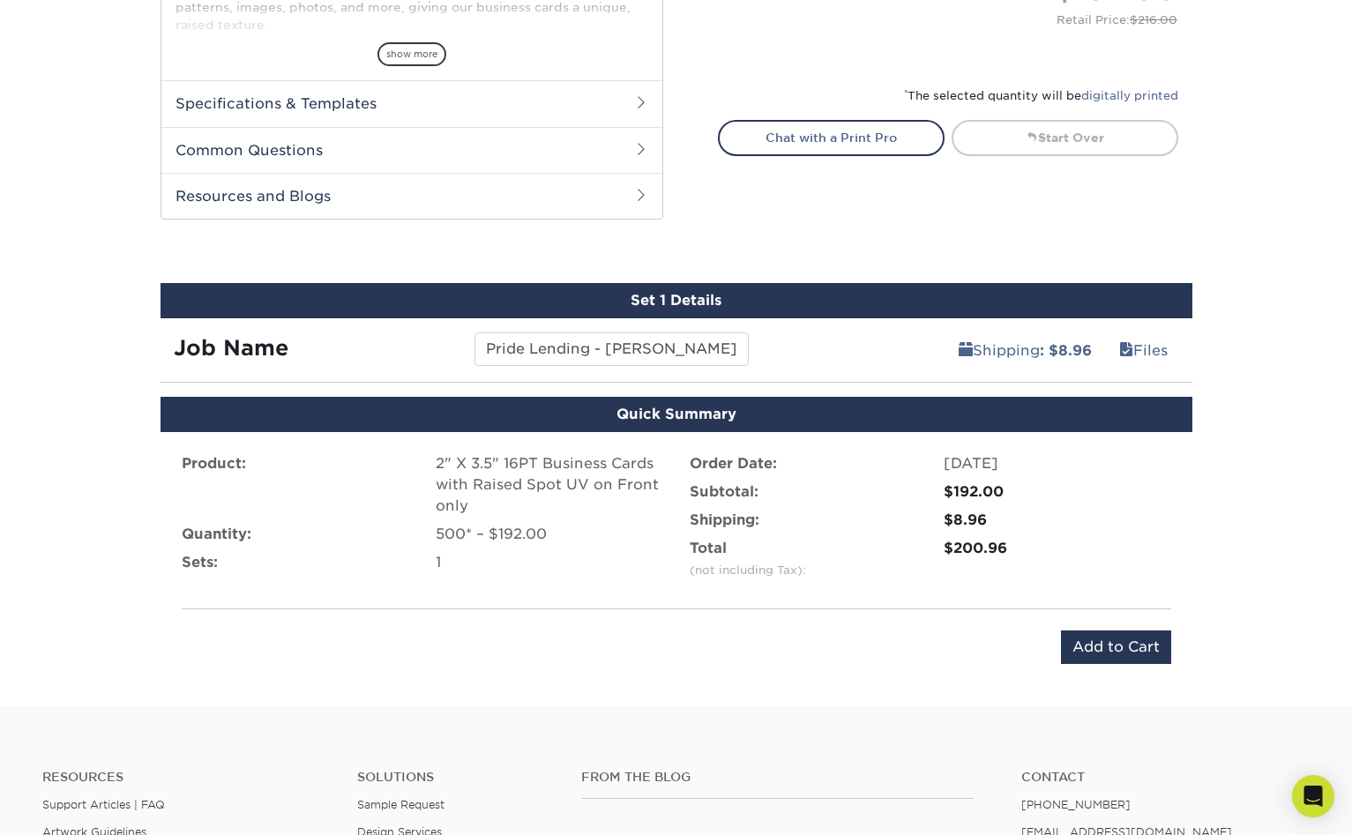
scroll to position [862, 0]
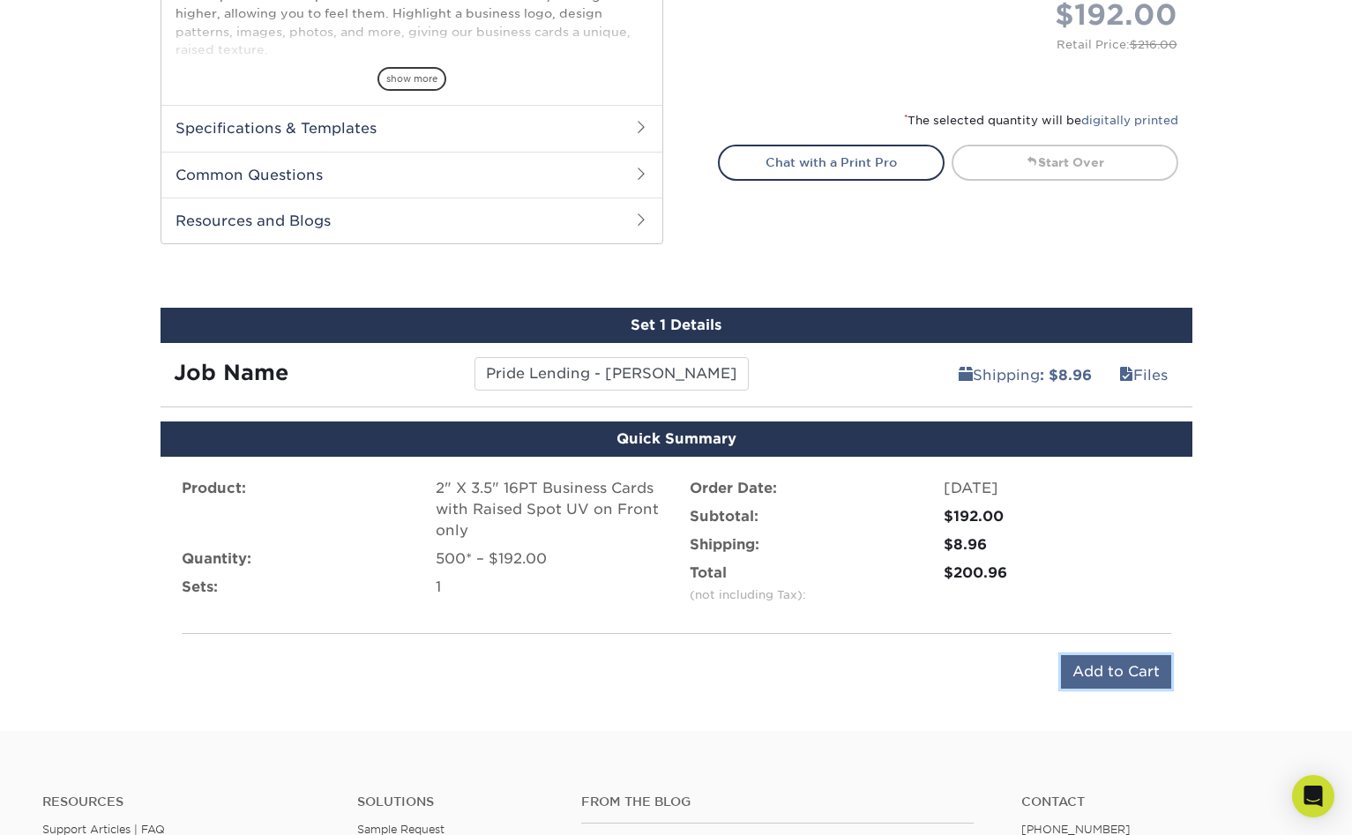
click at [1118, 655] on input "Add to Cart" at bounding box center [1116, 672] width 110 height 34
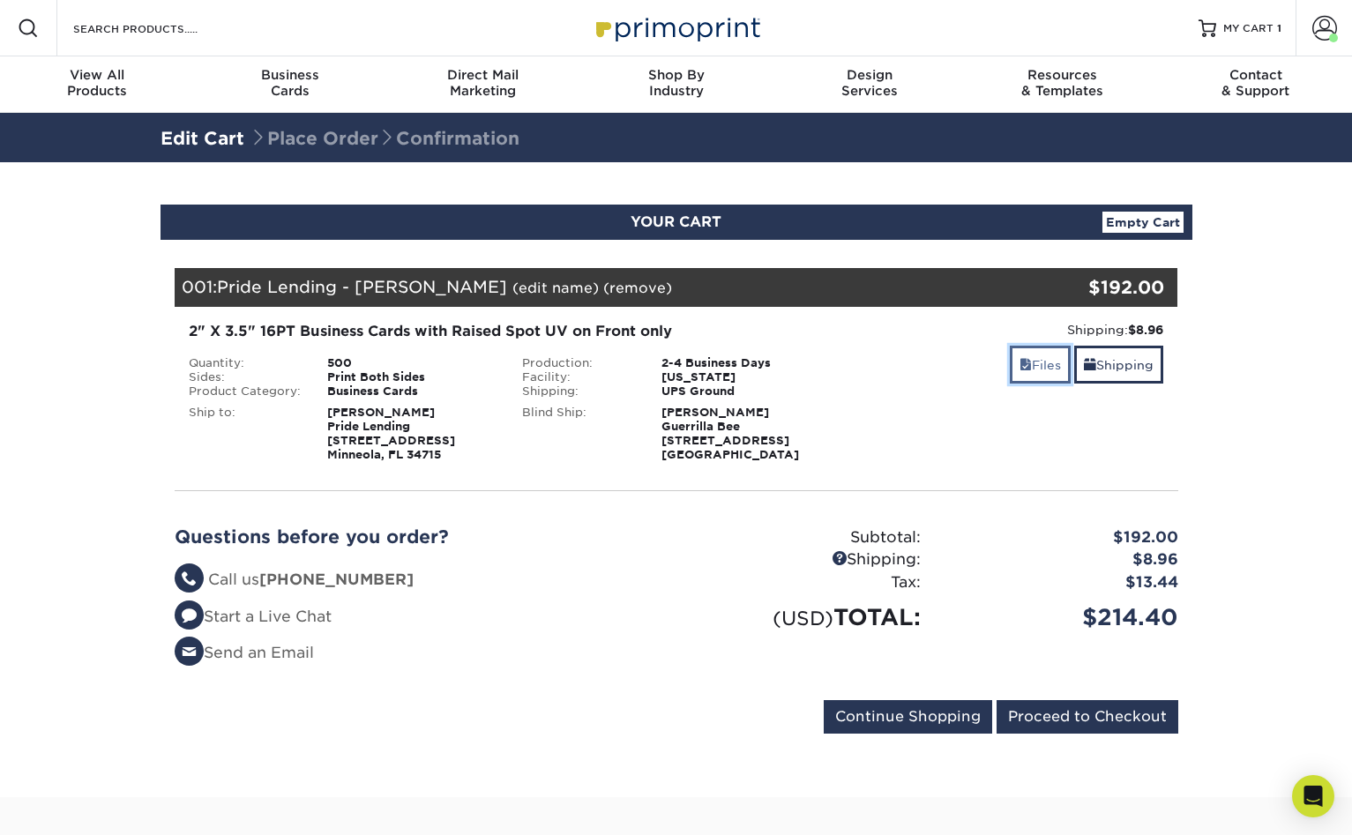
click at [1070, 346] on link "Files" at bounding box center [1040, 365] width 61 height 38
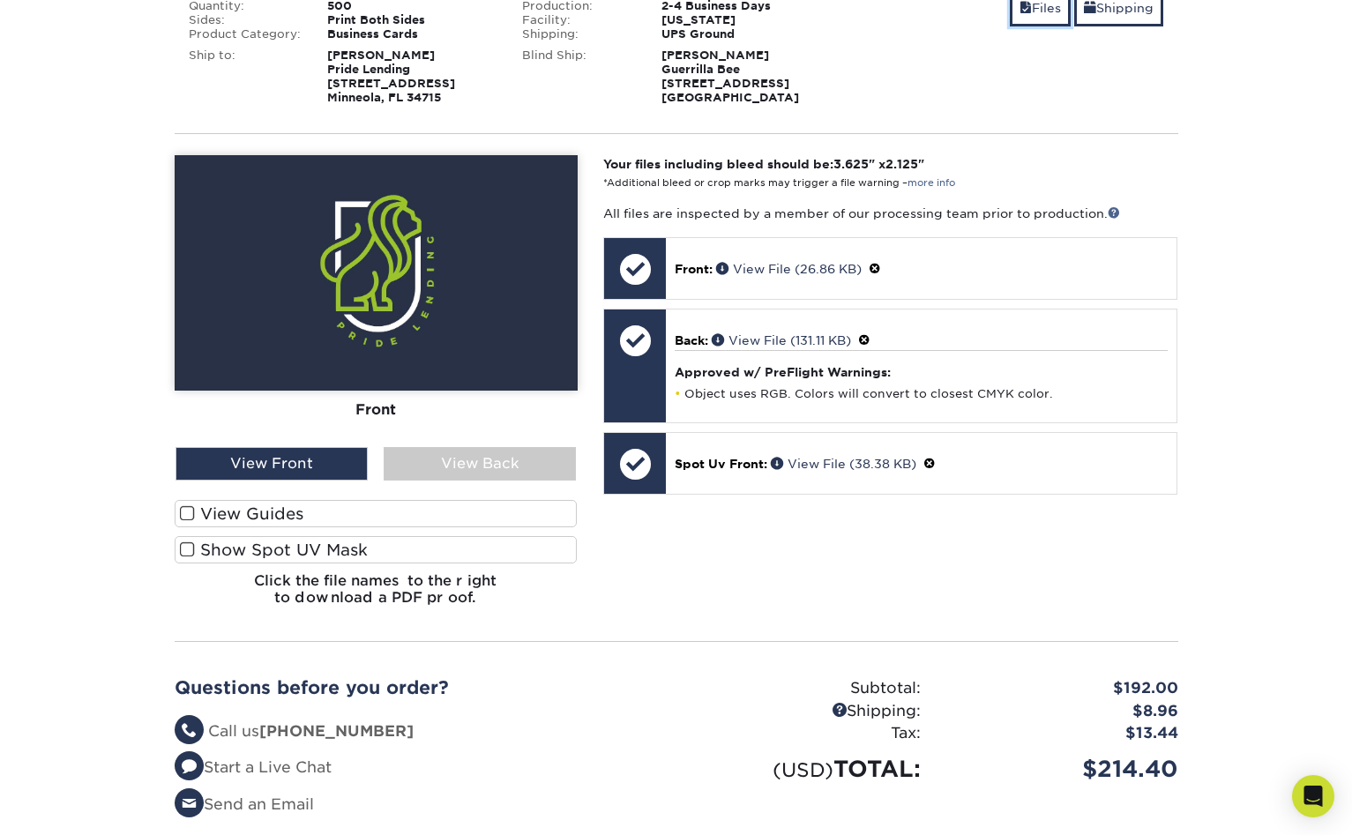
scroll to position [347, 0]
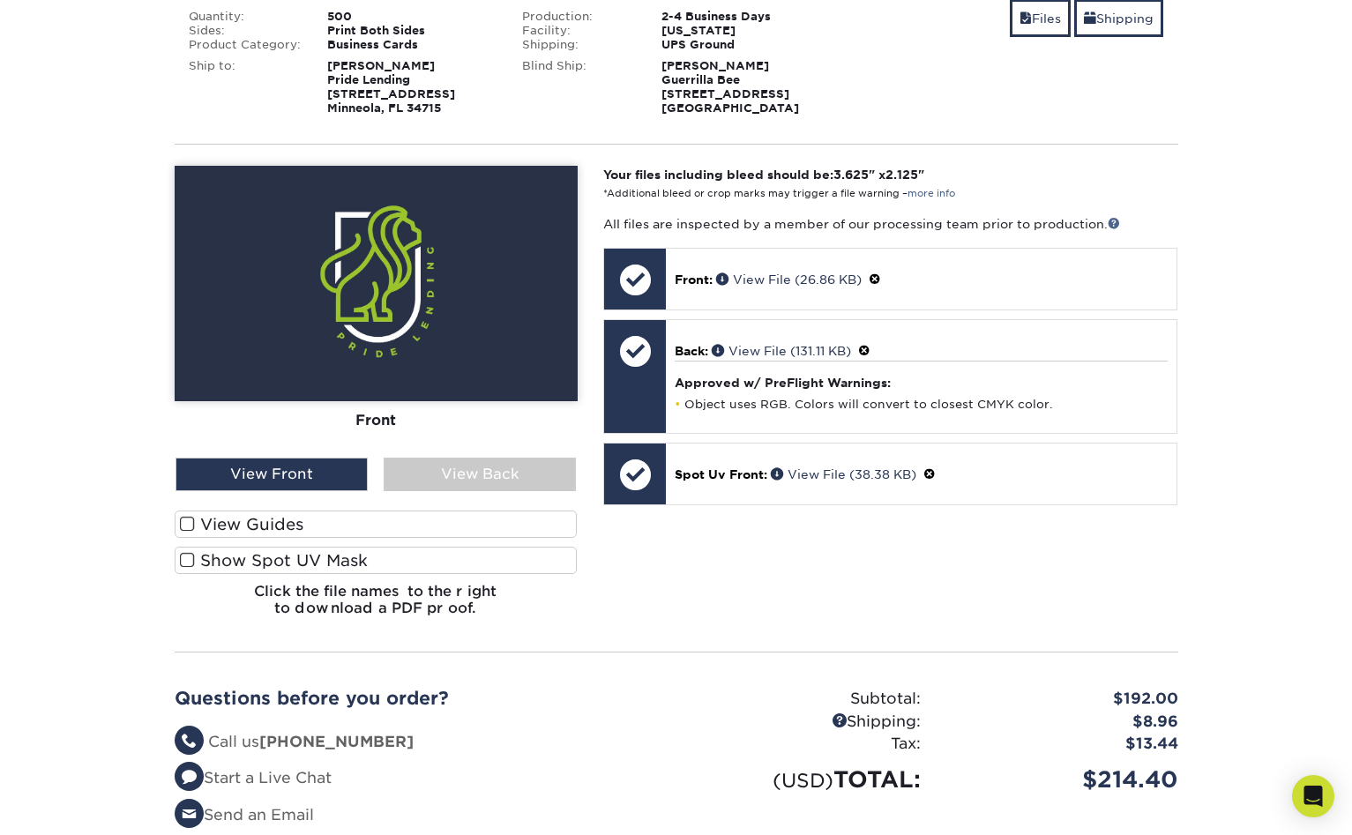
click at [183, 516] on span at bounding box center [187, 524] width 15 height 17
click at [0, 0] on input "View Guides" at bounding box center [0, 0] width 0 height 0
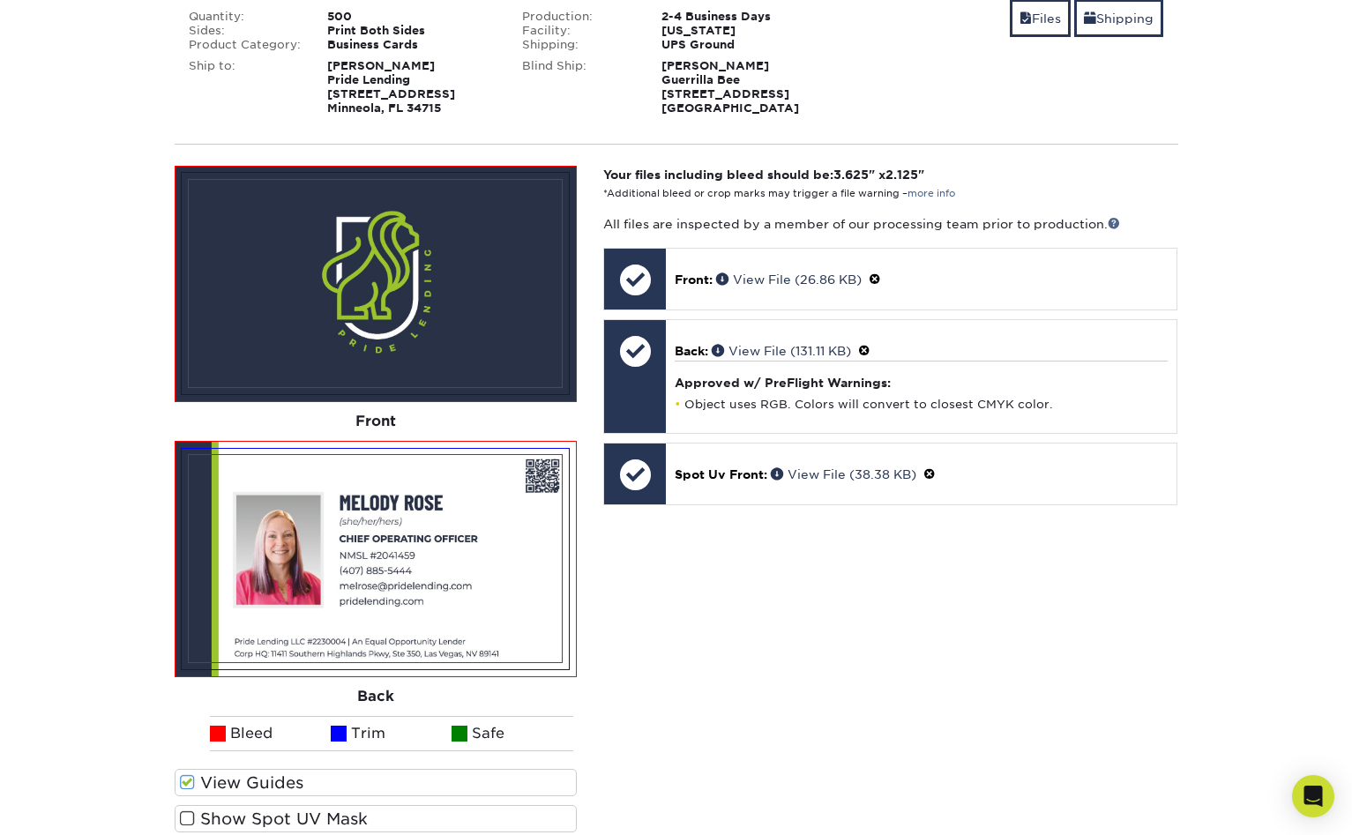
click at [184, 811] on span at bounding box center [187, 819] width 15 height 17
click at [0, 0] on input "Show Spot UV Mask" at bounding box center [0, 0] width 0 height 0
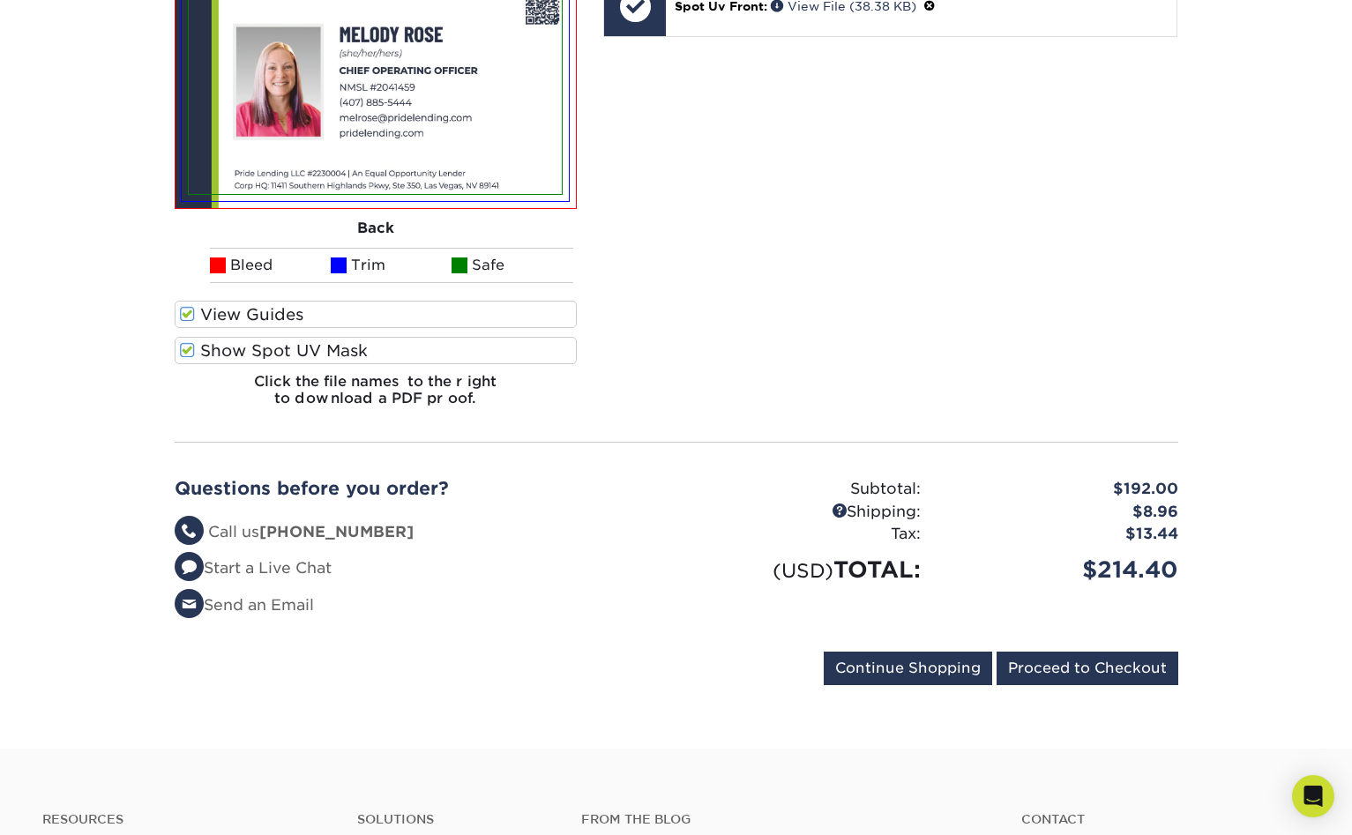
scroll to position [890, 0]
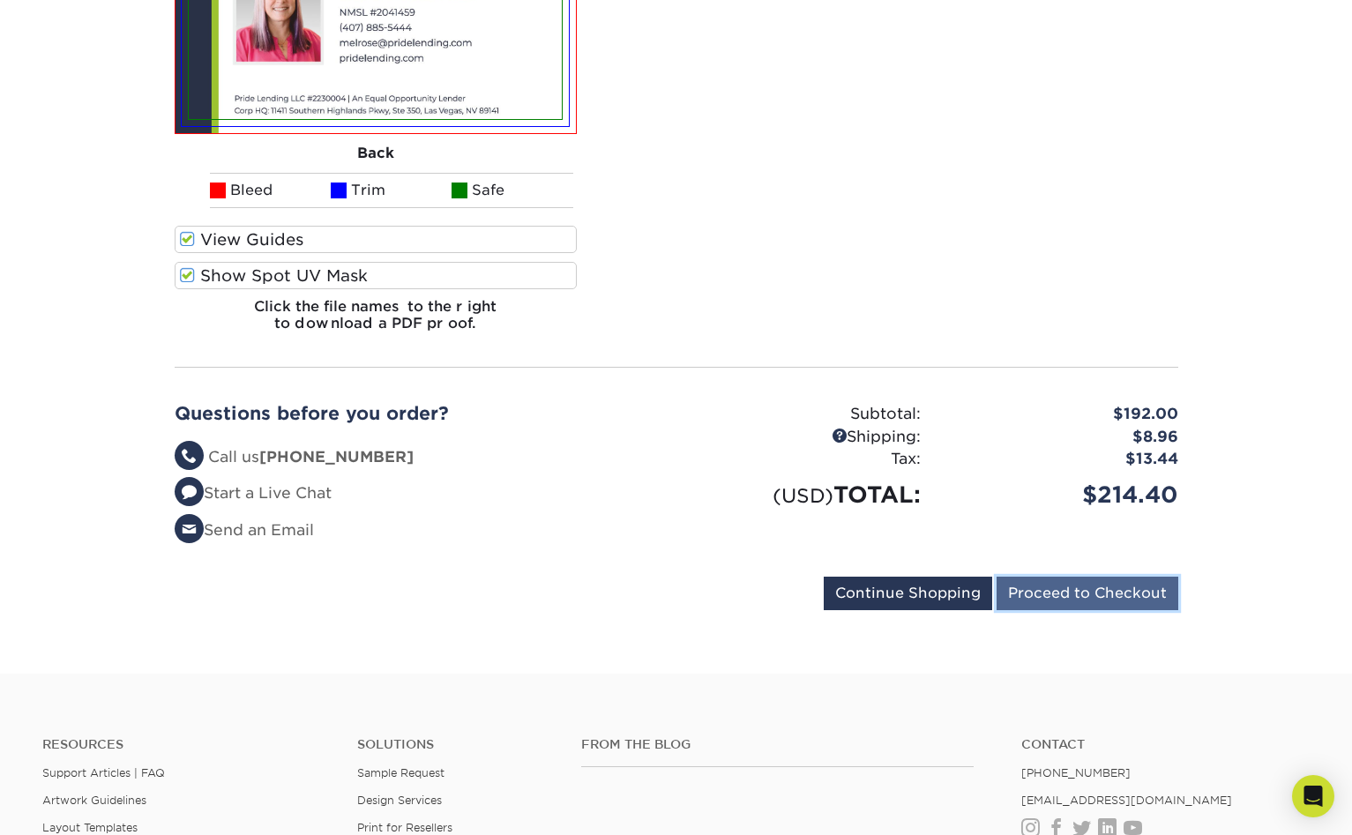
click at [1079, 577] on input "Proceed to Checkout" at bounding box center [1088, 594] width 182 height 34
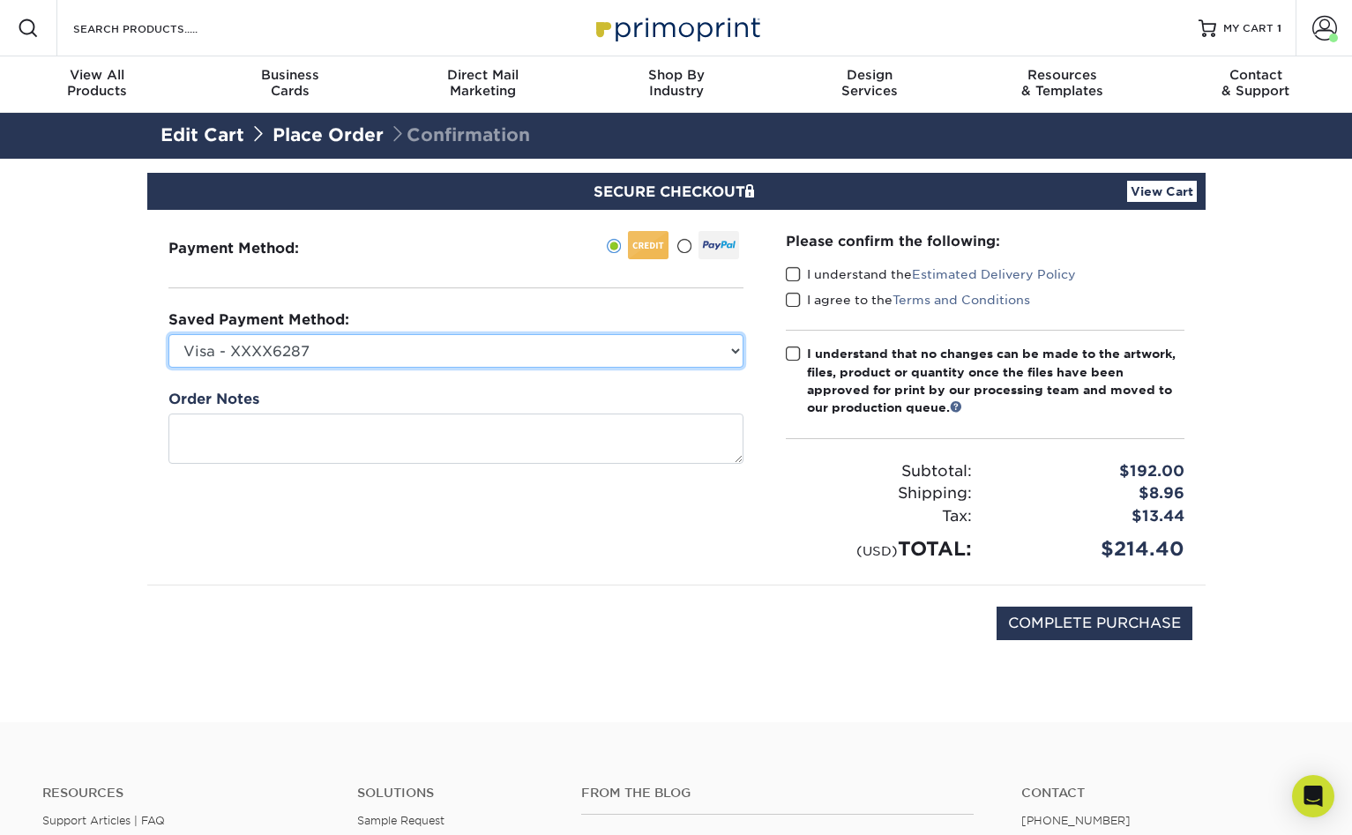
click at [462, 334] on select "Visa - XXXX6287 Visa - XXXX2345 Visa - XXXX2345 MasterCard - XXXX8349 Visa - XX…" at bounding box center [456, 351] width 575 height 34
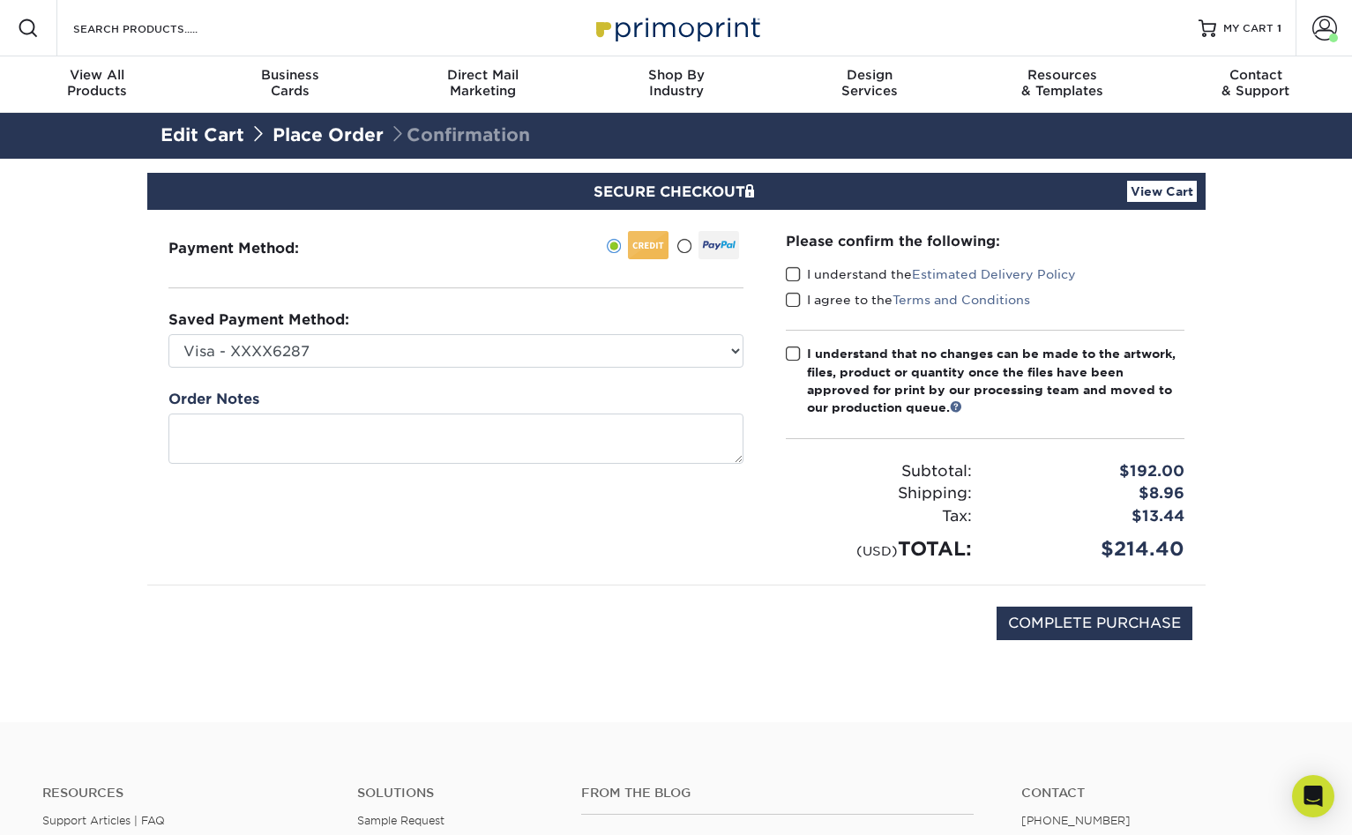
click at [786, 266] on span at bounding box center [793, 274] width 15 height 17
click at [0, 0] on input "I understand the Estimated Delivery Policy" at bounding box center [0, 0] width 0 height 0
click at [786, 292] on span at bounding box center [793, 300] width 15 height 17
click at [0, 0] on input "I agree to the Terms and Conditions" at bounding box center [0, 0] width 0 height 0
click at [786, 346] on span at bounding box center [793, 354] width 15 height 17
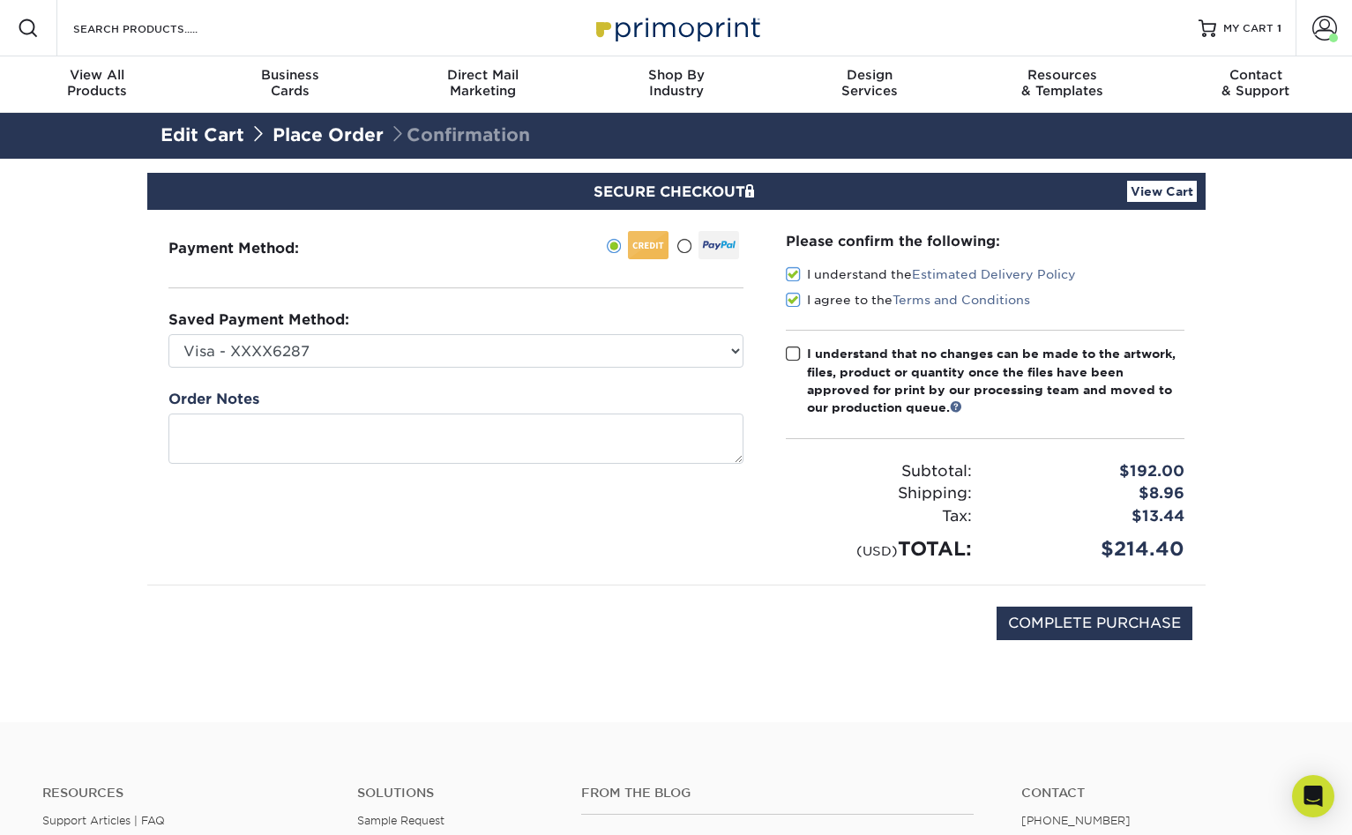
click at [0, 0] on input "I understand that no changes can be made to the artwork, files, product or quan…" at bounding box center [0, 0] width 0 height 0
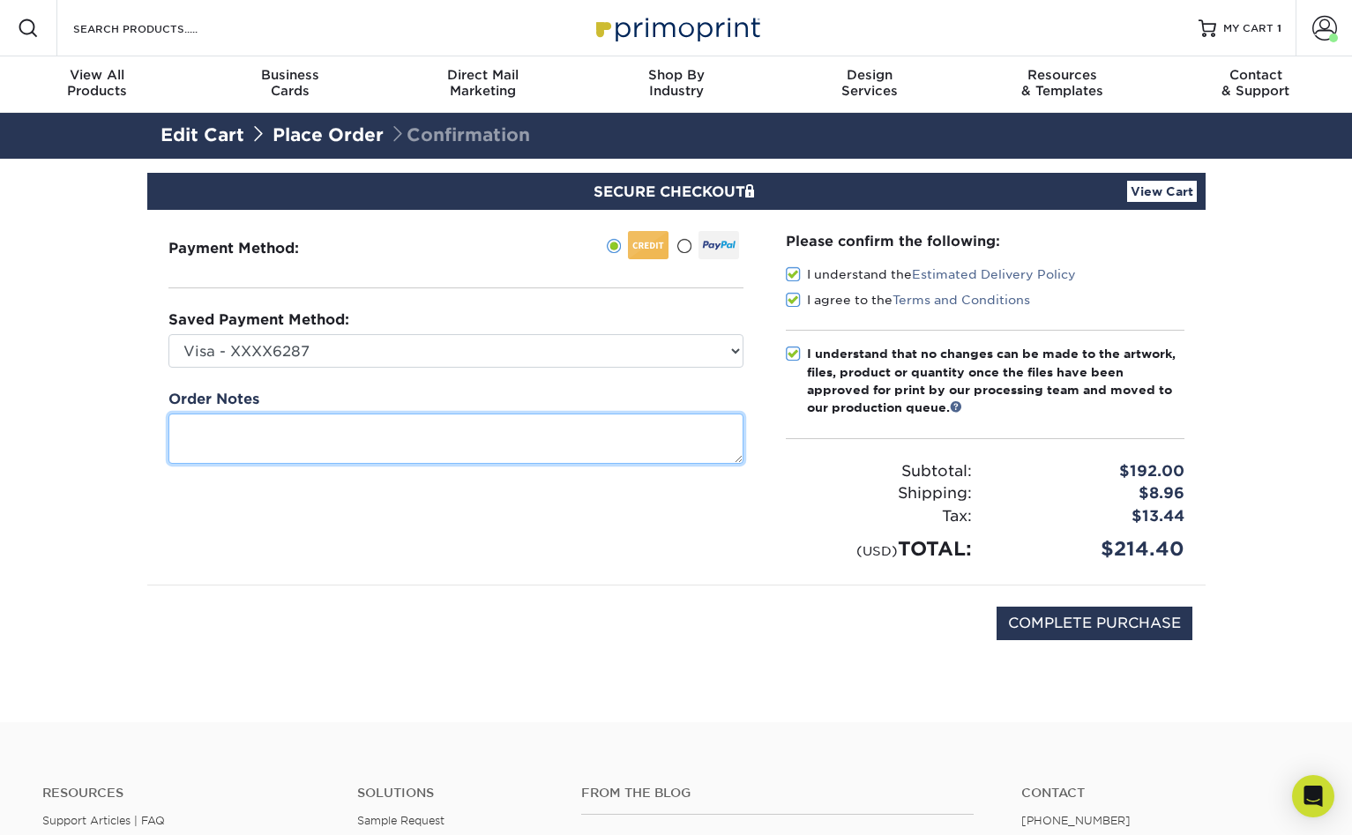
click at [489, 414] on textarea at bounding box center [456, 439] width 575 height 50
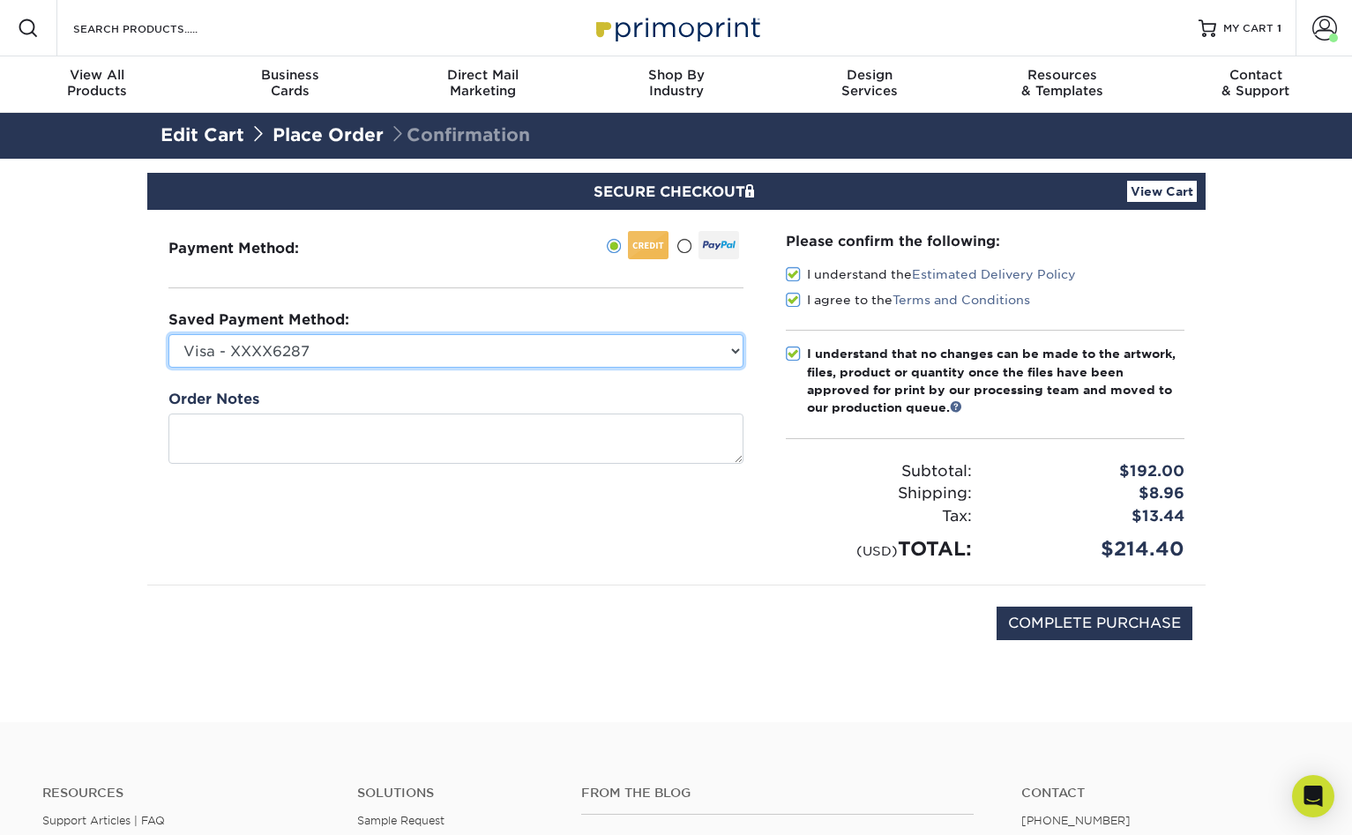
click at [521, 334] on select "Visa - XXXX6287 Visa - XXXX2345 Visa - XXXX2345 MasterCard - XXXX8349 Visa - XX…" at bounding box center [456, 351] width 575 height 34
click at [435, 334] on select "Visa - XXXX6287 Visa - XXXX2345 Visa - XXXX2345 MasterCard - XXXX8349 Visa - XX…" at bounding box center [456, 351] width 575 height 34
select select "72057"
click at [169, 334] on select "Visa - XXXX6287 Visa - XXXX2345 Visa - XXXX2345 MasterCard - XXXX8349 Visa - XX…" at bounding box center [456, 351] width 575 height 34
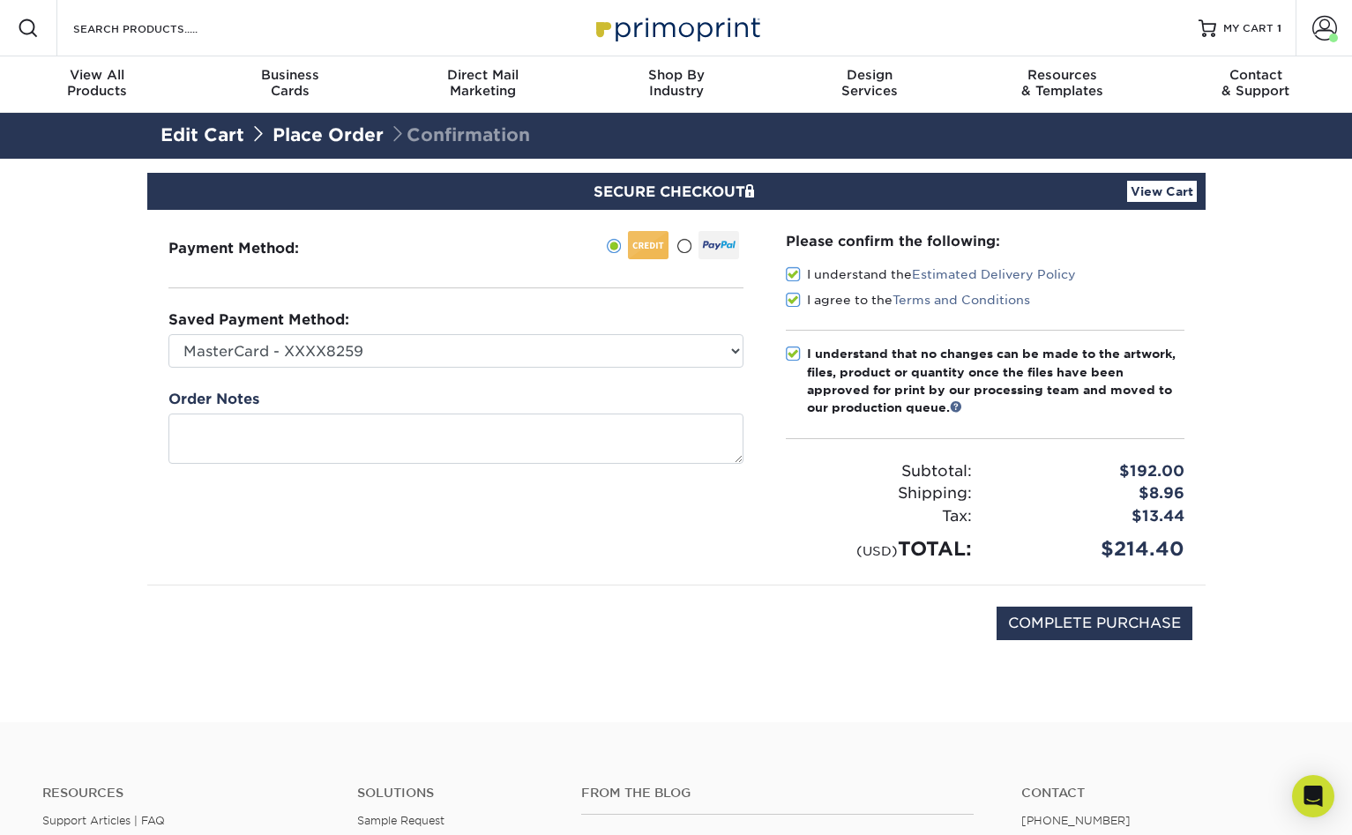
click at [1162, 181] on link "View Cart" at bounding box center [1162, 191] width 70 height 21
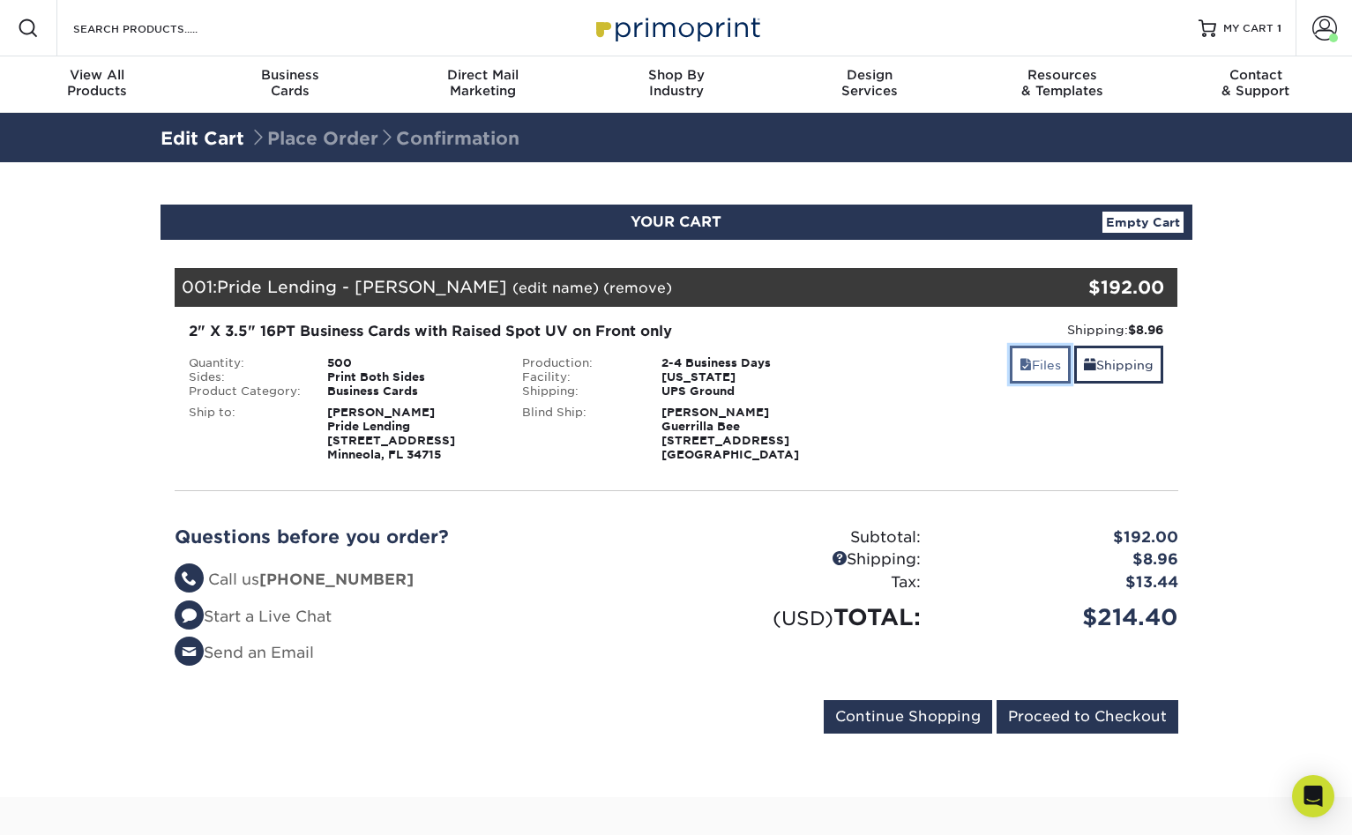
click at [1071, 346] on link "Files" at bounding box center [1040, 365] width 61 height 38
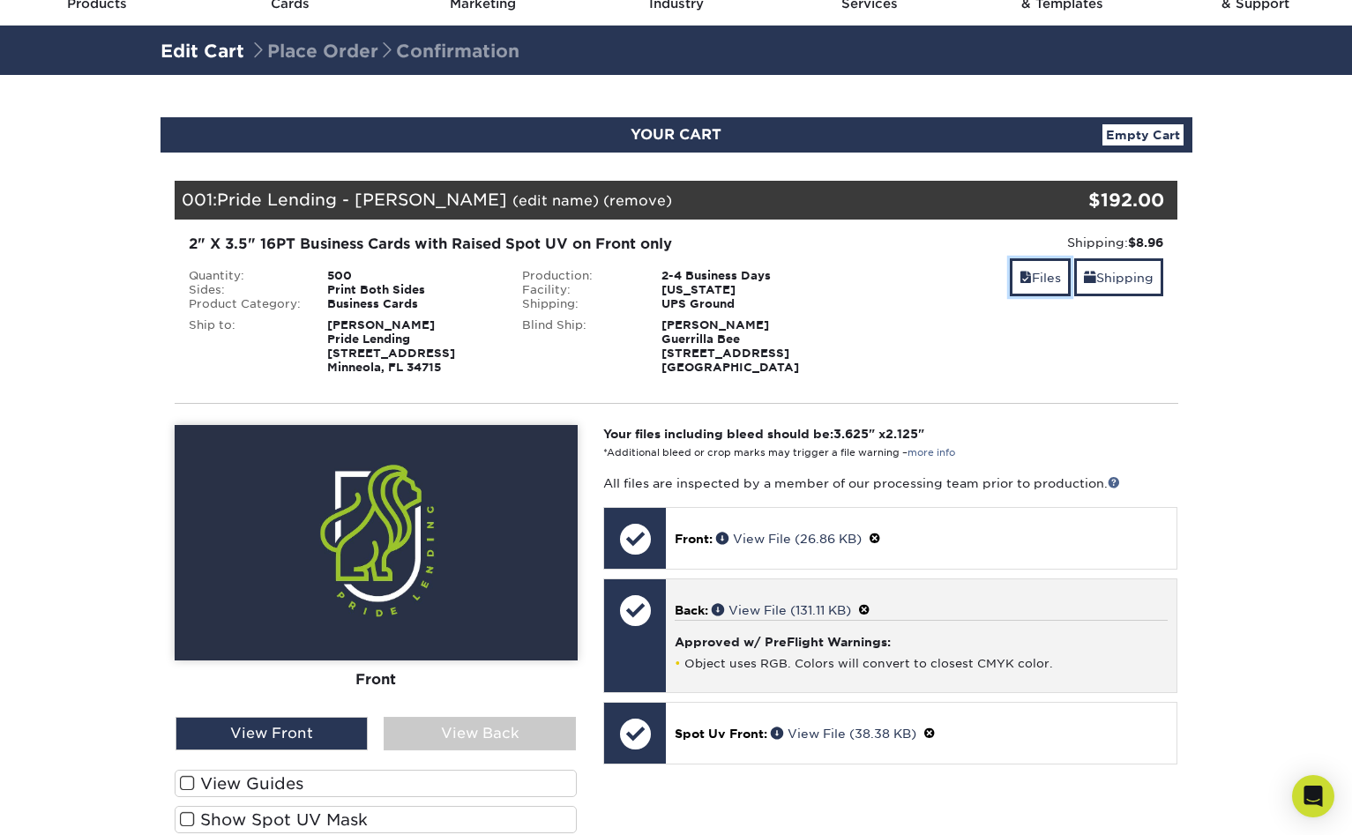
scroll to position [213, 0]
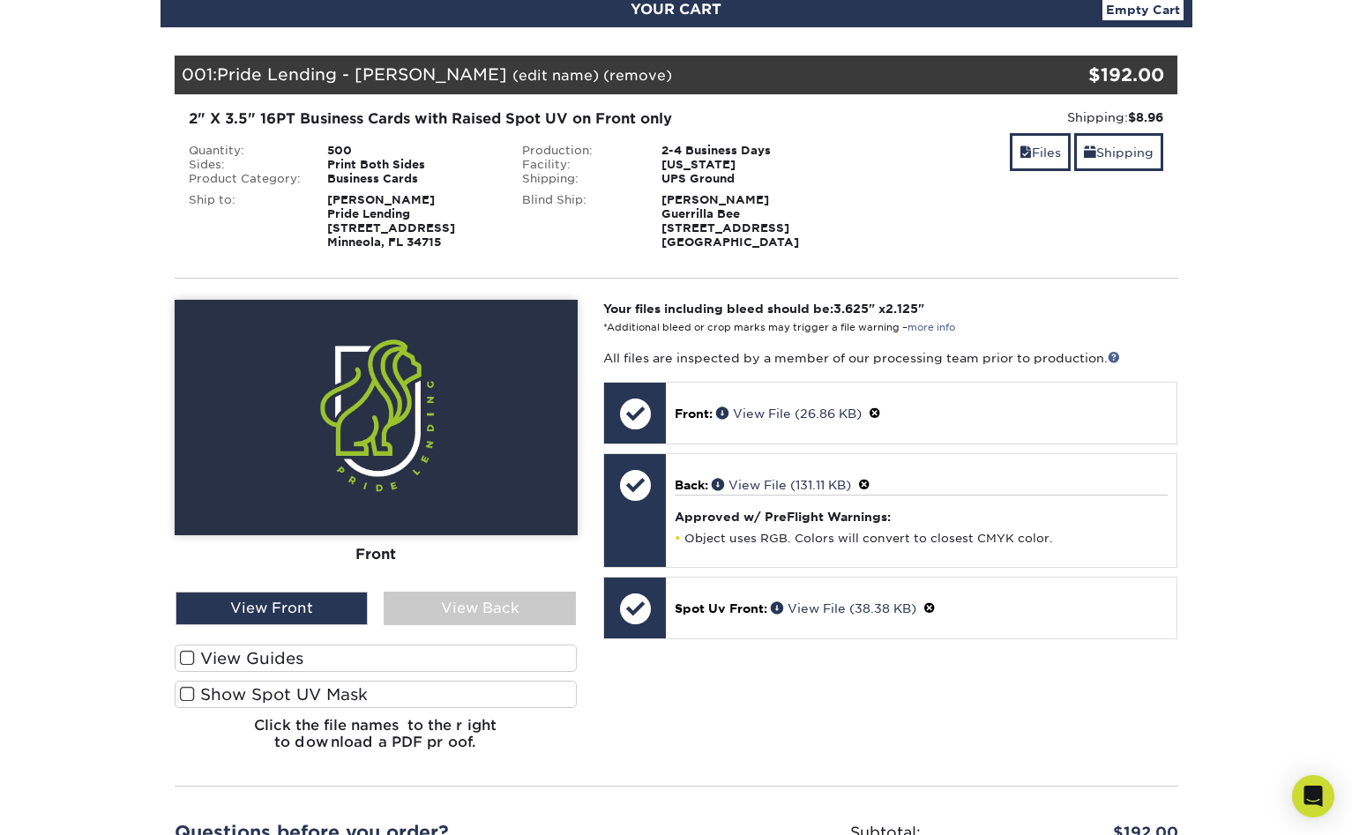
click at [357, 645] on label "View Guides" at bounding box center [376, 658] width 403 height 27
click at [0, 0] on input "View Guides" at bounding box center [0, 0] width 0 height 0
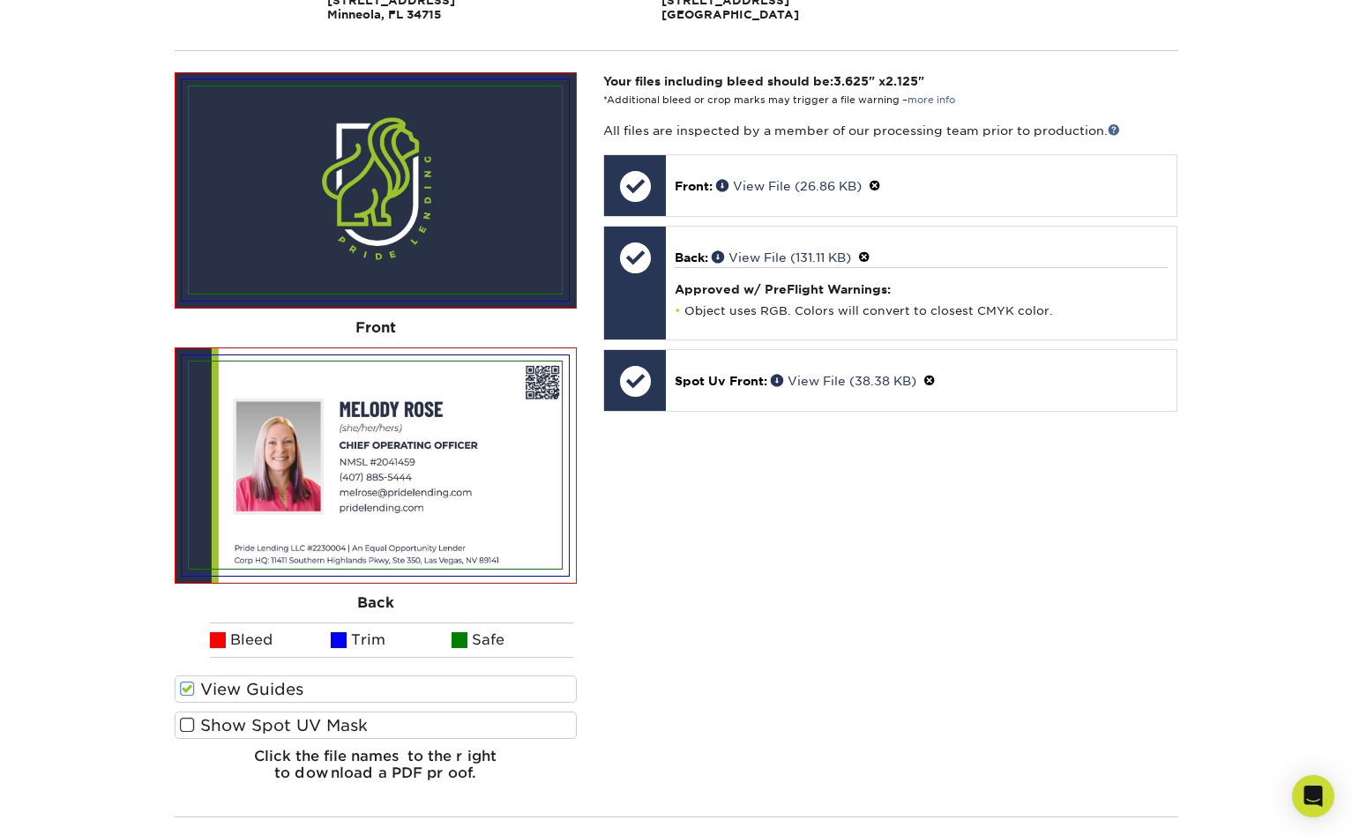
scroll to position [669, 0]
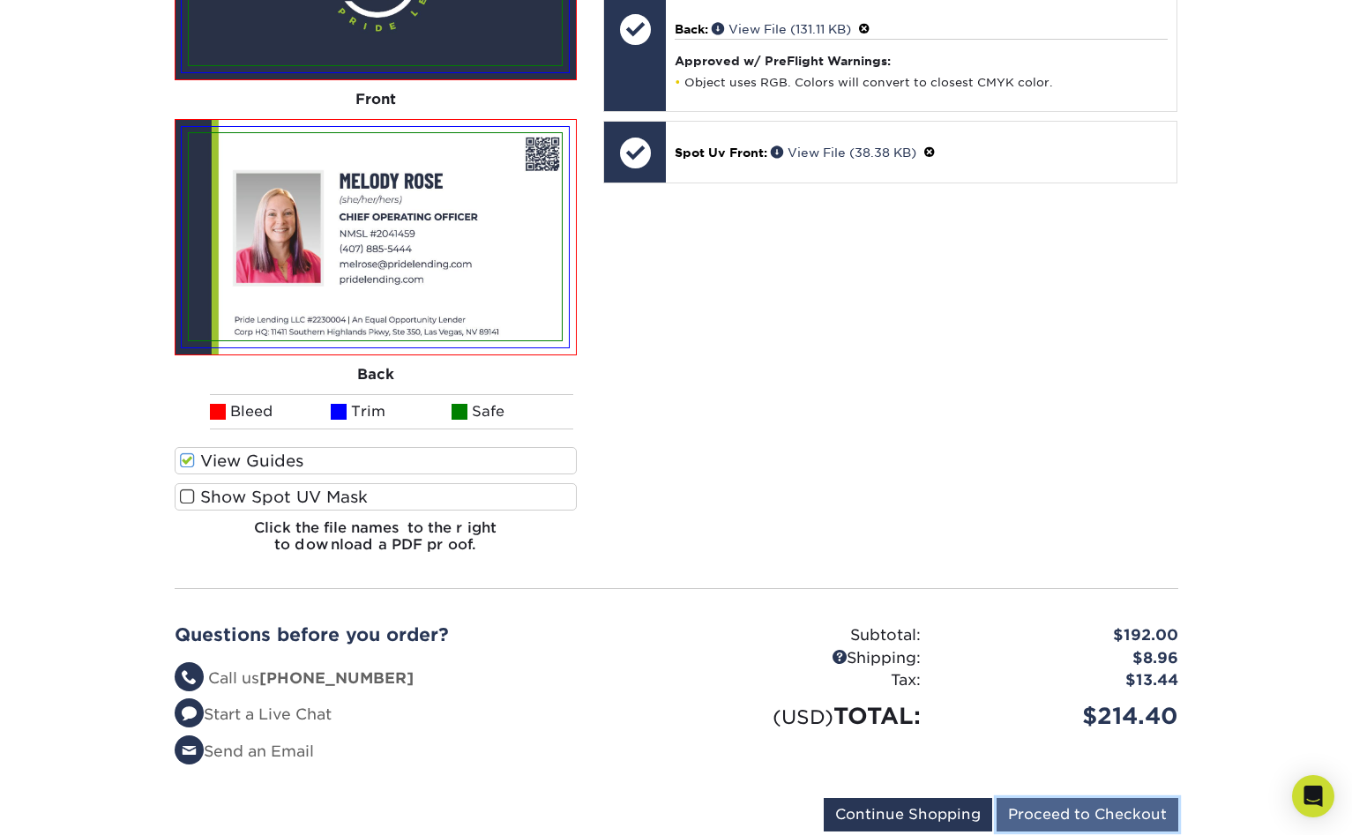
click at [1112, 798] on input "Proceed to Checkout" at bounding box center [1088, 815] width 182 height 34
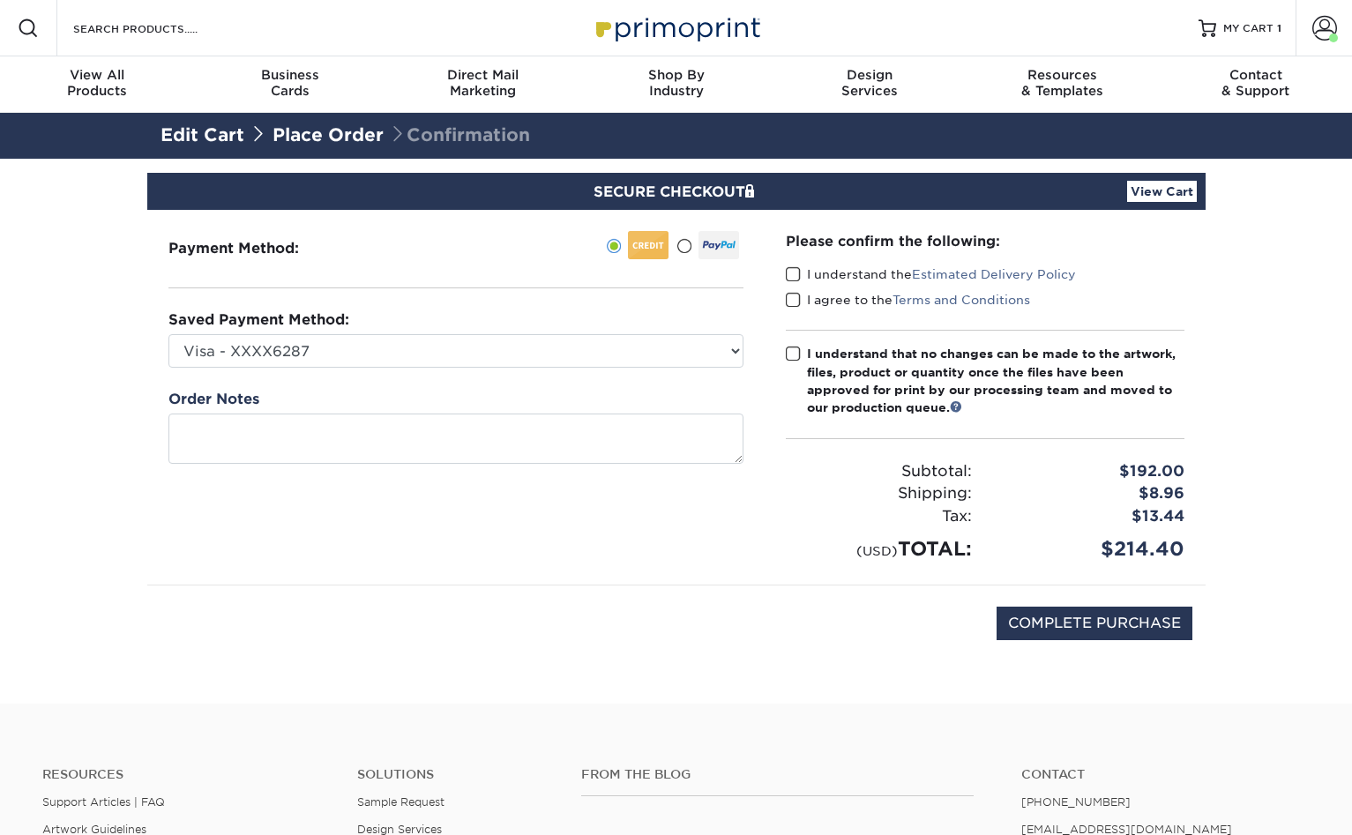
click at [649, 285] on div "Payment Method:" at bounding box center [456, 397] width 618 height 375
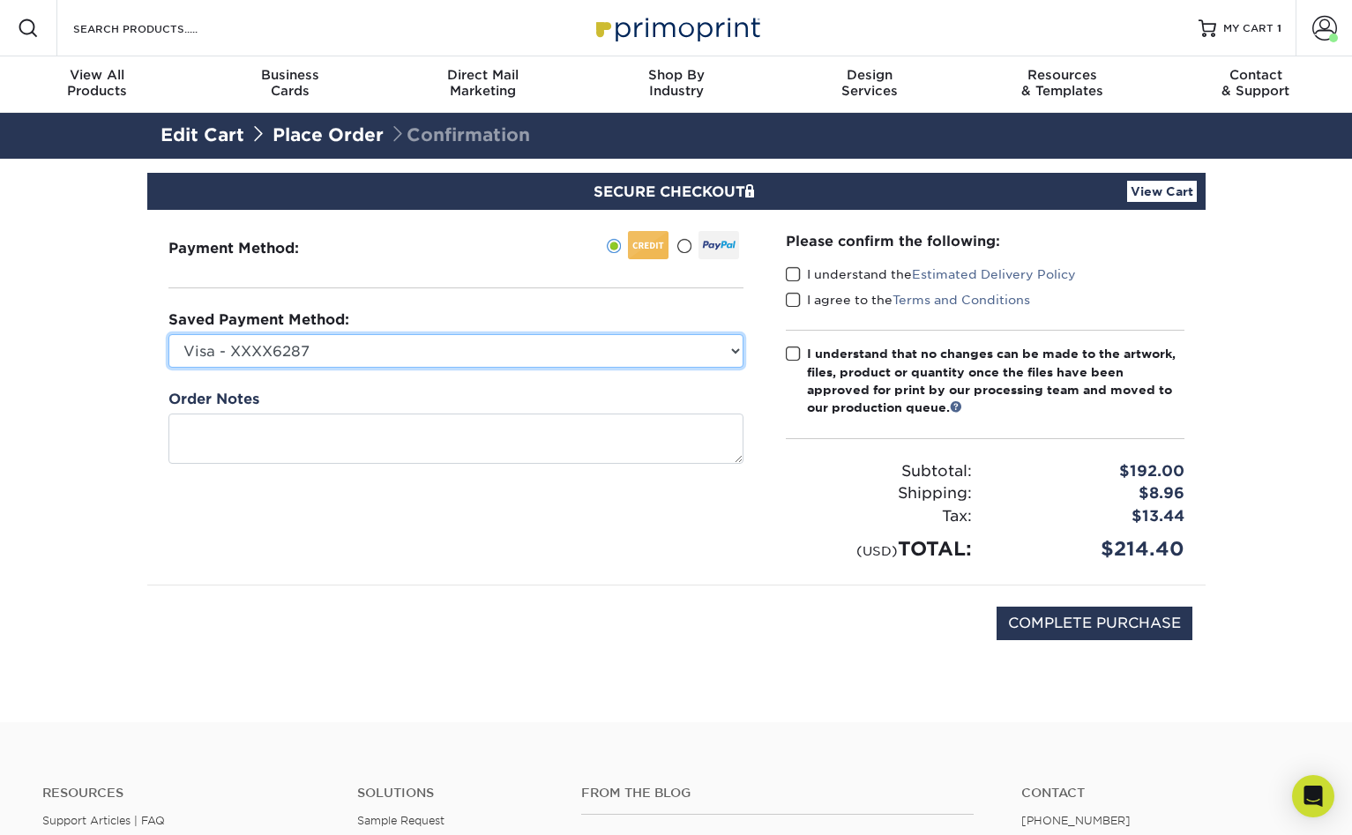
click at [647, 334] on select "Visa - XXXX6287 Visa - XXXX2345 Visa - XXXX2345 MasterCard - XXXX8349 Visa - XX…" at bounding box center [456, 351] width 575 height 34
select select "72057"
click at [169, 334] on select "Visa - XXXX6287 Visa - XXXX2345 Visa - XXXX2345 MasterCard - XXXX8349 Visa - XX…" at bounding box center [456, 351] width 575 height 34
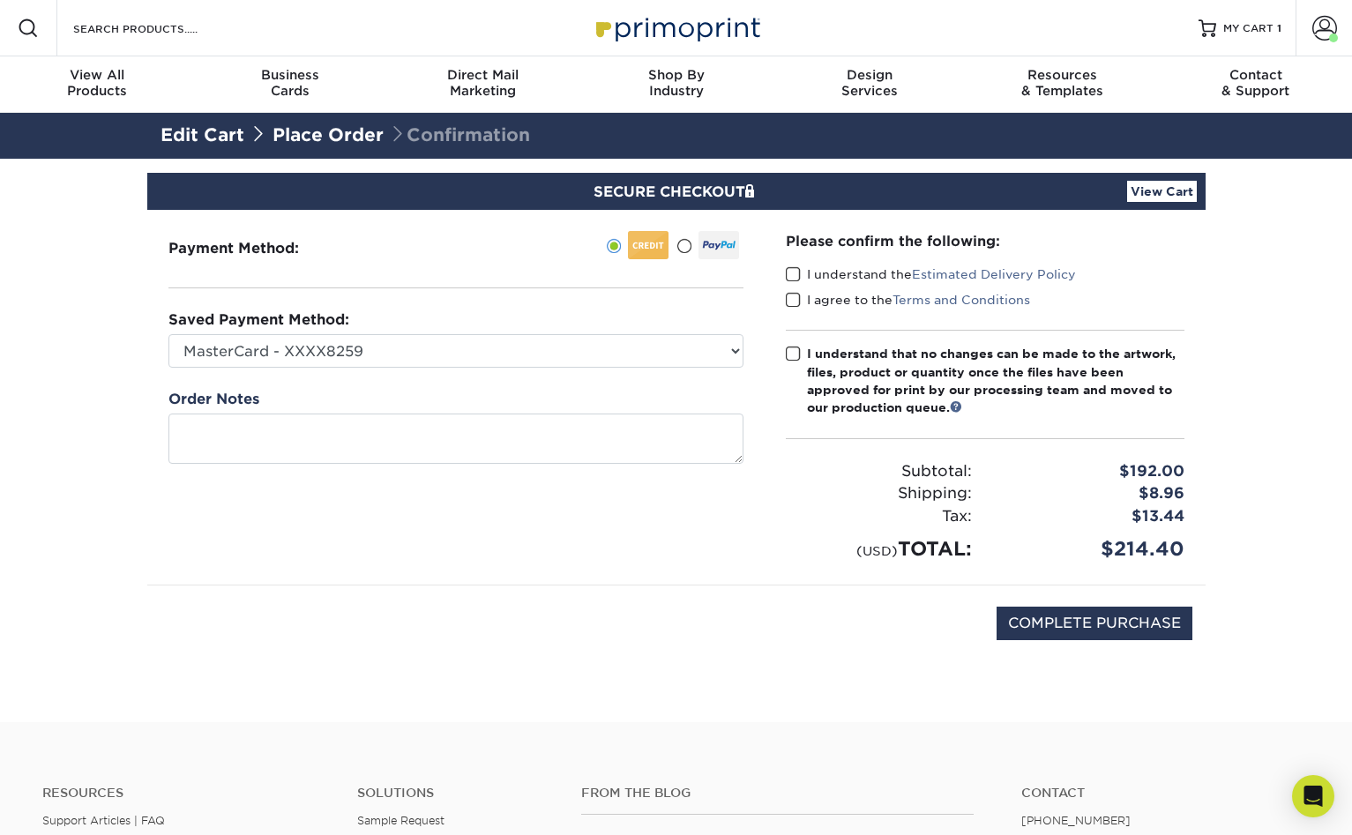
click at [786, 231] on div "Please confirm the following: I understand the Estimated Delivery Policy I agre…" at bounding box center [985, 397] width 399 height 333
click at [786, 266] on span at bounding box center [793, 274] width 15 height 17
click at [0, 0] on input "I understand the Estimated Delivery Policy" at bounding box center [0, 0] width 0 height 0
click at [786, 292] on span at bounding box center [793, 300] width 15 height 17
click at [0, 0] on input "I agree to the Terms and Conditions" at bounding box center [0, 0] width 0 height 0
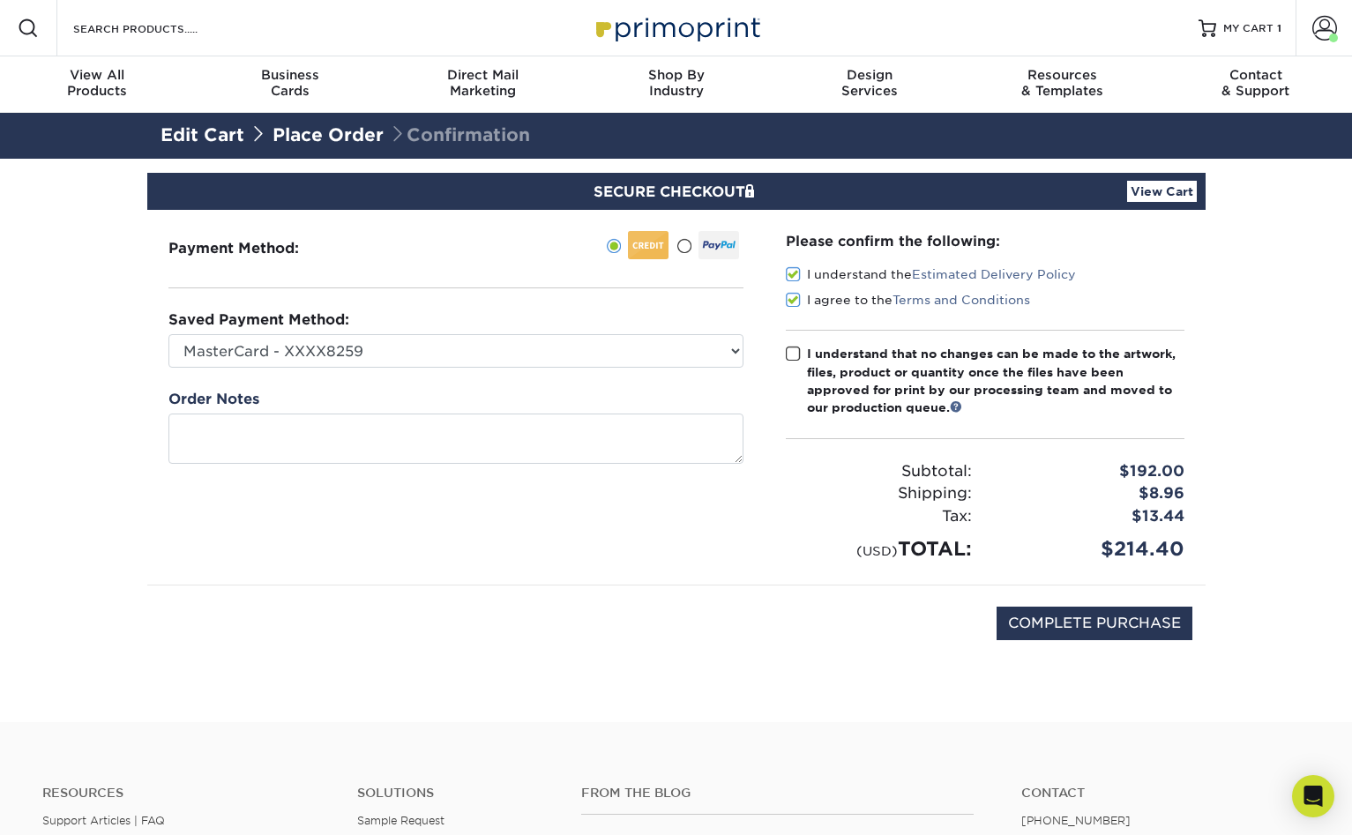
click at [786, 255] on div "Please confirm the following: I understand the Estimated Delivery Policy I agre…" at bounding box center [985, 397] width 399 height 333
click at [786, 346] on span at bounding box center [793, 354] width 15 height 17
click at [0, 0] on input "I understand that no changes can be made to the artwork, files, product or quan…" at bounding box center [0, 0] width 0 height 0
click at [1116, 607] on input "COMPLETE PURCHASE" at bounding box center [1095, 624] width 196 height 34
type input "PROCESSING, PLEASE WAIT..."
